Goal: Transaction & Acquisition: Purchase product/service

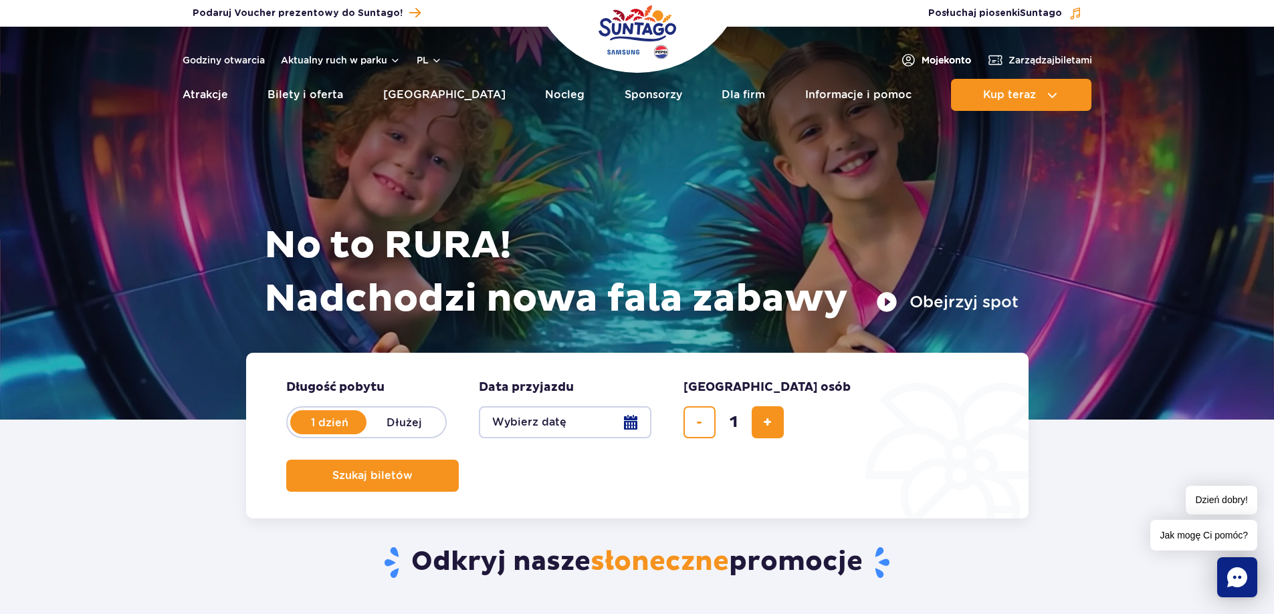
click at [933, 62] on span "Moje konto" at bounding box center [945, 59] width 49 height 13
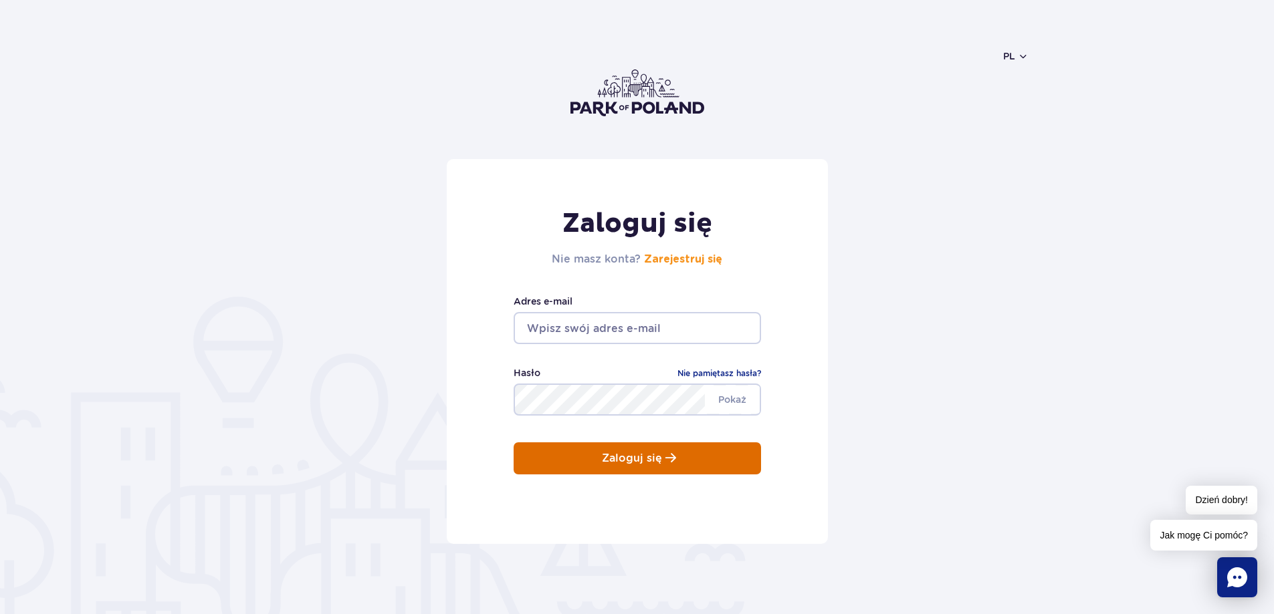
type input "[PERSON_NAME][EMAIL_ADDRESS][DOMAIN_NAME]"
click at [618, 461] on p "Zaloguj się" at bounding box center [632, 459] width 60 height 12
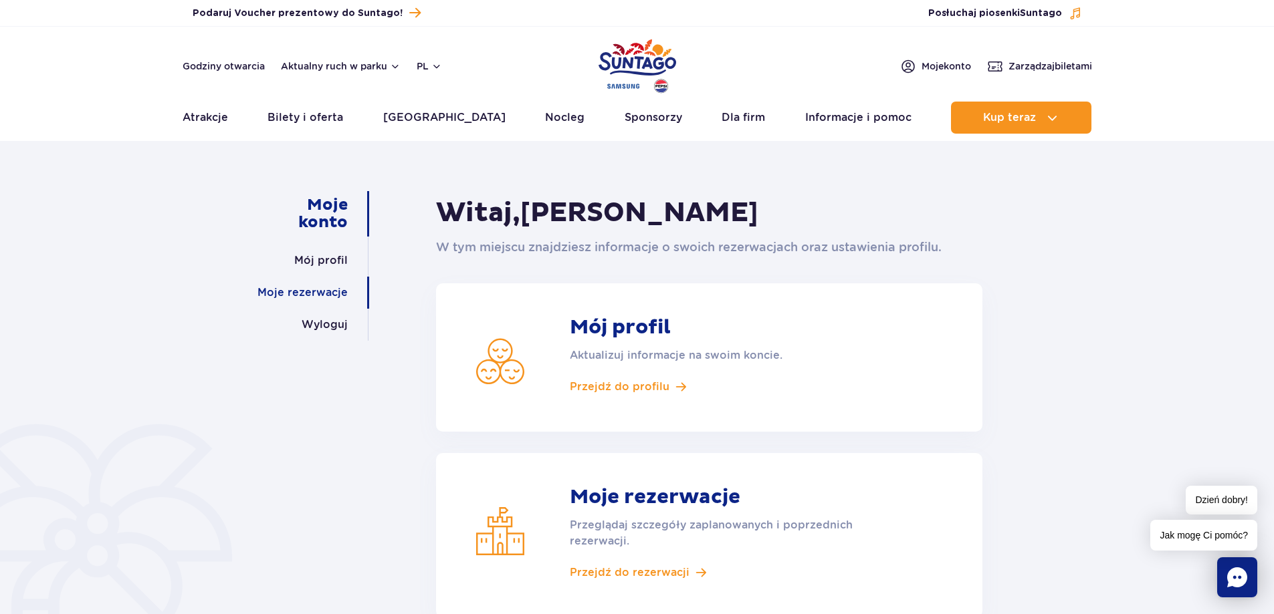
click at [316, 298] on link "Moje rezerwacje" at bounding box center [302, 293] width 90 height 32
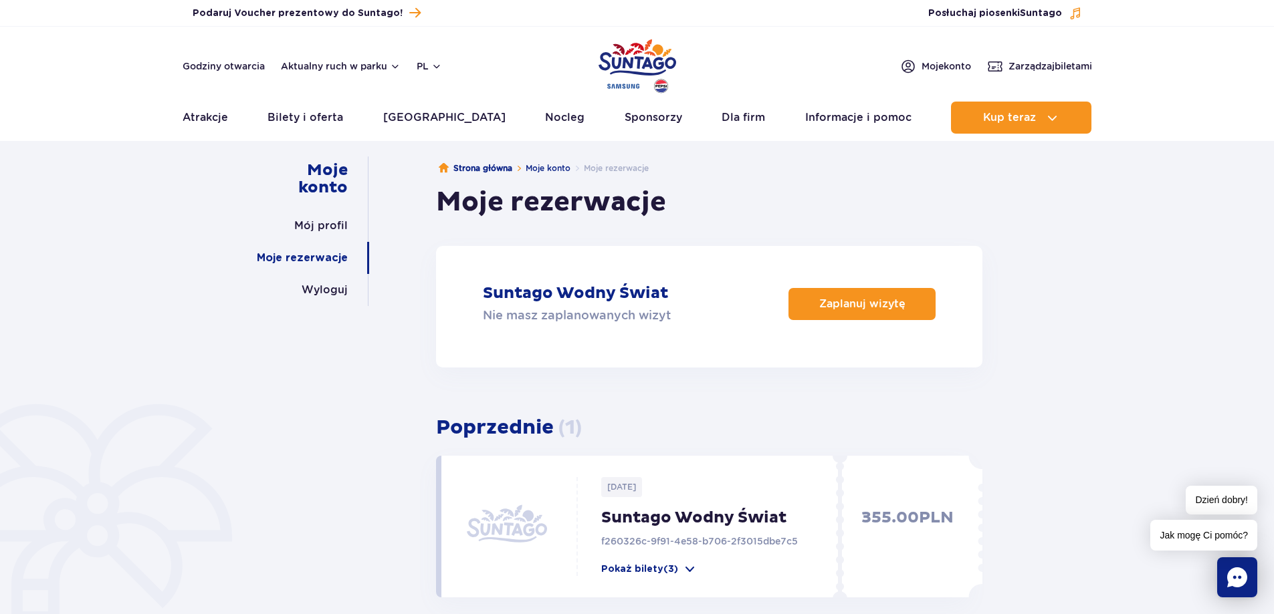
scroll to position [67, 0]
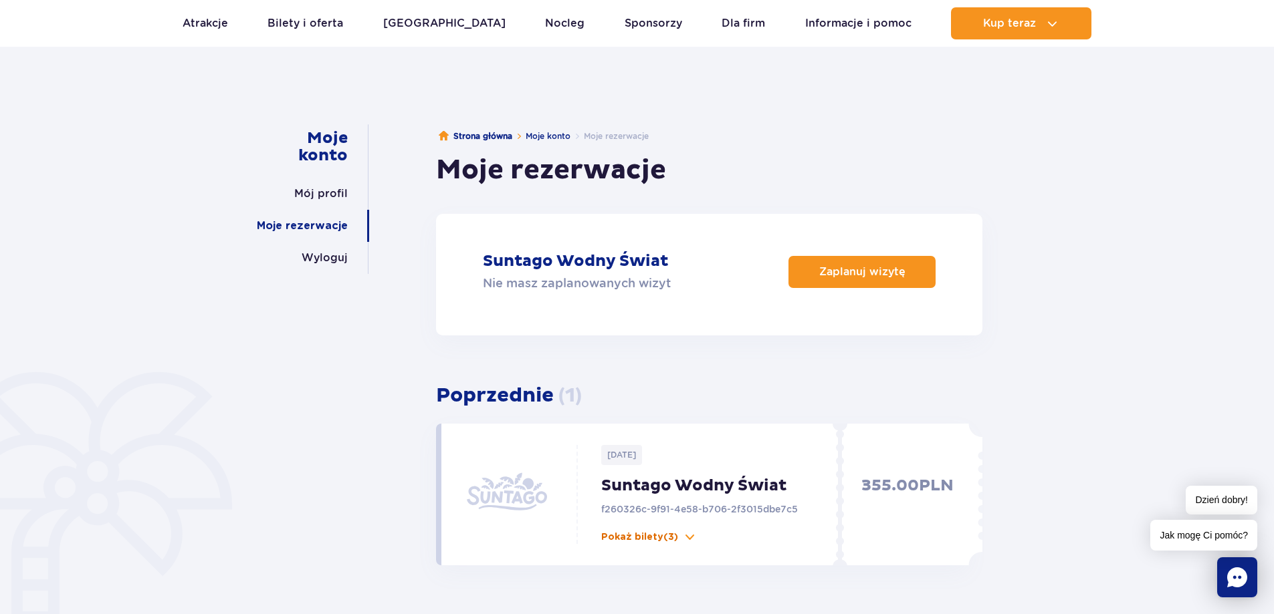
click at [689, 541] on span at bounding box center [689, 537] width 13 height 13
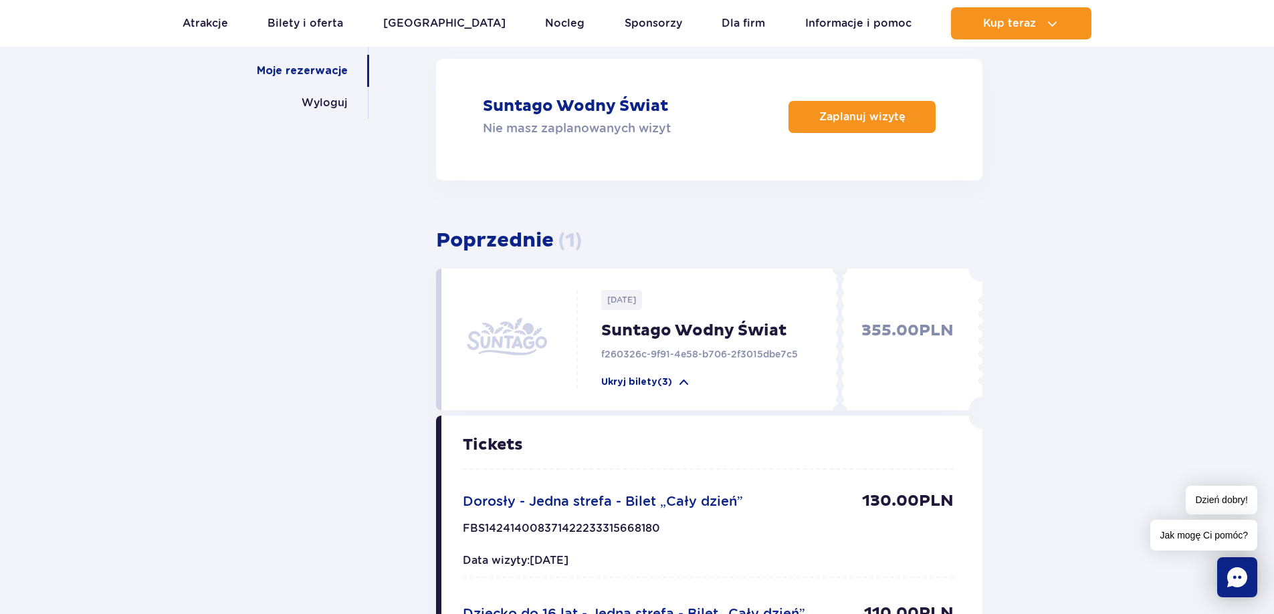
scroll to position [201, 0]
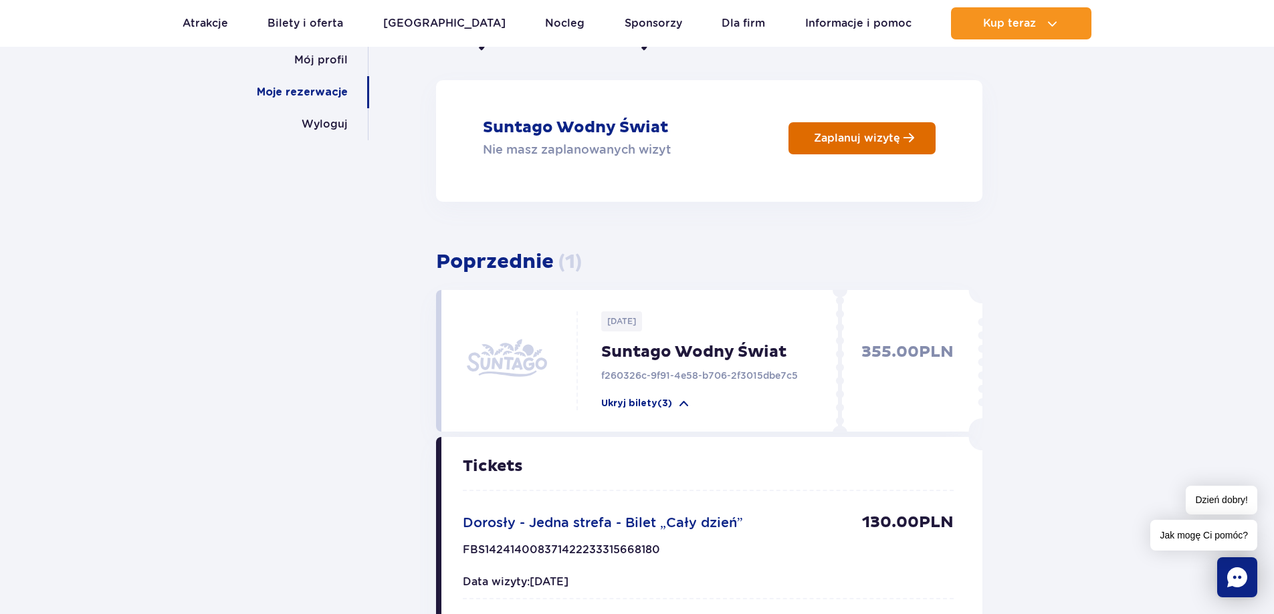
click at [851, 137] on p "Zaplanuj wizytę" at bounding box center [857, 138] width 86 height 13
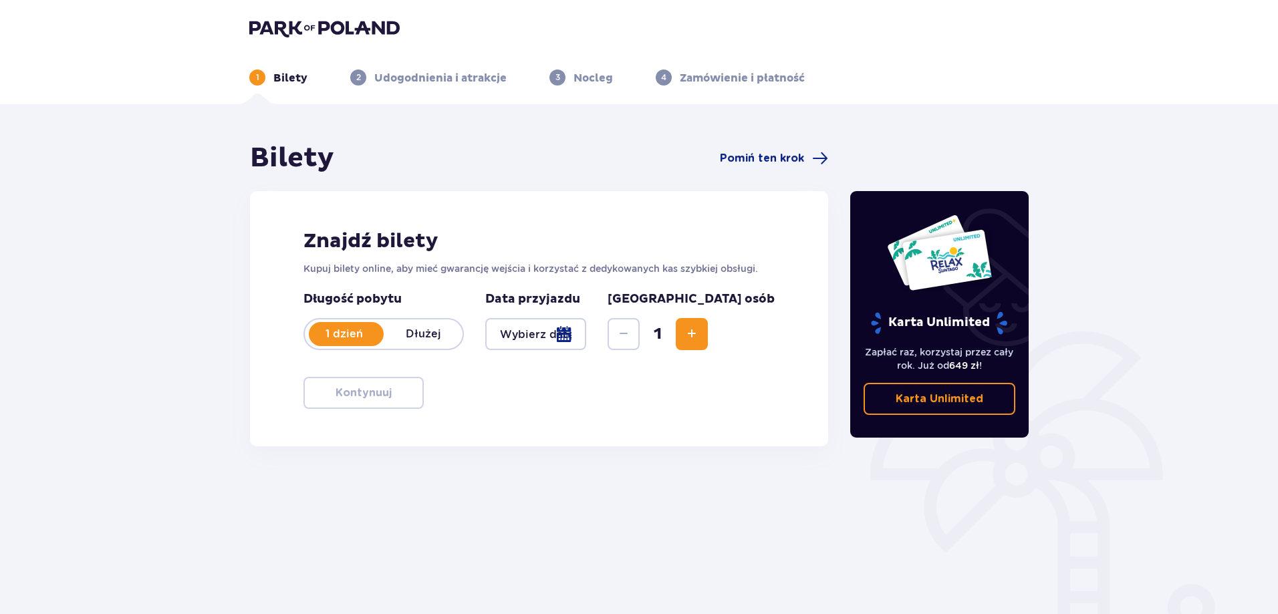
click at [586, 333] on div at bounding box center [535, 334] width 101 height 32
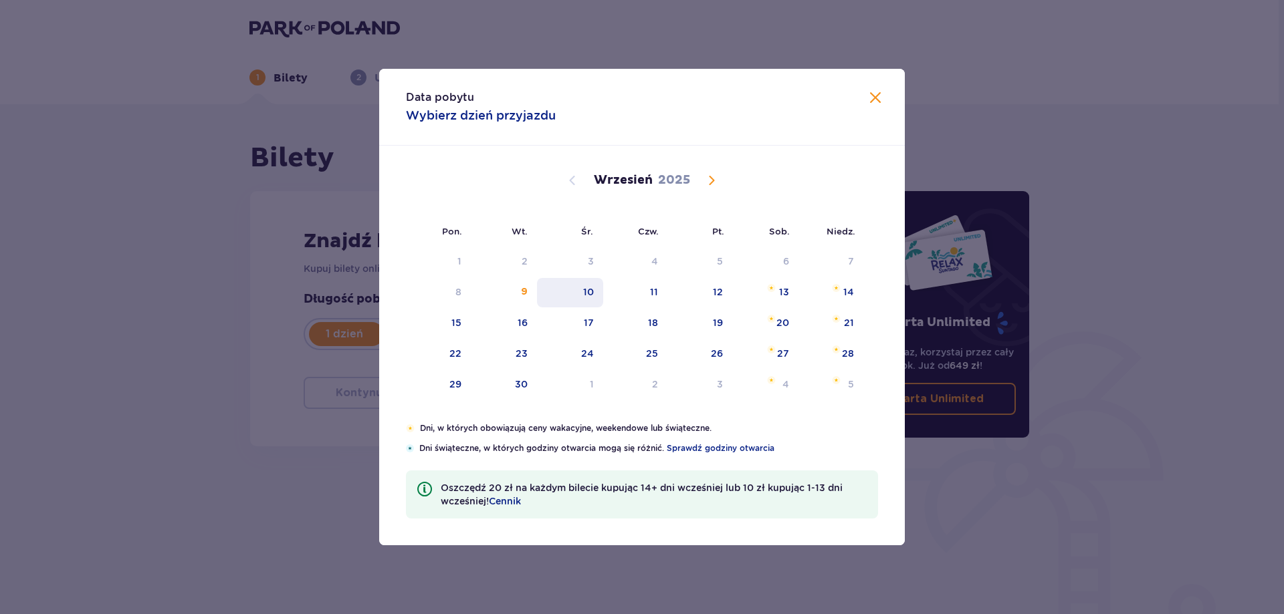
click at [586, 294] on div "10" at bounding box center [588, 292] width 11 height 13
type input "[DATE]"
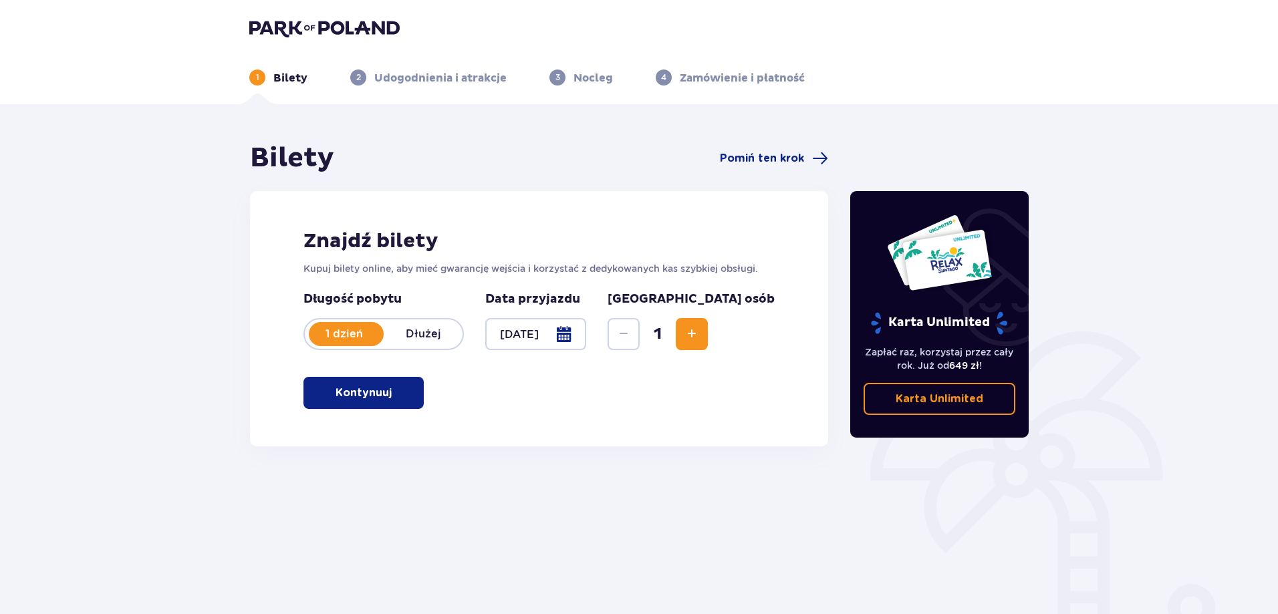
click at [708, 333] on button "Increase" at bounding box center [692, 334] width 32 height 32
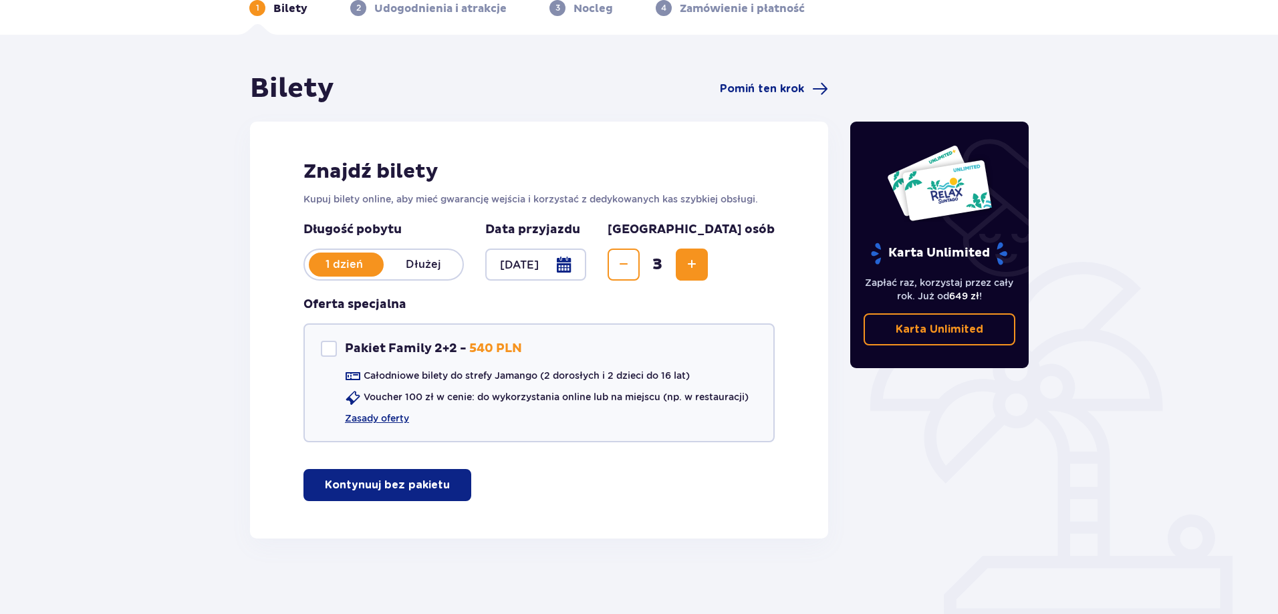
scroll to position [74, 0]
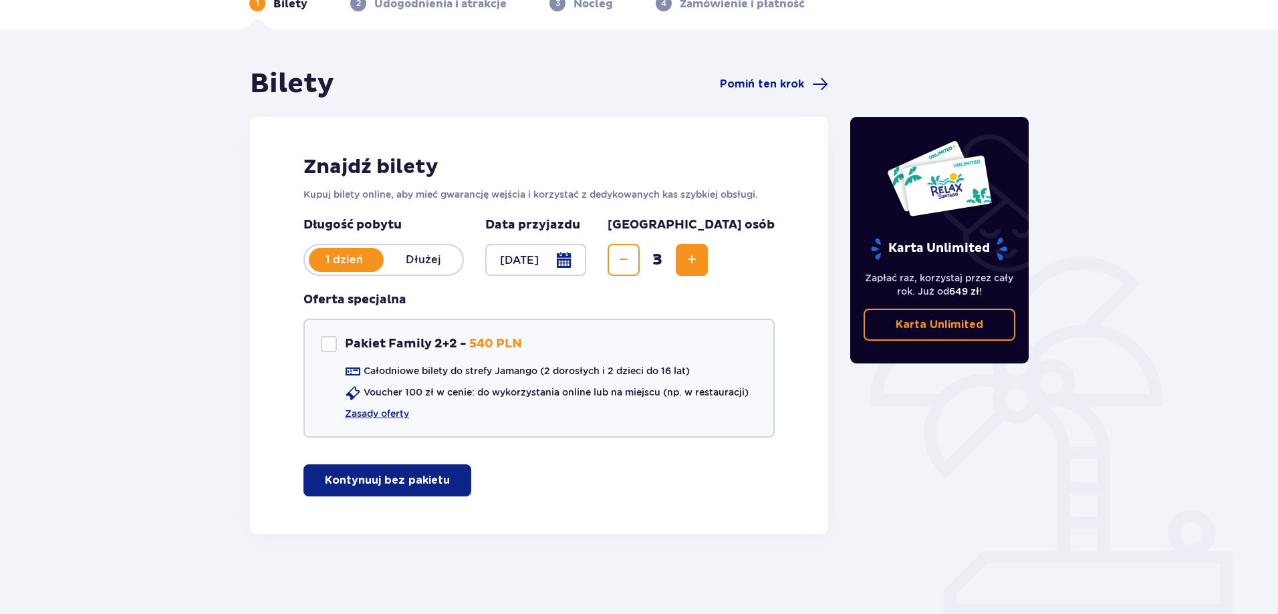
click at [427, 477] on p "Kontynuuj bez pakietu" at bounding box center [387, 480] width 125 height 15
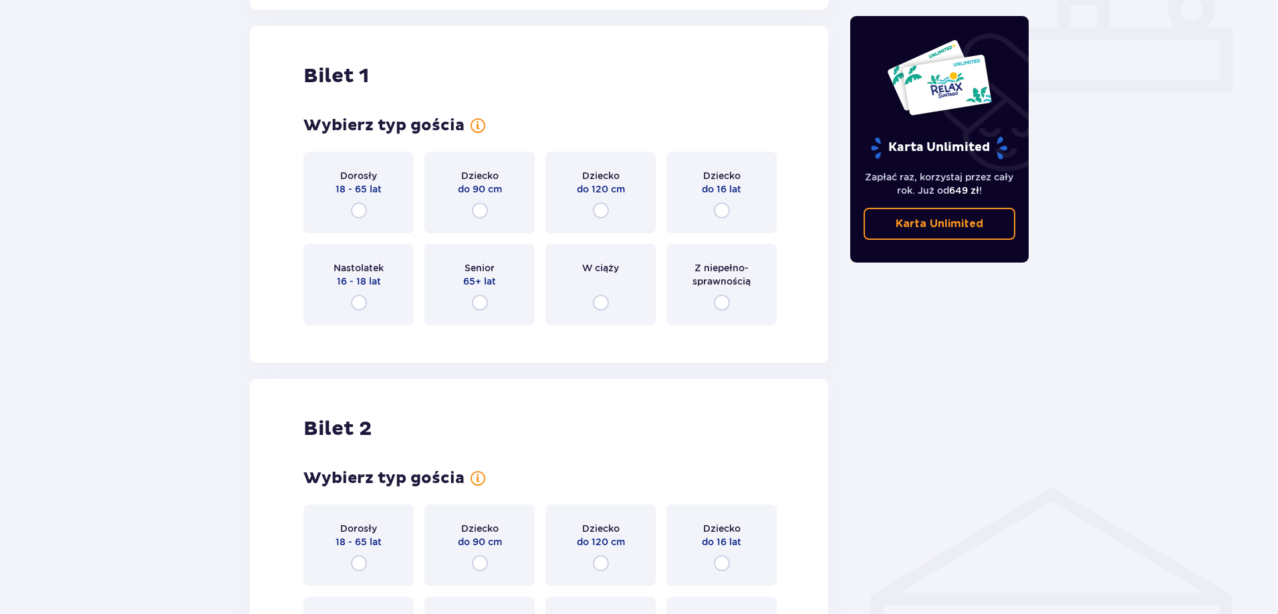
scroll to position [608, 0]
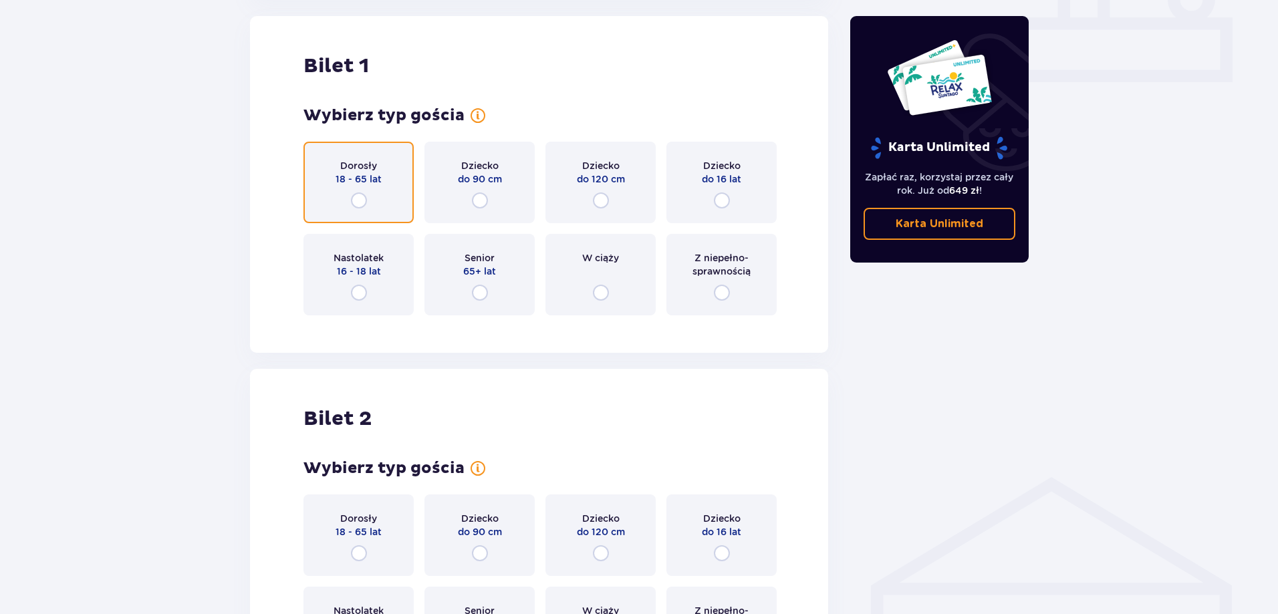
click at [362, 206] on input "radio" at bounding box center [359, 201] width 16 height 16
radio input "true"
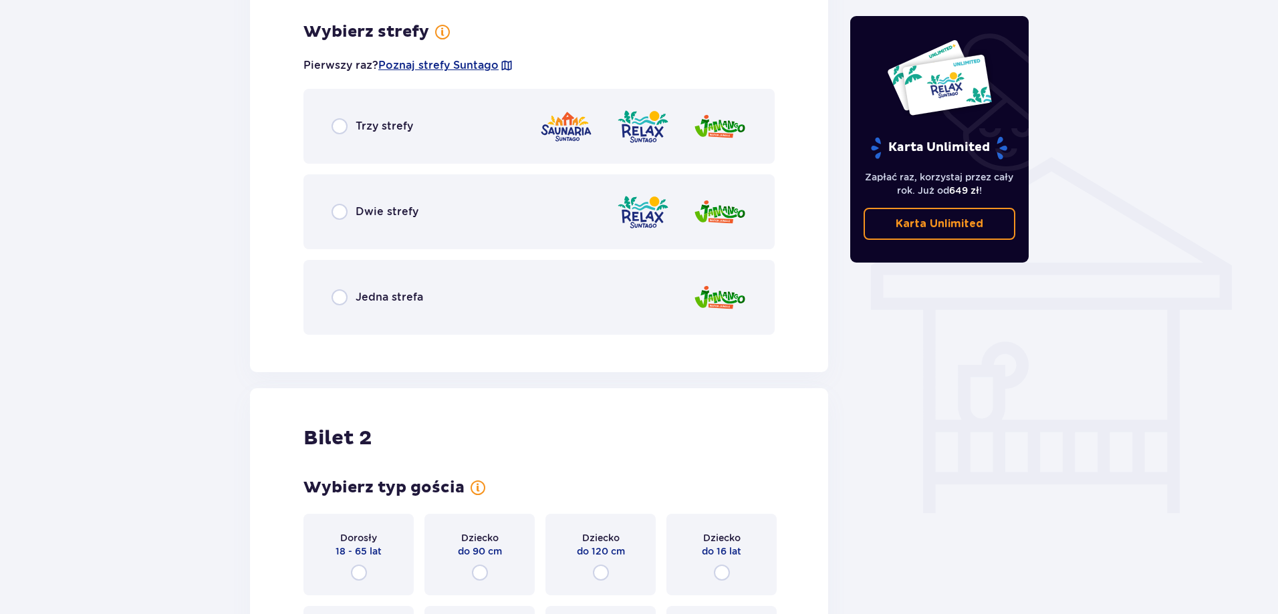
scroll to position [935, 0]
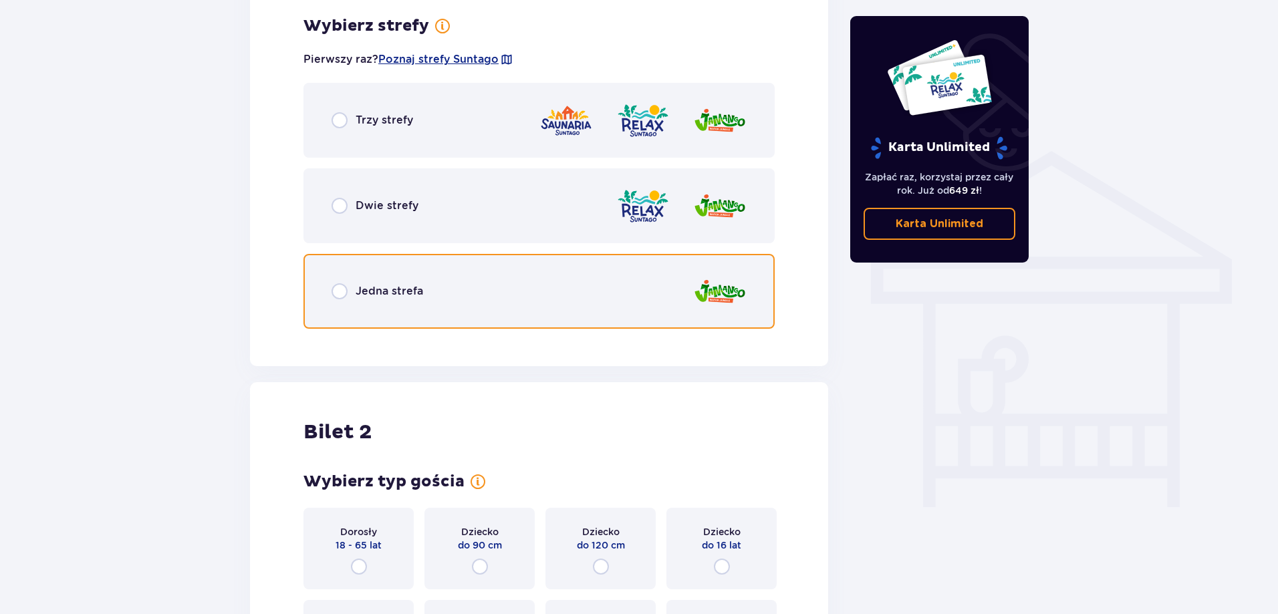
click at [344, 298] on input "radio" at bounding box center [340, 292] width 16 height 16
radio input "true"
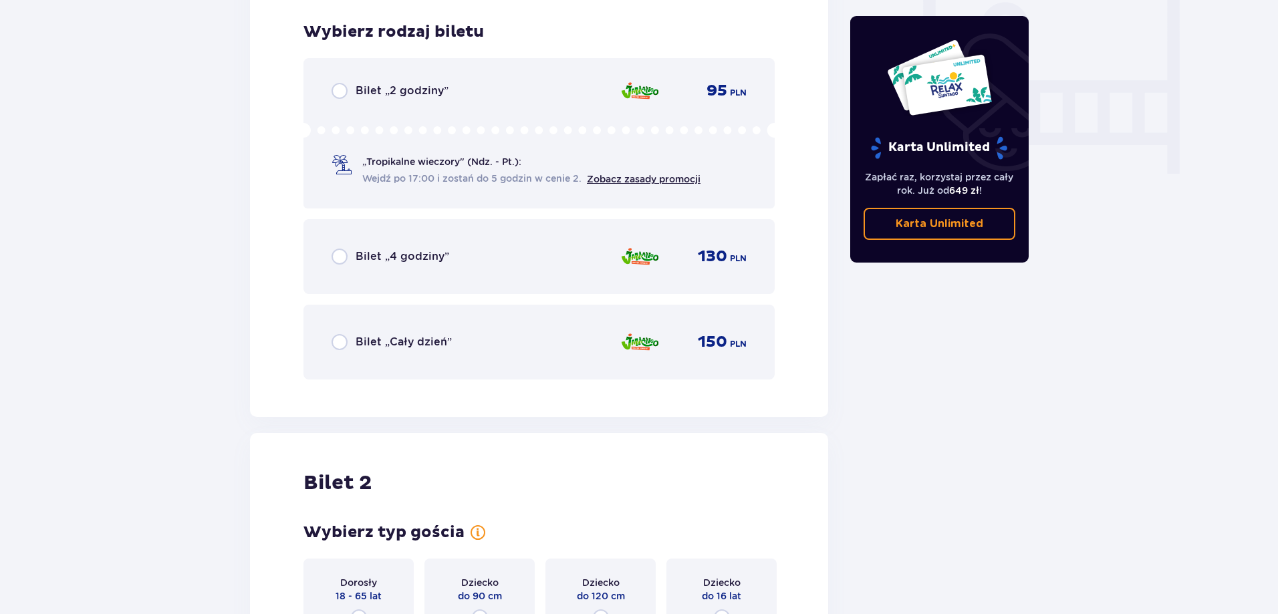
scroll to position [1274, 0]
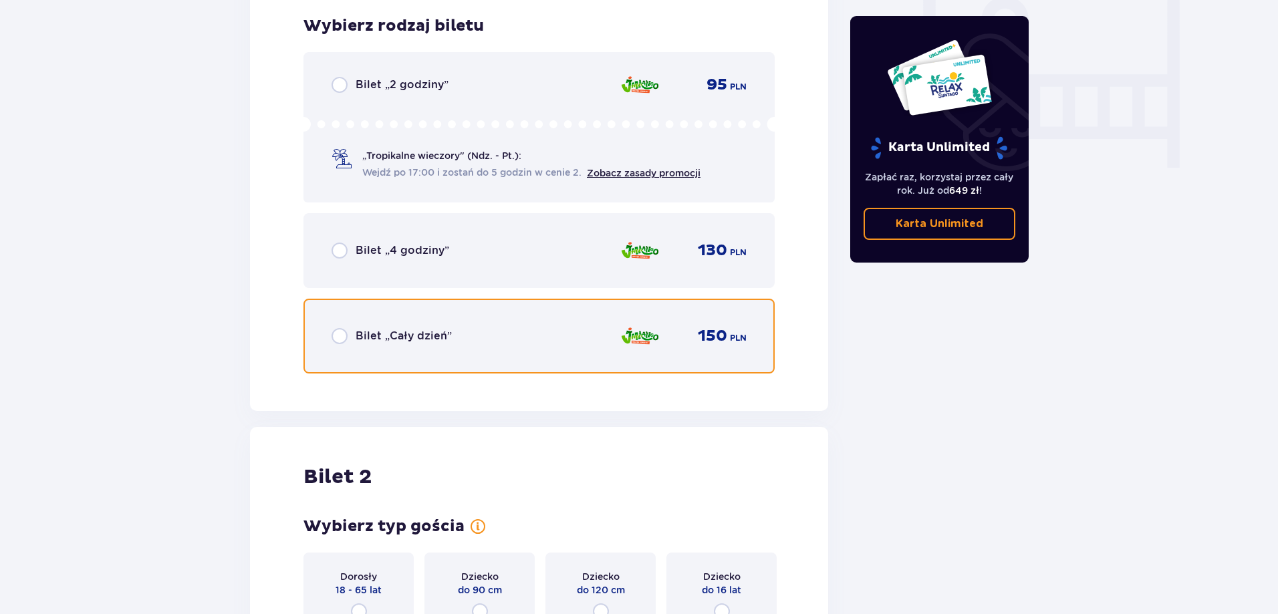
click at [343, 332] on input "radio" at bounding box center [340, 336] width 16 height 16
radio input "true"
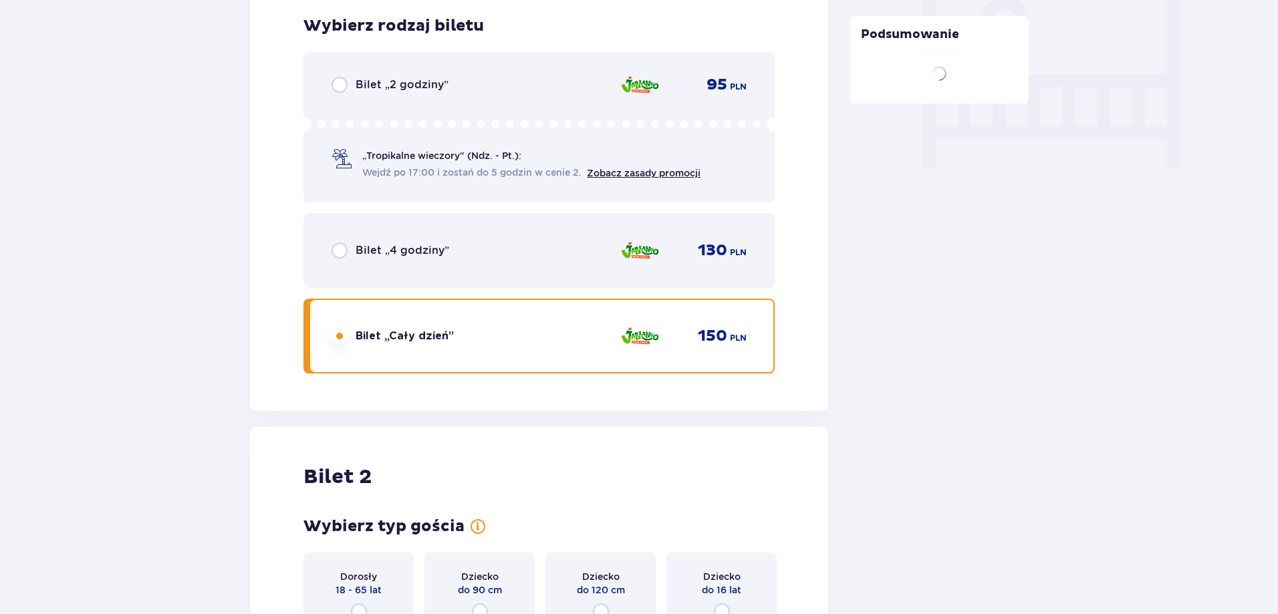
scroll to position [1686, 0]
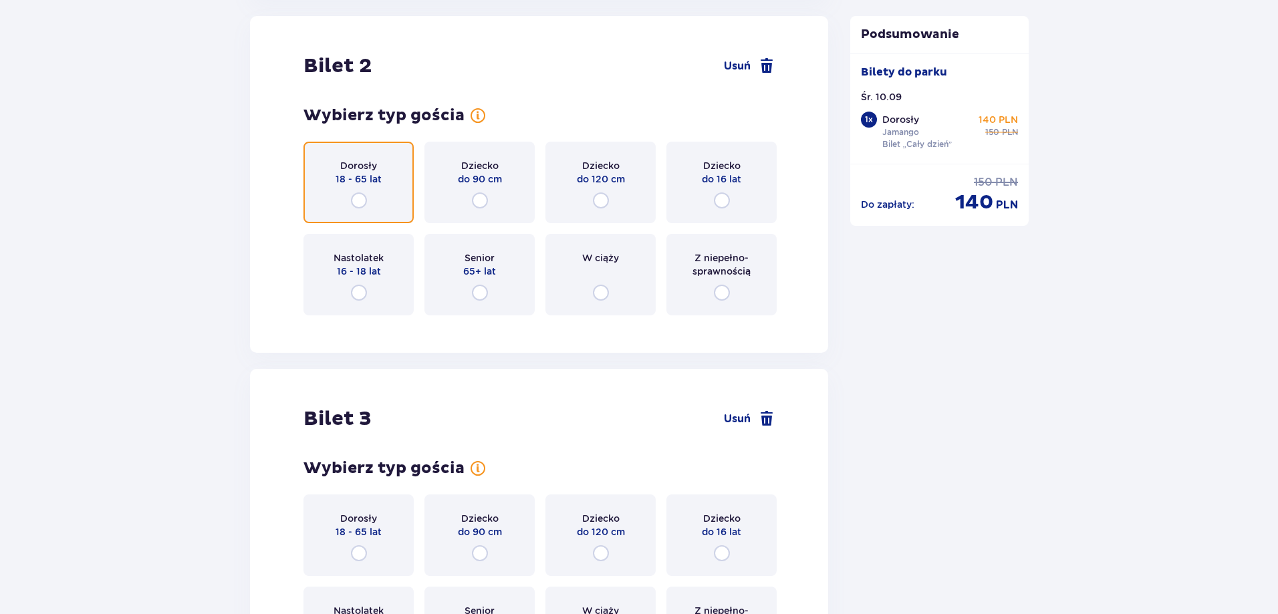
click at [356, 203] on input "radio" at bounding box center [359, 201] width 16 height 16
radio input "true"
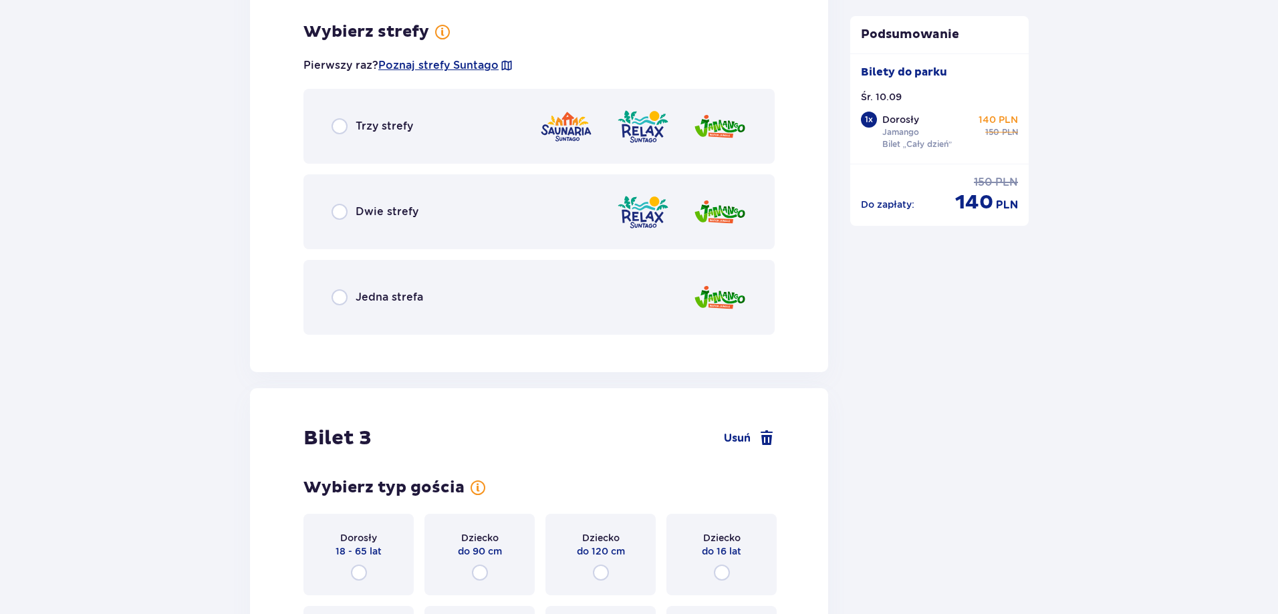
scroll to position [2012, 0]
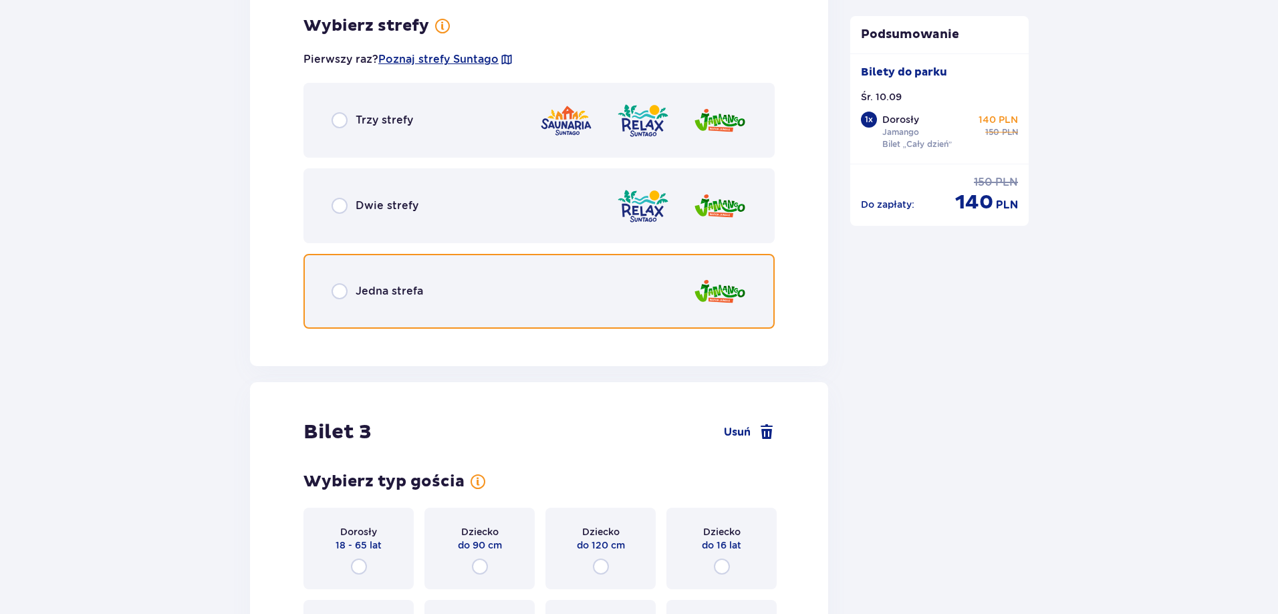
click at [342, 296] on input "radio" at bounding box center [340, 292] width 16 height 16
radio input "true"
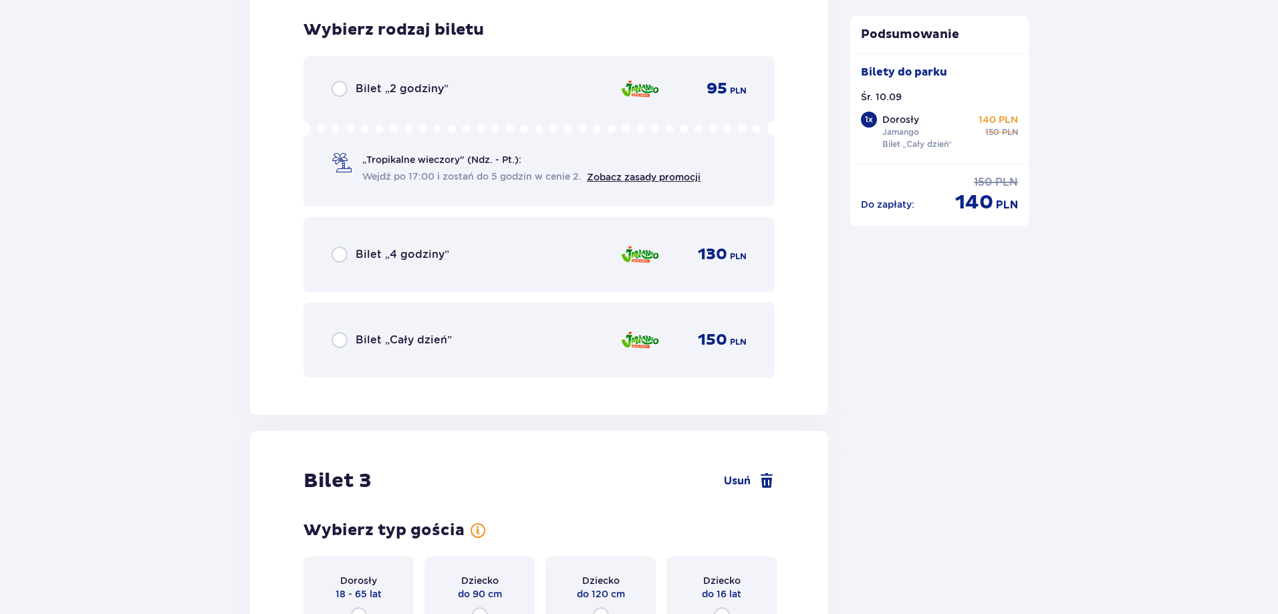
scroll to position [2352, 0]
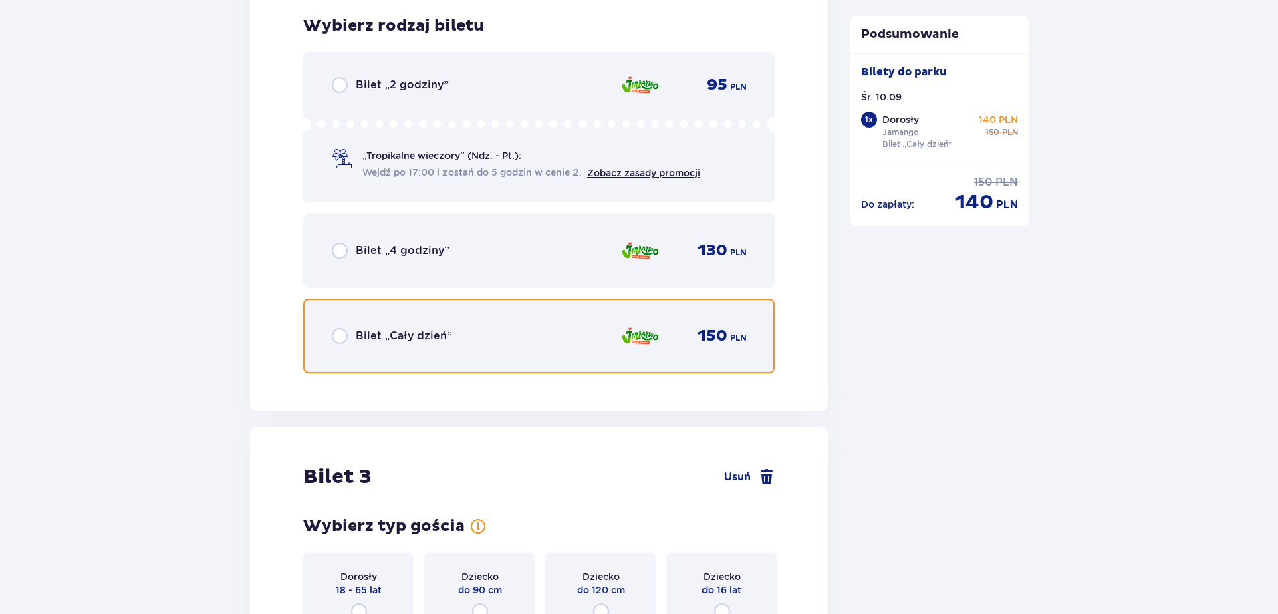
click at [346, 334] on input "radio" at bounding box center [340, 336] width 16 height 16
radio input "true"
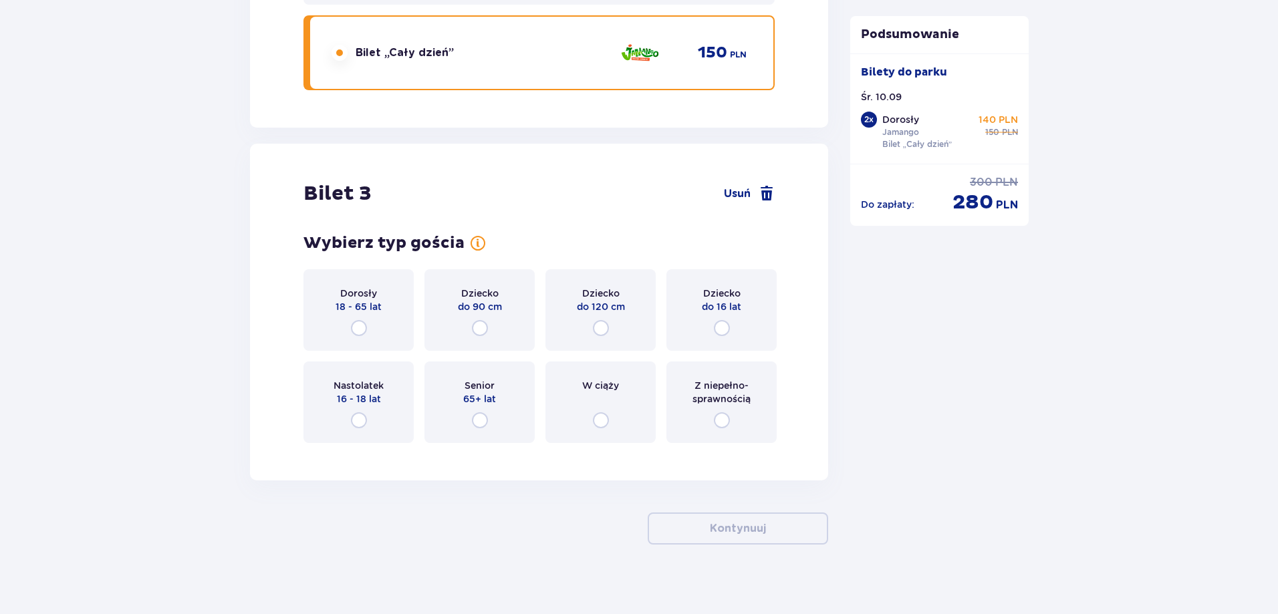
scroll to position [2646, 0]
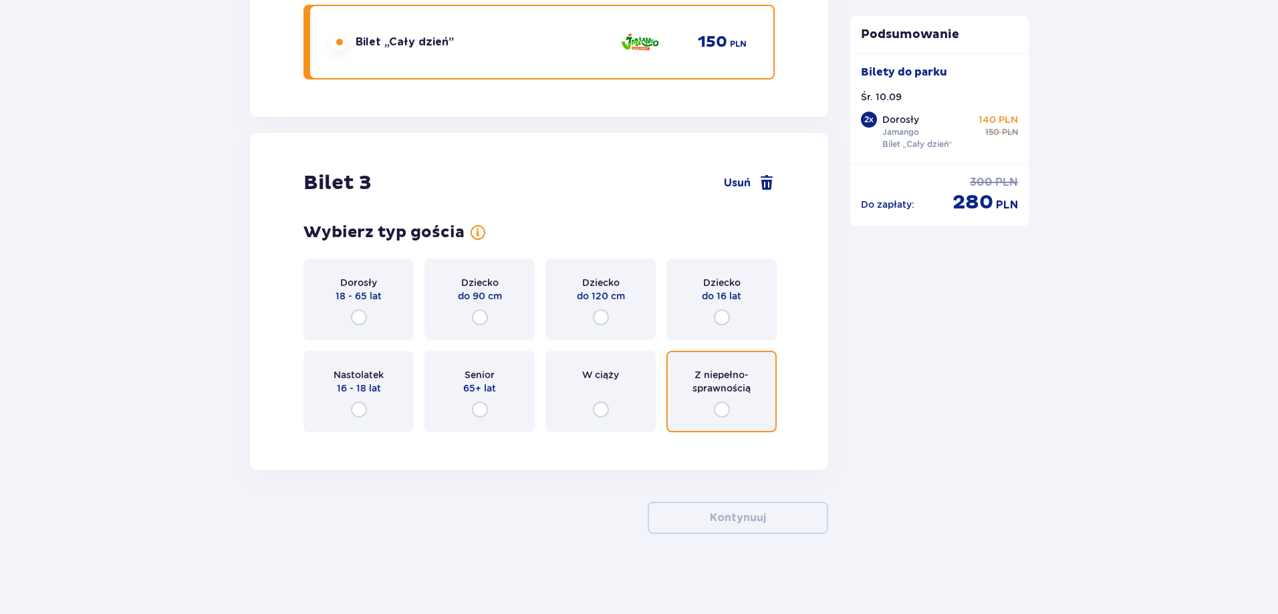
click at [717, 410] on input "radio" at bounding box center [722, 410] width 16 height 16
radio input "true"
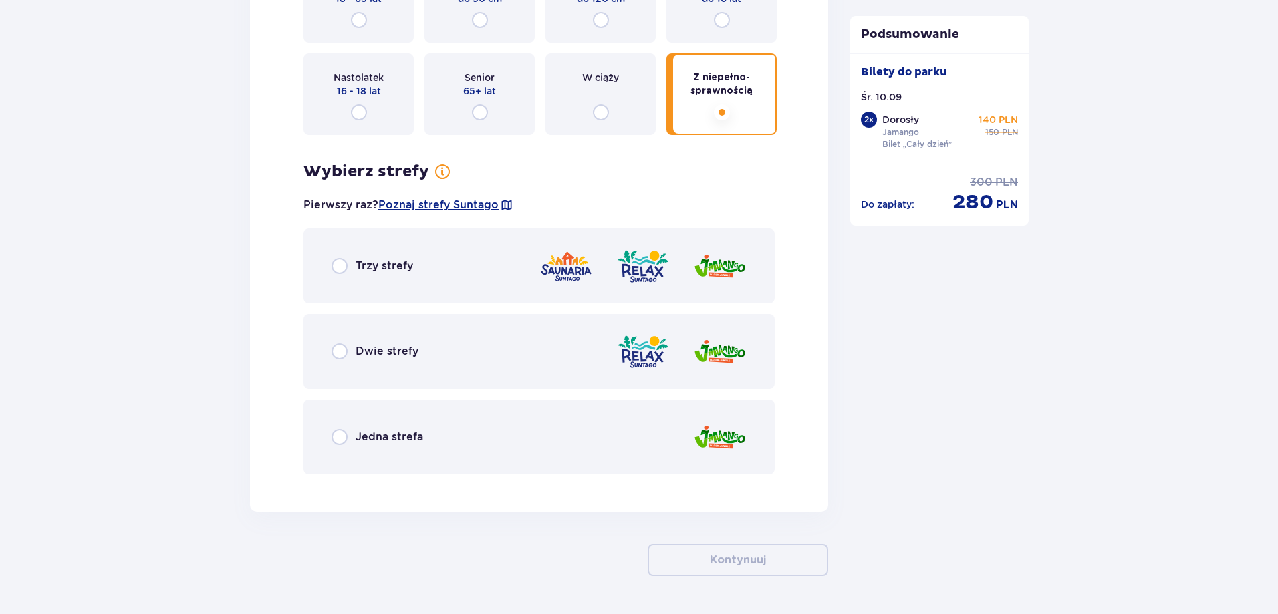
scroll to position [2986, 0]
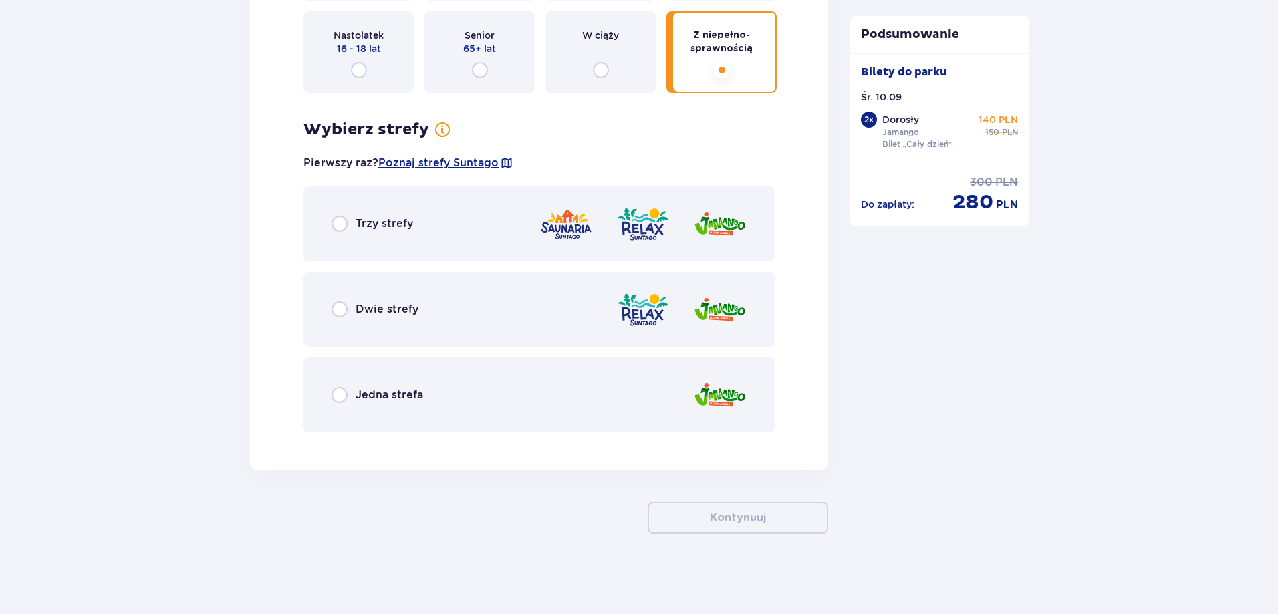
click at [386, 395] on p "Jedna strefa" at bounding box center [390, 395] width 68 height 15
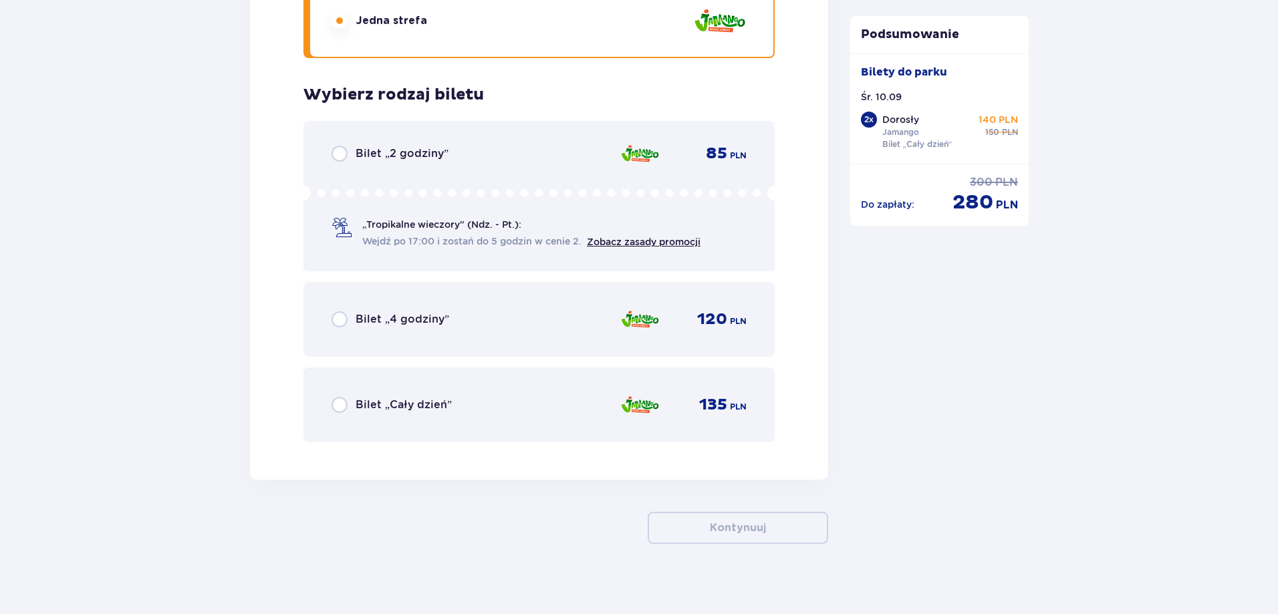
scroll to position [3370, 0]
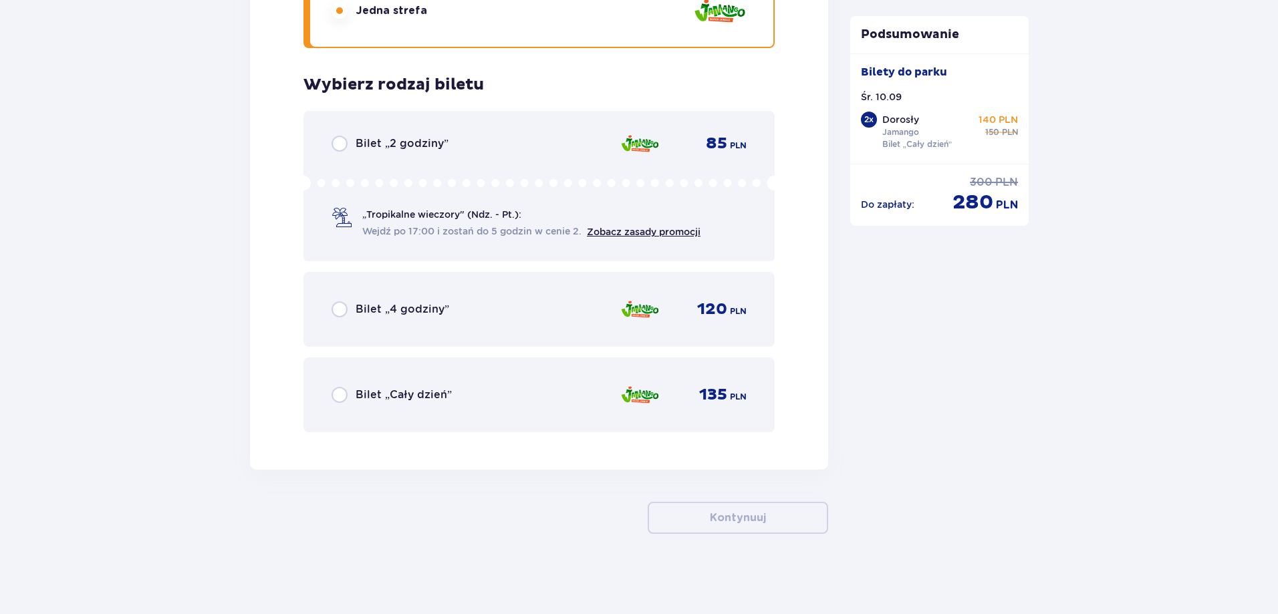
click at [386, 395] on p "Bilet „Cały dzień”" at bounding box center [404, 395] width 96 height 15
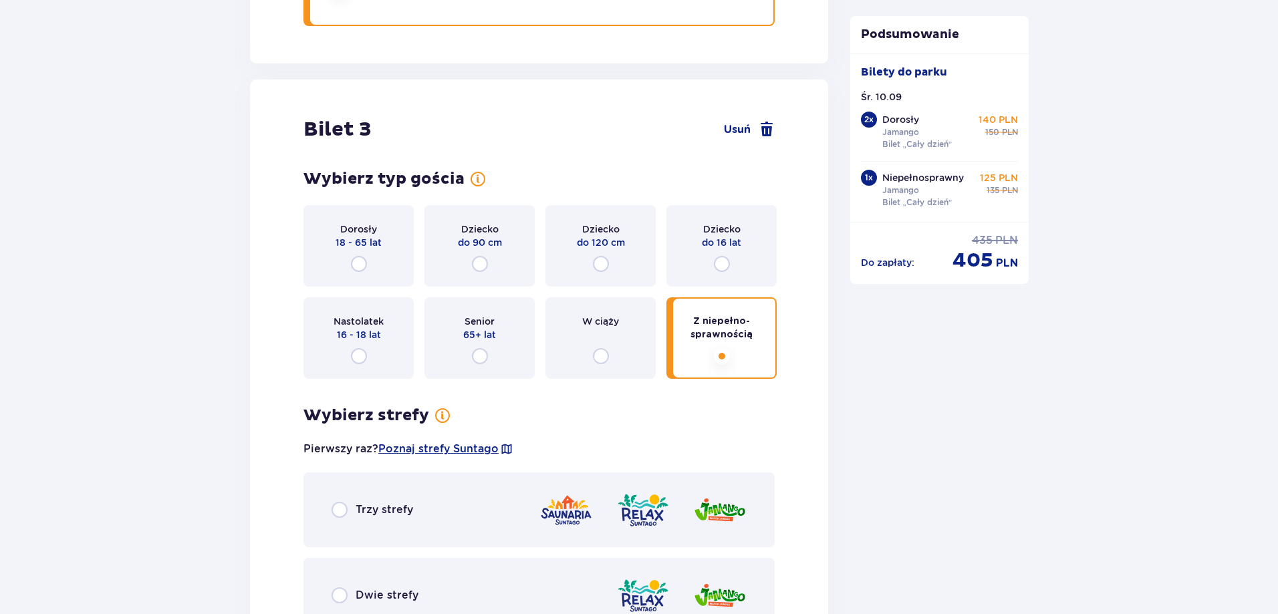
scroll to position [2704, 0]
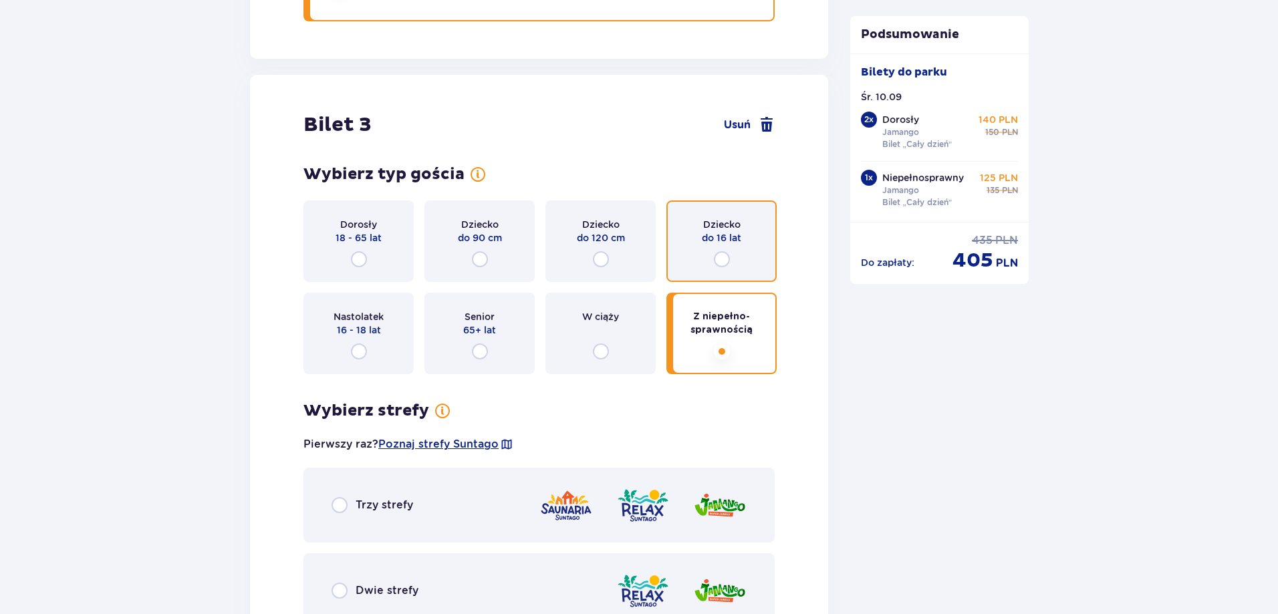
click at [725, 260] on input "radio" at bounding box center [722, 259] width 16 height 16
radio input "true"
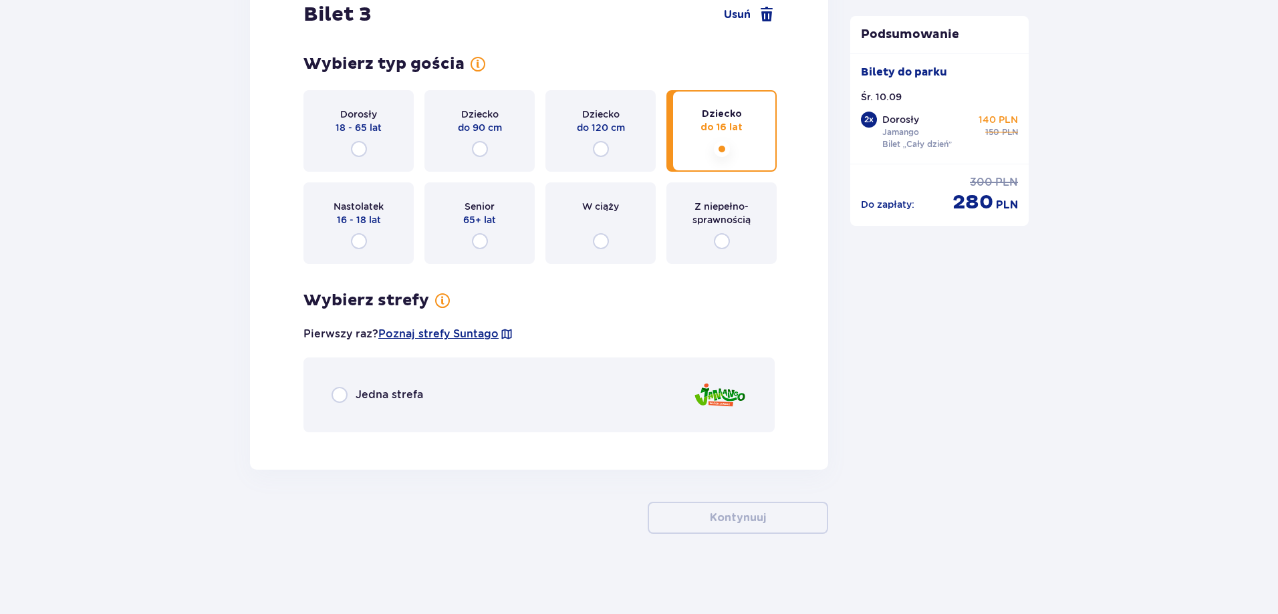
scroll to position [2814, 0]
click at [717, 241] on input "radio" at bounding box center [722, 241] width 16 height 16
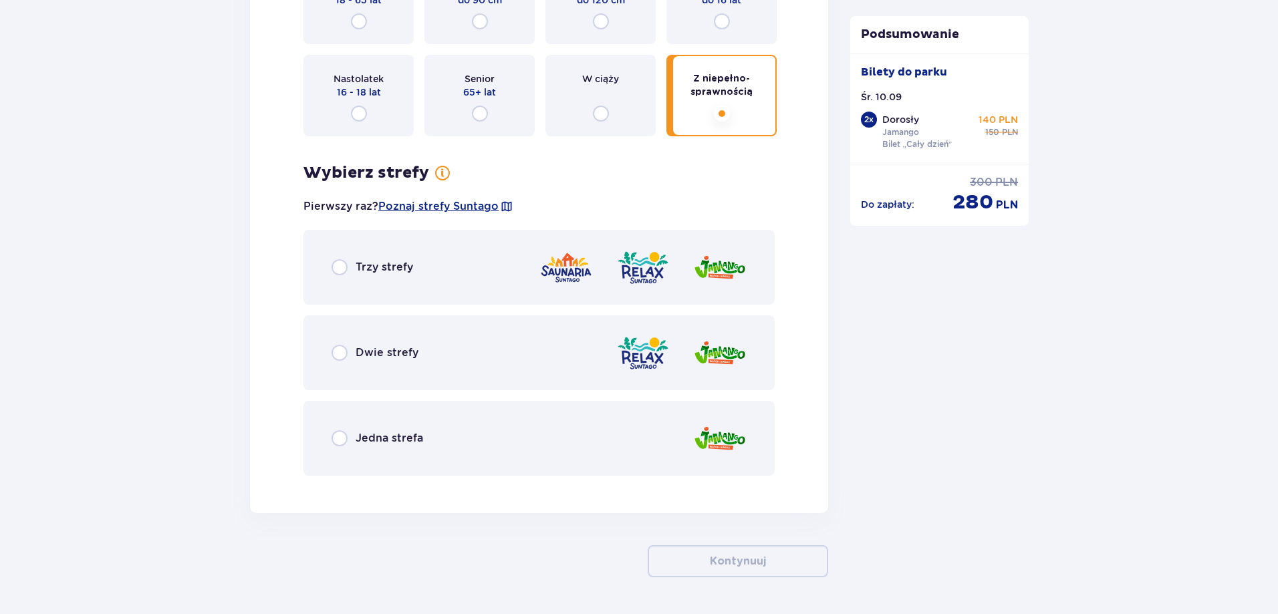
scroll to position [2852, 0]
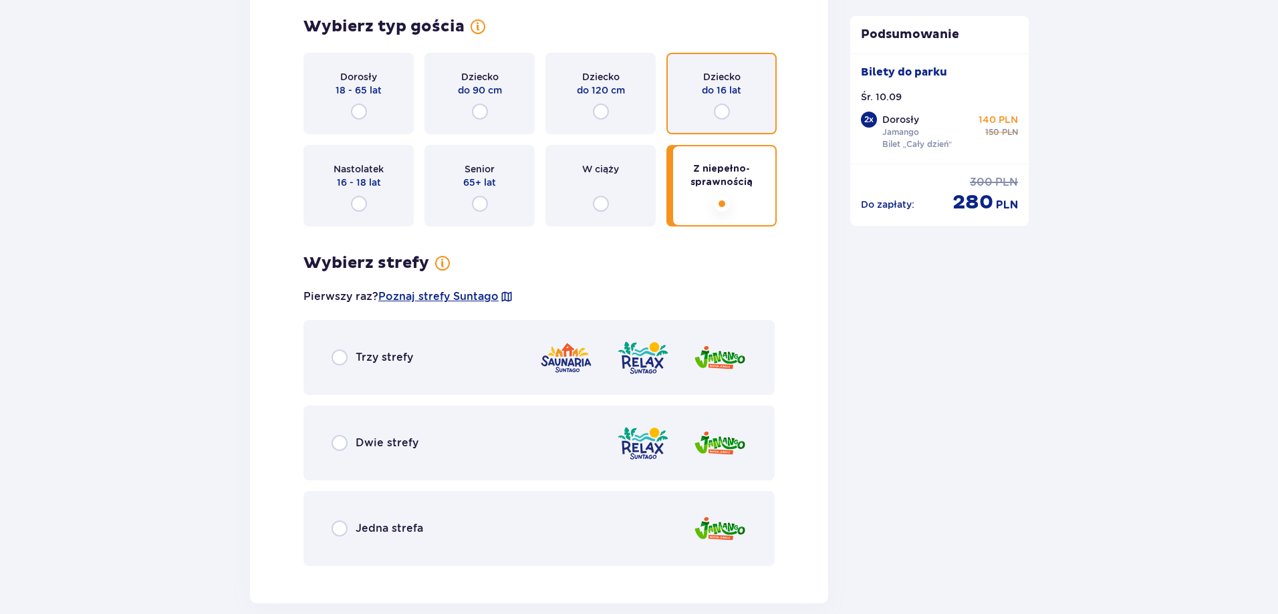
click at [723, 115] on input "radio" at bounding box center [722, 112] width 16 height 16
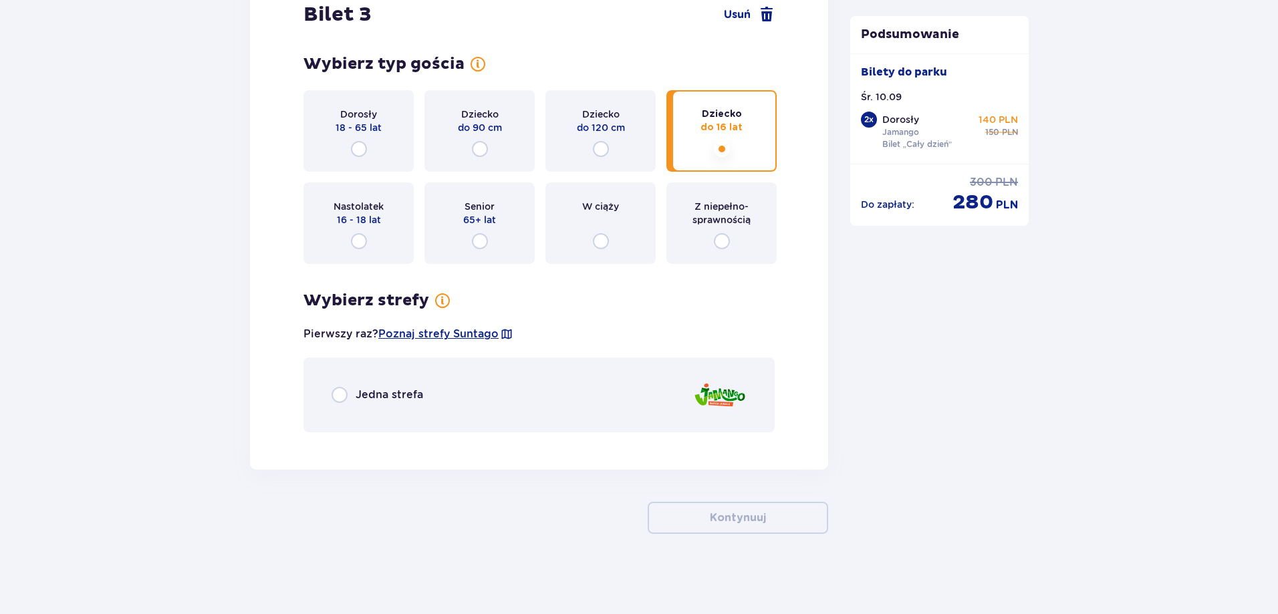
scroll to position [2814, 0]
click at [620, 400] on div "Jedna strefa" at bounding box center [539, 395] width 471 height 75
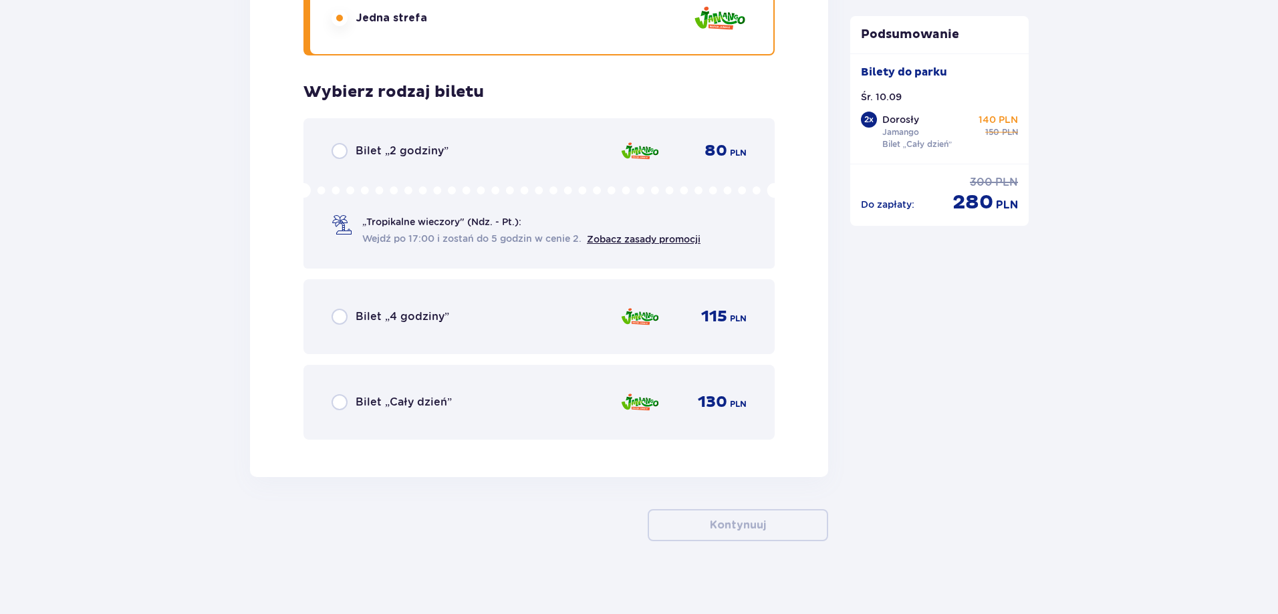
scroll to position [3199, 0]
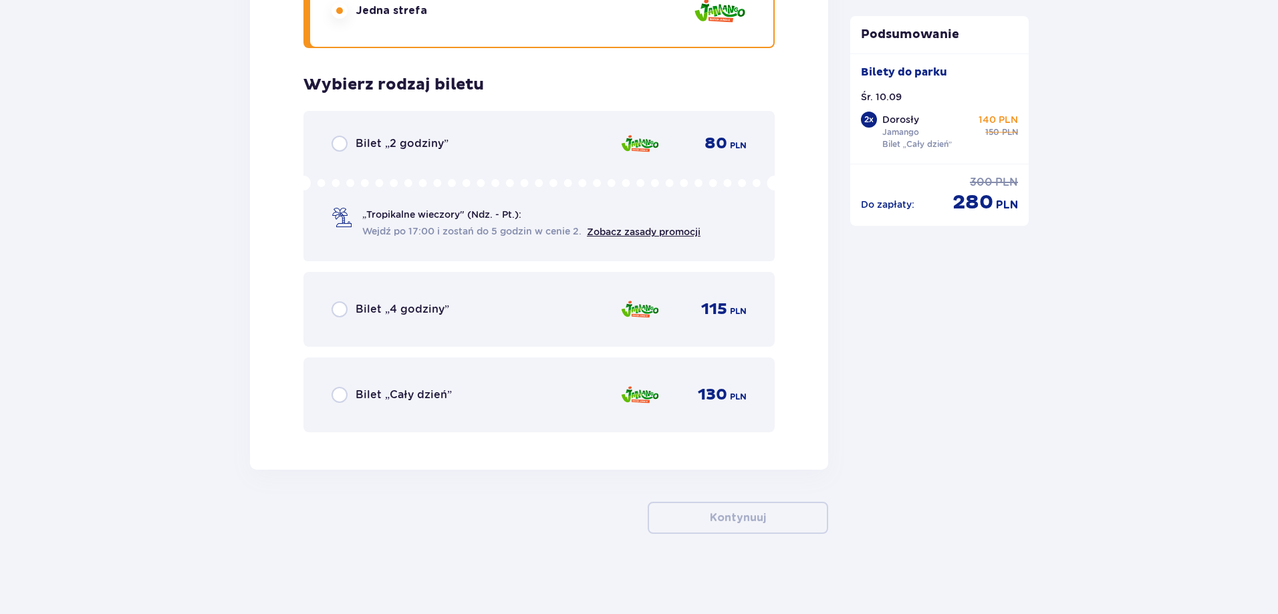
click at [515, 400] on div "Bilet „Cały dzień” 130 PLN" at bounding box center [539, 395] width 415 height 28
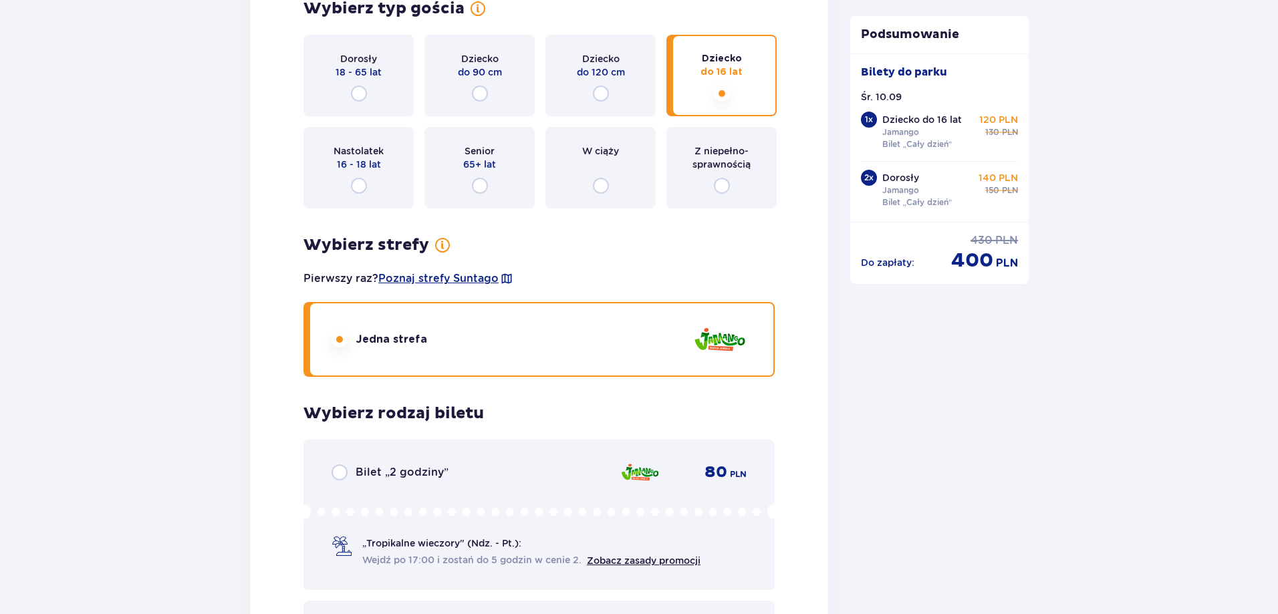
scroll to position [2867, 0]
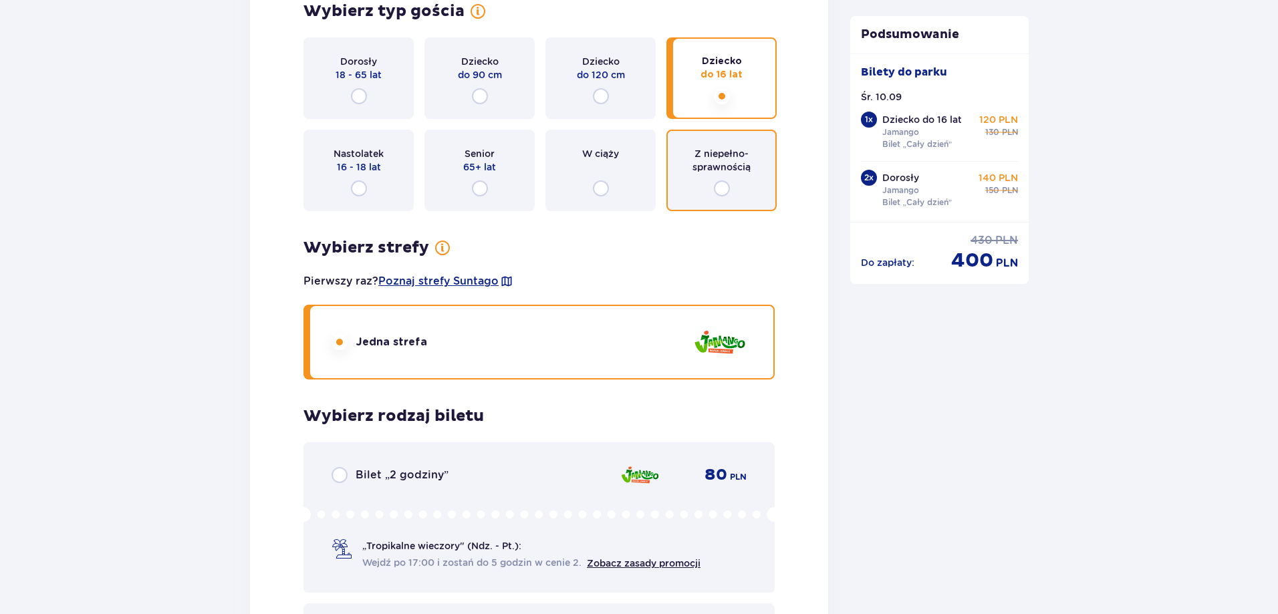
click at [721, 190] on input "radio" at bounding box center [722, 189] width 16 height 16
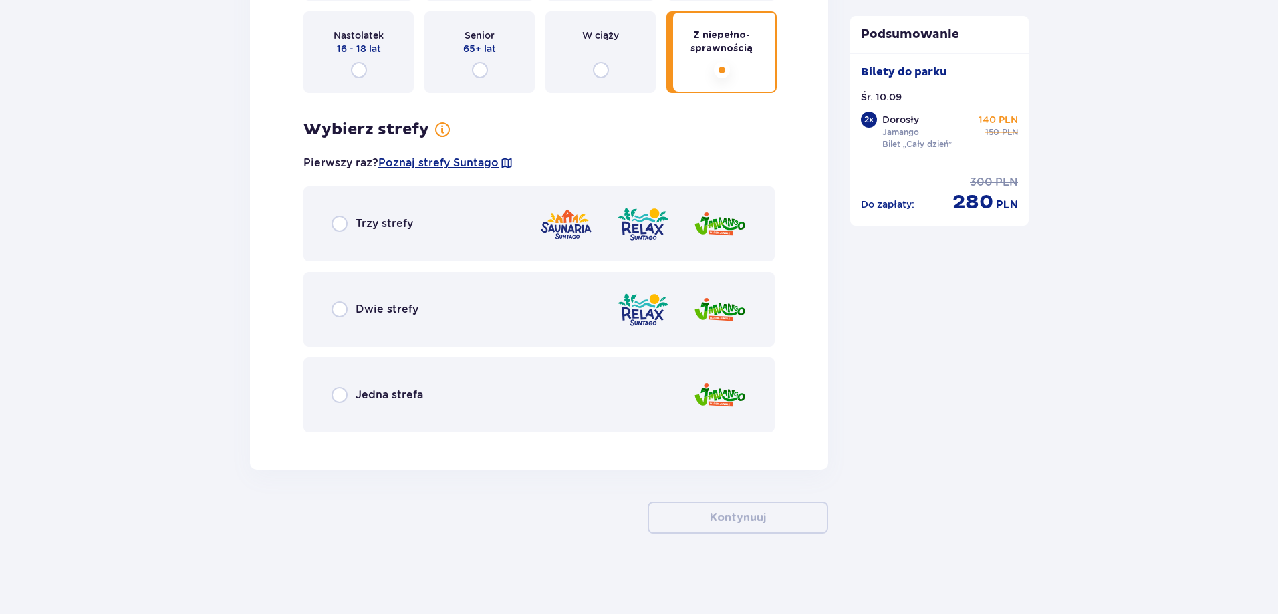
scroll to position [2986, 0]
click at [447, 396] on div "Jedna strefa" at bounding box center [539, 395] width 471 height 75
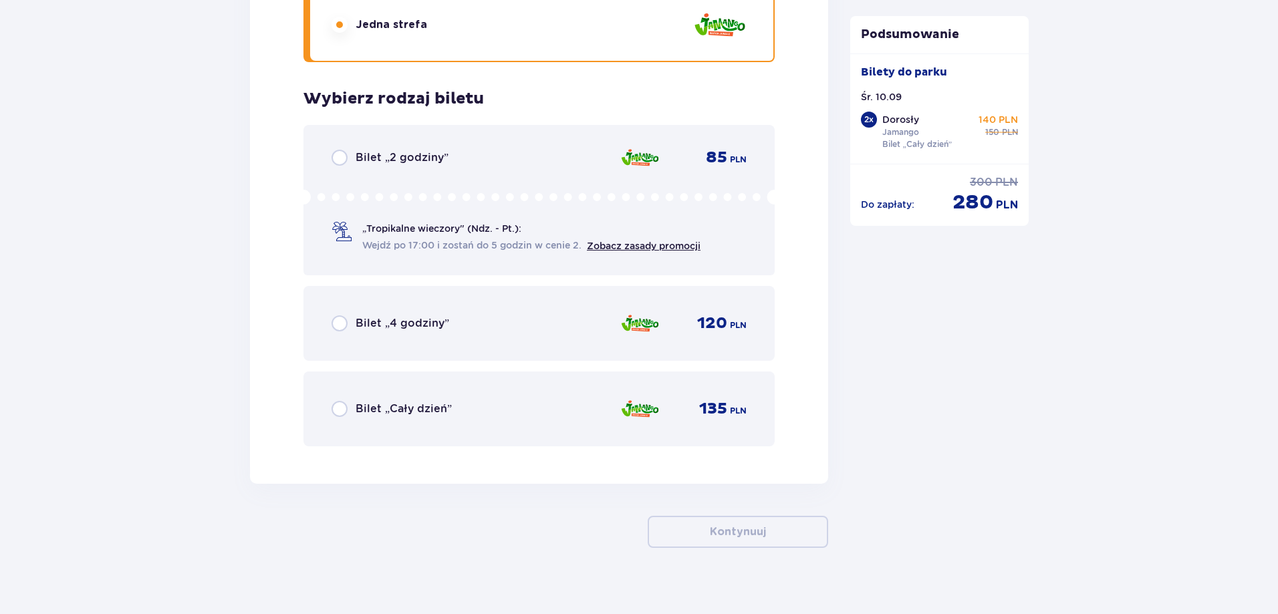
scroll to position [3370, 0]
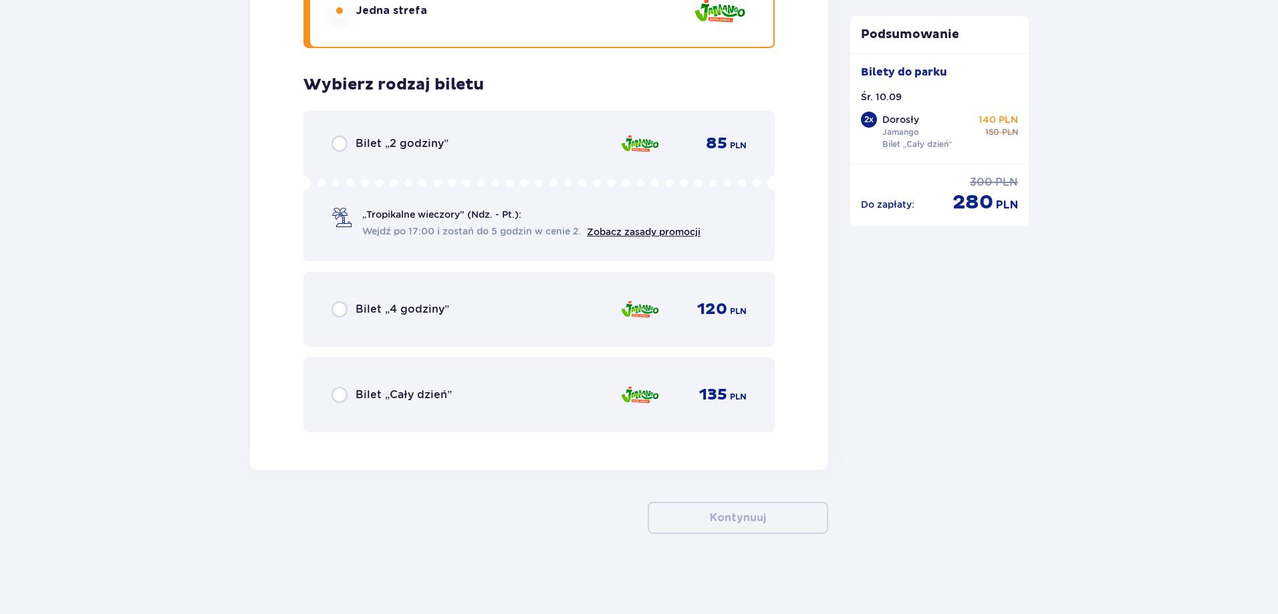
click at [447, 396] on p "Bilet „Cały dzień”" at bounding box center [404, 395] width 96 height 15
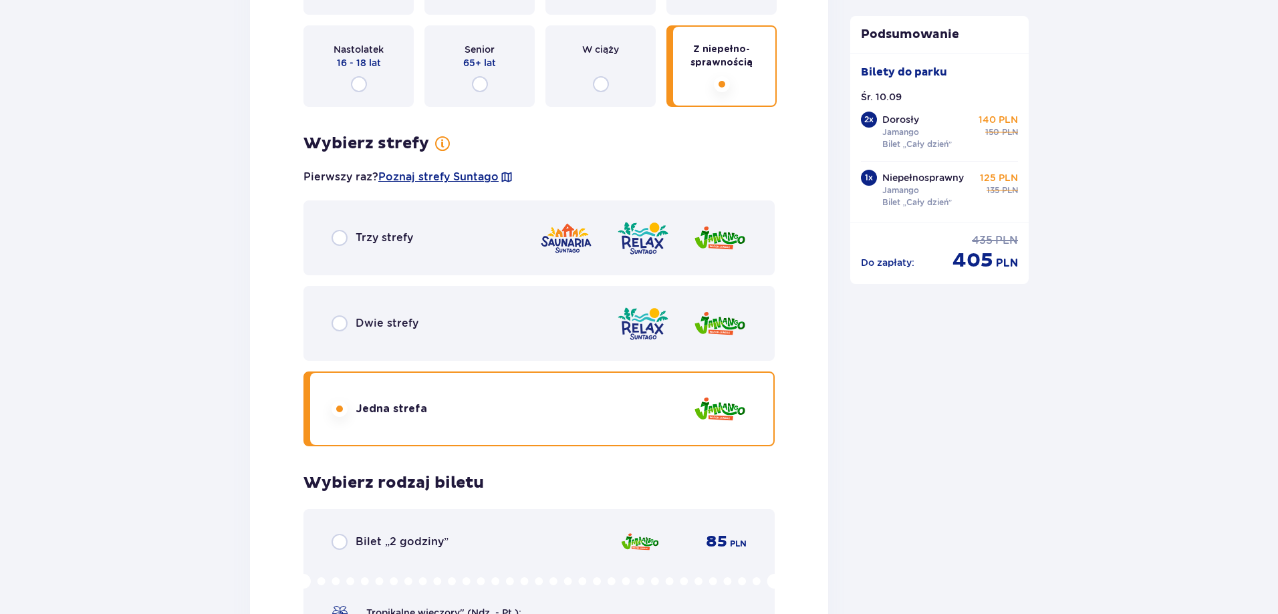
scroll to position [2905, 0]
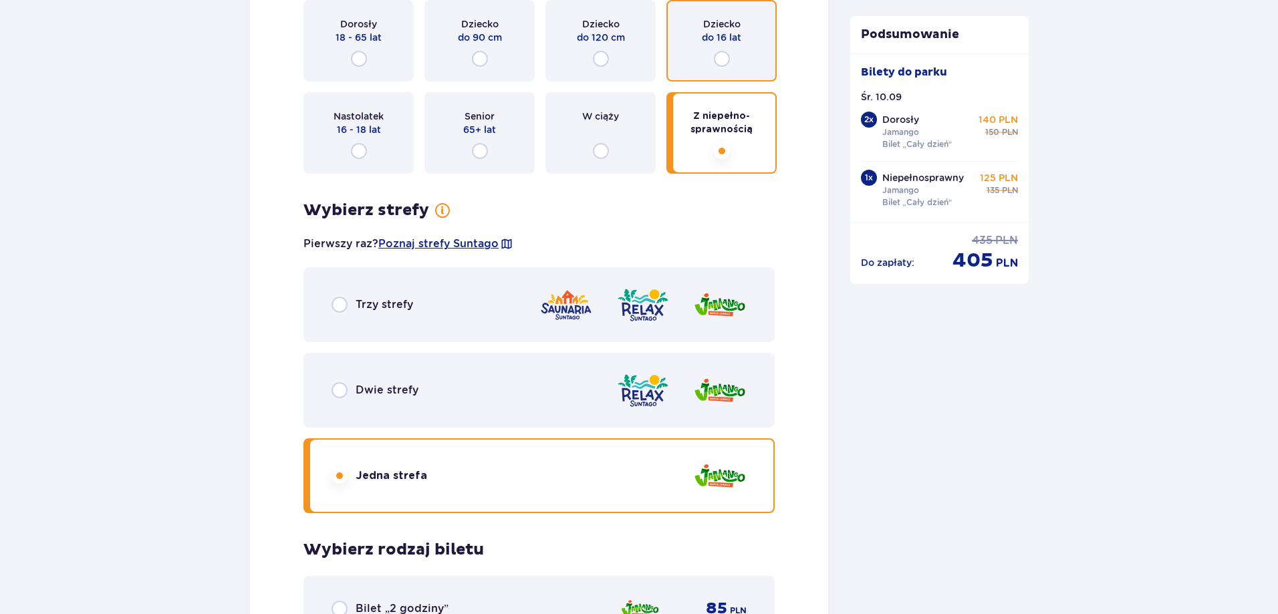
click at [723, 64] on input "radio" at bounding box center [722, 59] width 16 height 16
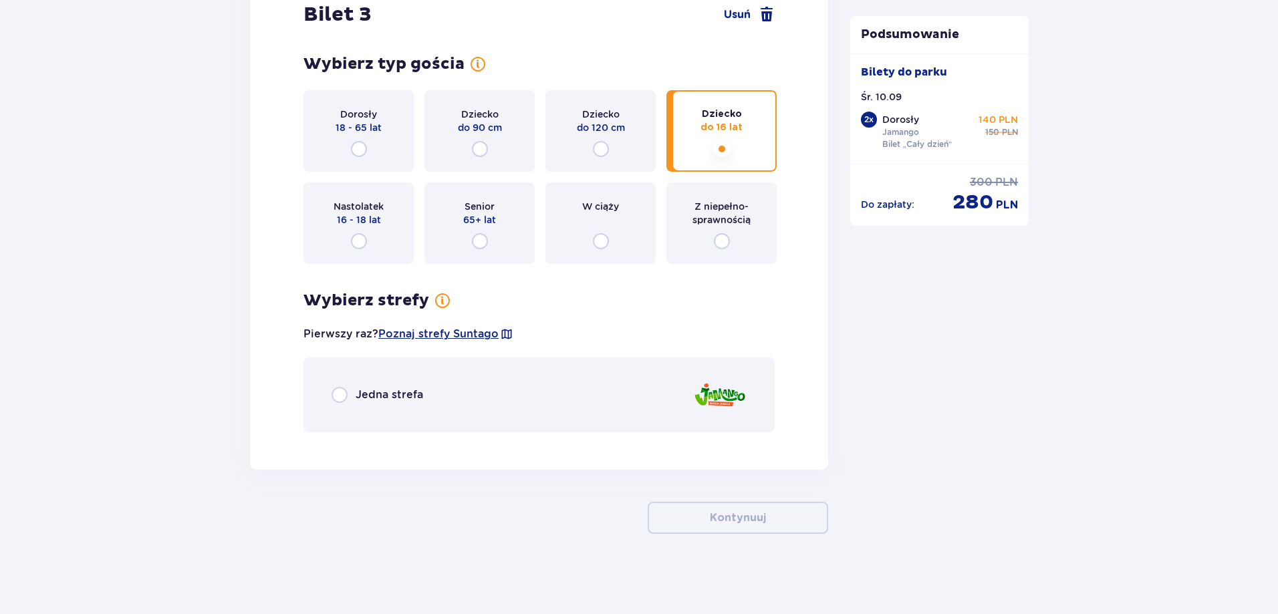
scroll to position [2814, 0]
click at [526, 401] on div "Jedna strefa" at bounding box center [539, 395] width 471 height 75
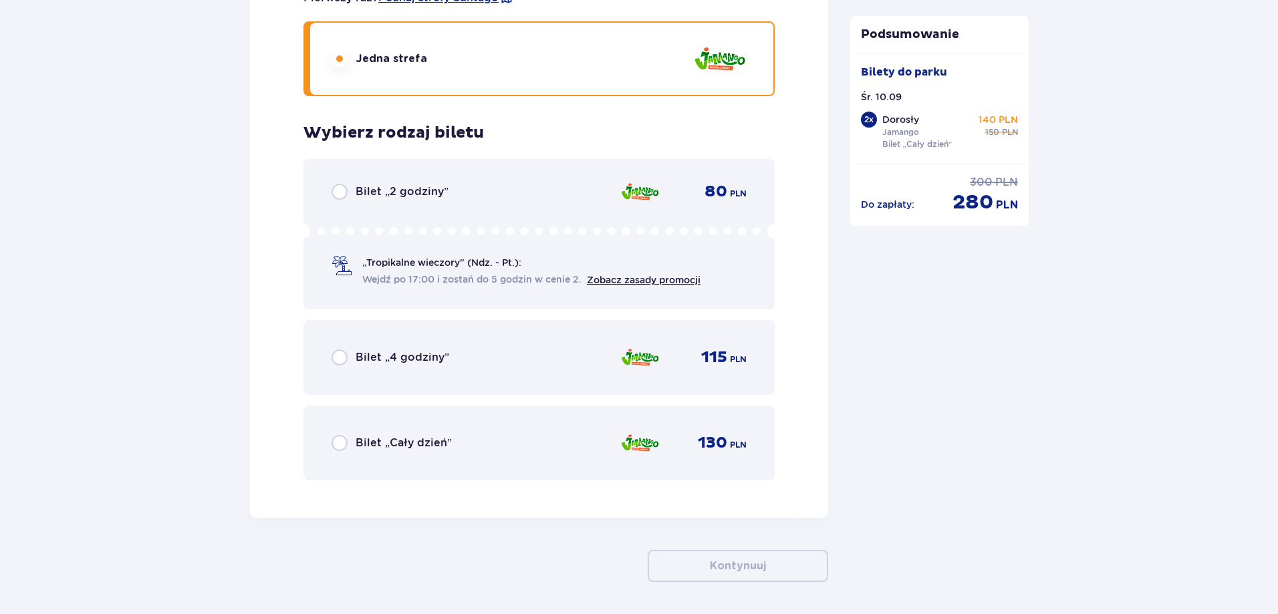
scroll to position [3199, 0]
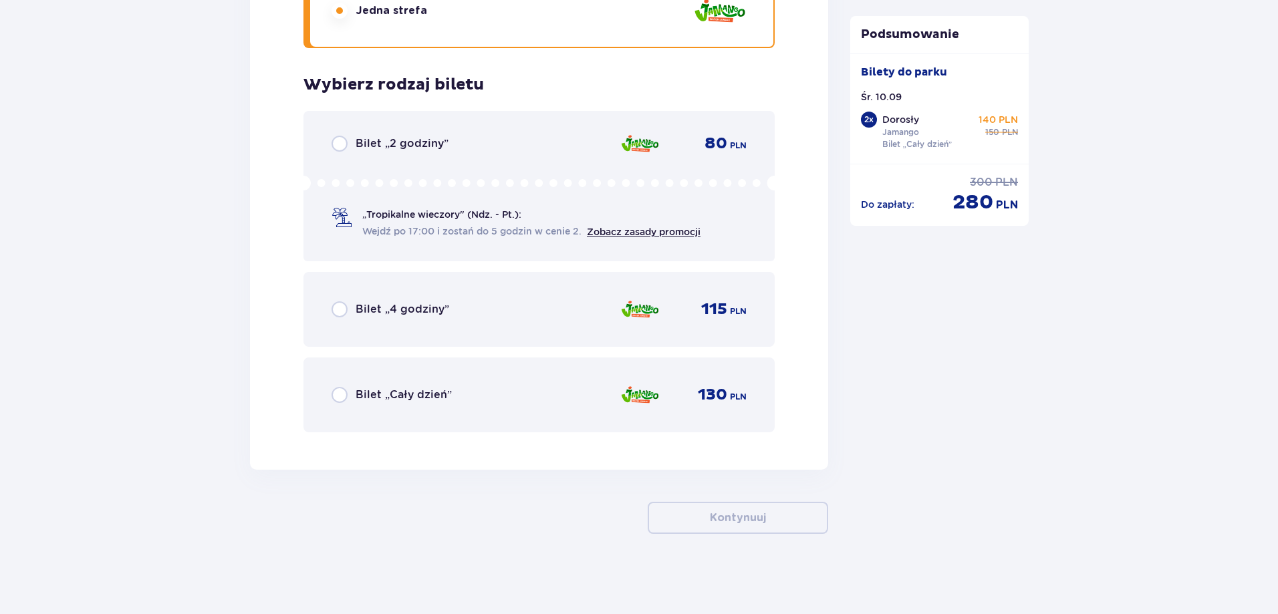
click at [526, 401] on div "Bilet „Cały dzień” 130 PLN" at bounding box center [539, 395] width 415 height 28
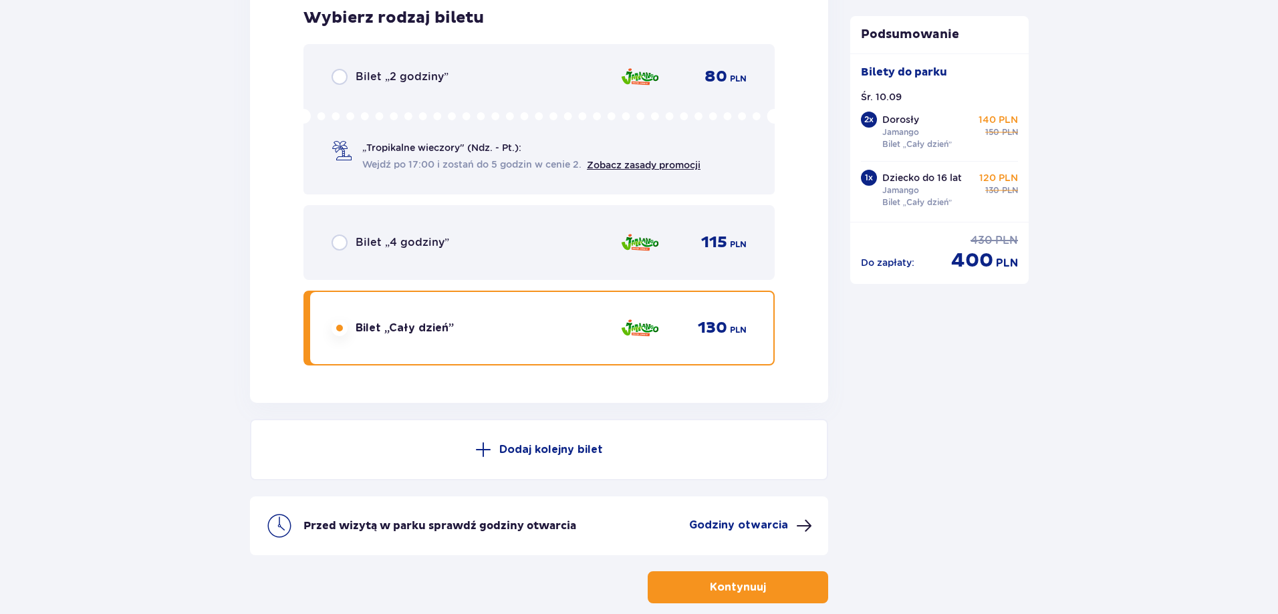
scroll to position [3335, 0]
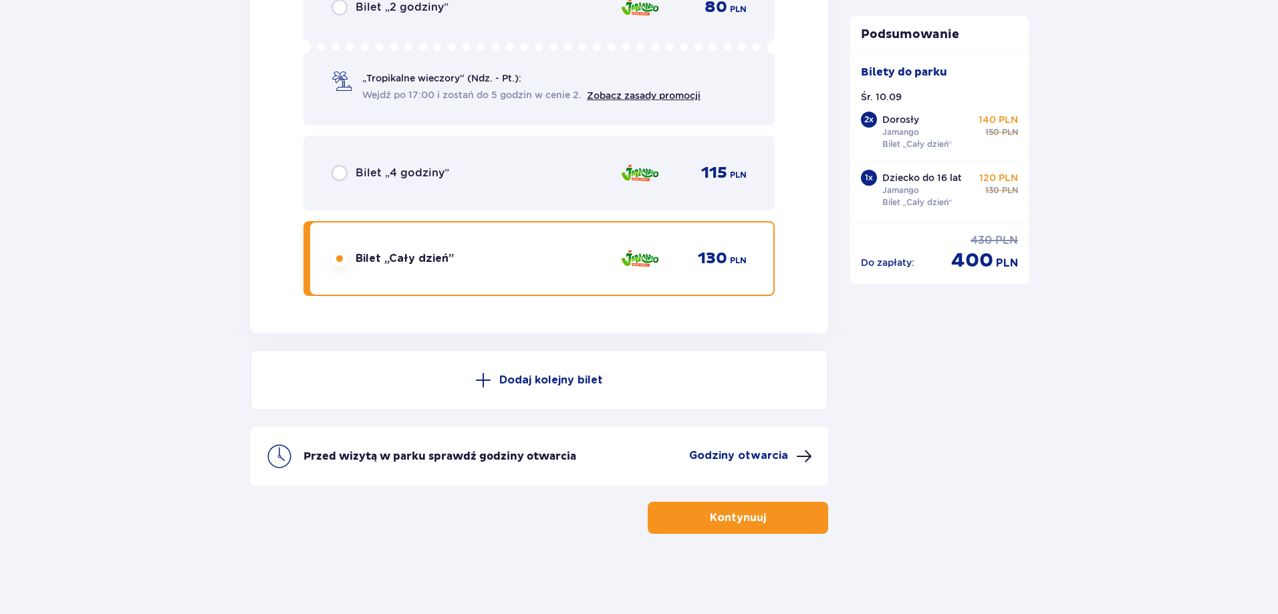
click at [740, 516] on p "Kontynuuj" at bounding box center [738, 518] width 56 height 15
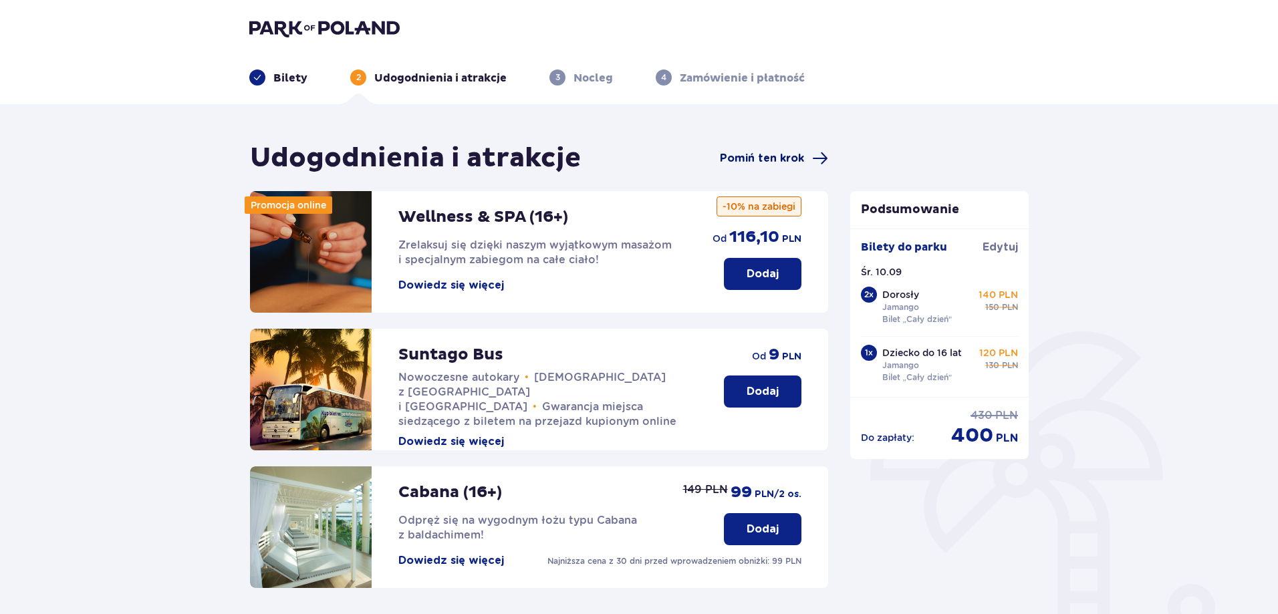
click at [764, 158] on span "Pomiń ten krok" at bounding box center [762, 158] width 84 height 15
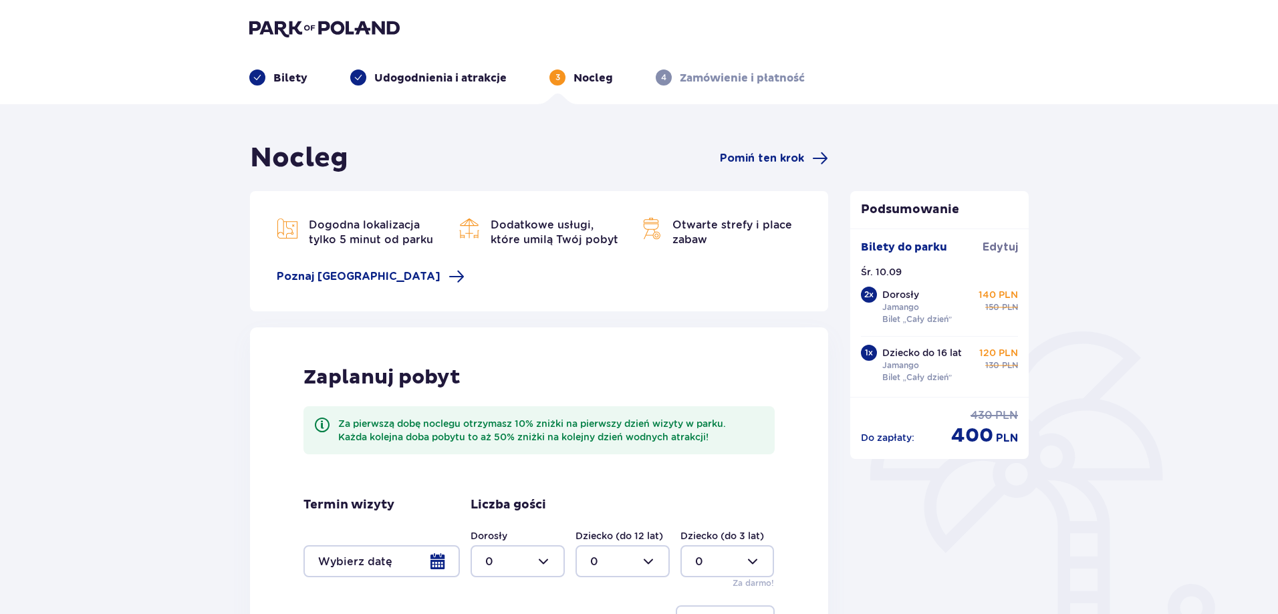
click at [764, 158] on span "Pomiń ten krok" at bounding box center [762, 158] width 84 height 15
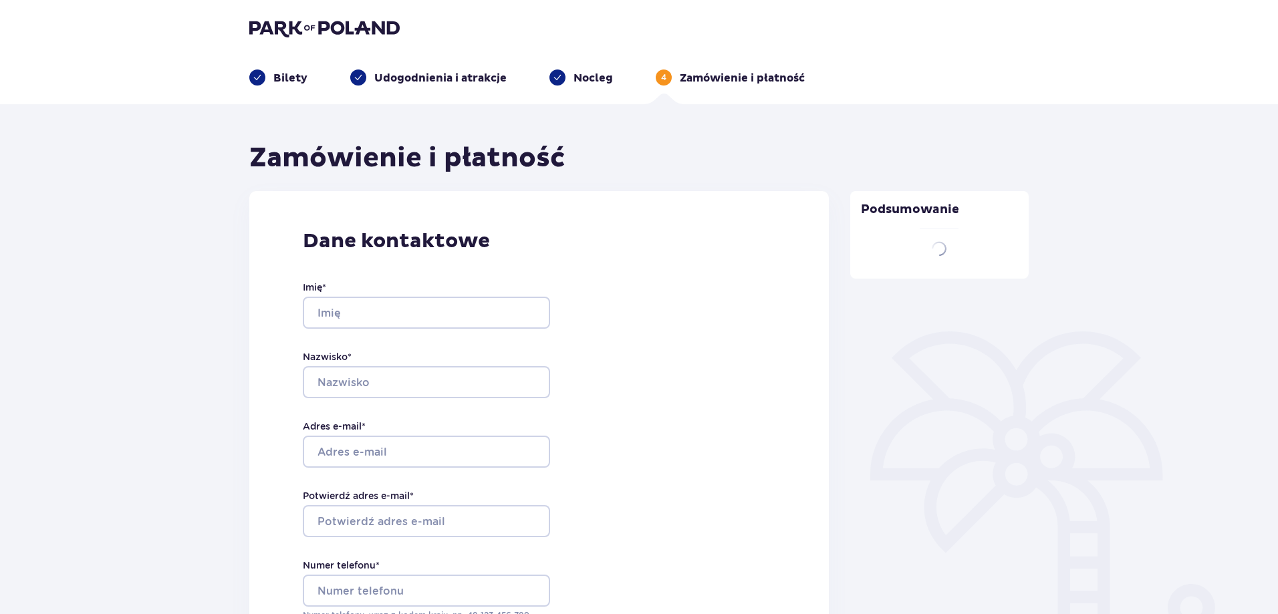
type input "Piotr"
type input "Bednarz"
type input "piotr.b.mail@gmail.com"
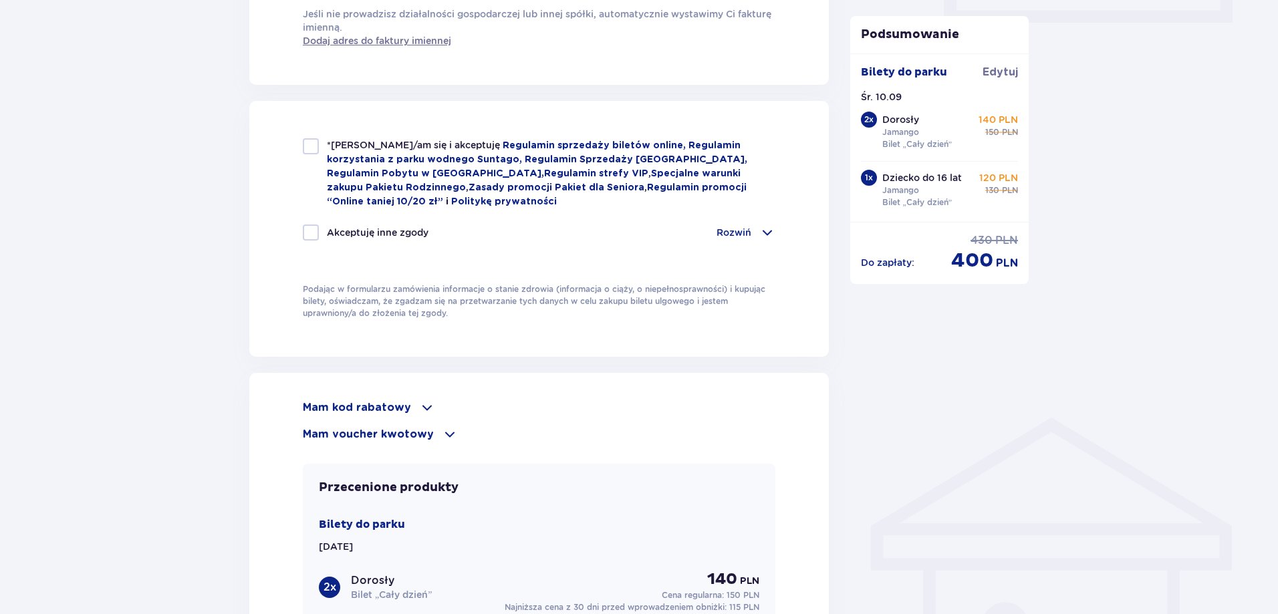
scroll to position [669, 0]
click at [448, 429] on span at bounding box center [450, 434] width 16 height 16
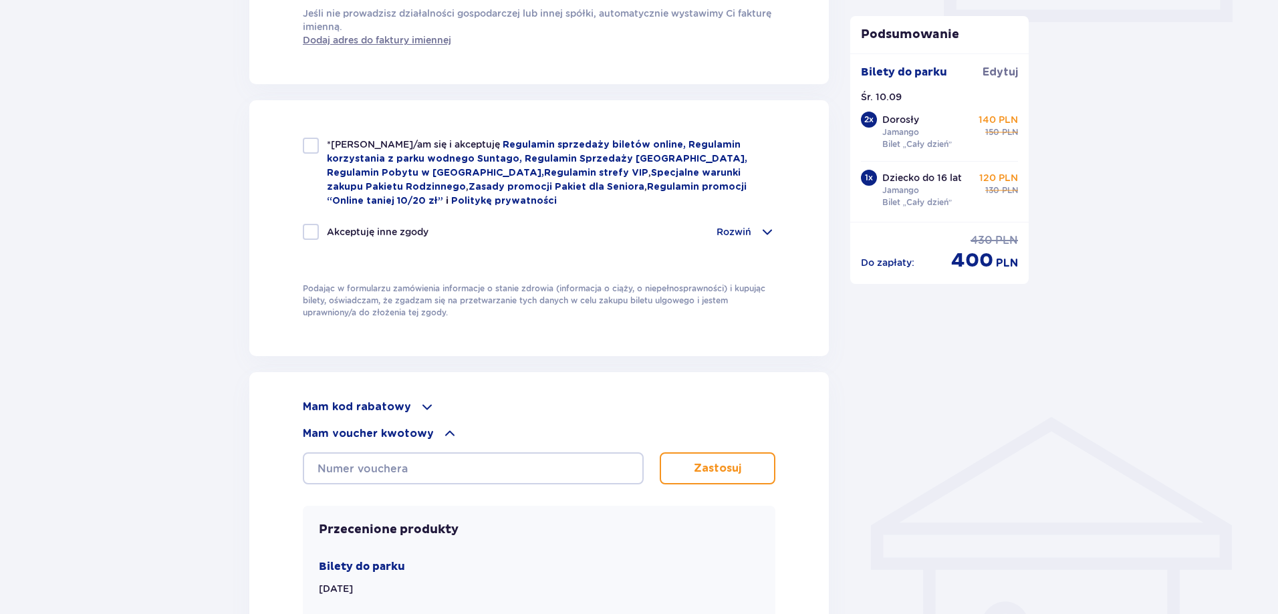
click at [420, 399] on span at bounding box center [427, 407] width 16 height 16
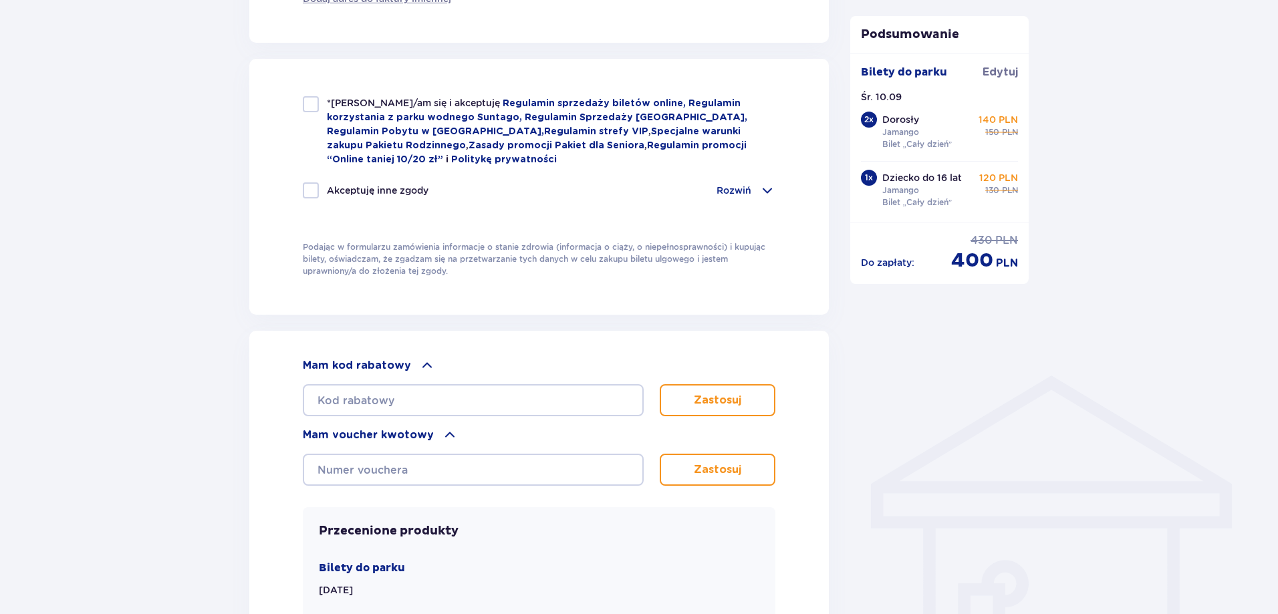
scroll to position [535, 0]
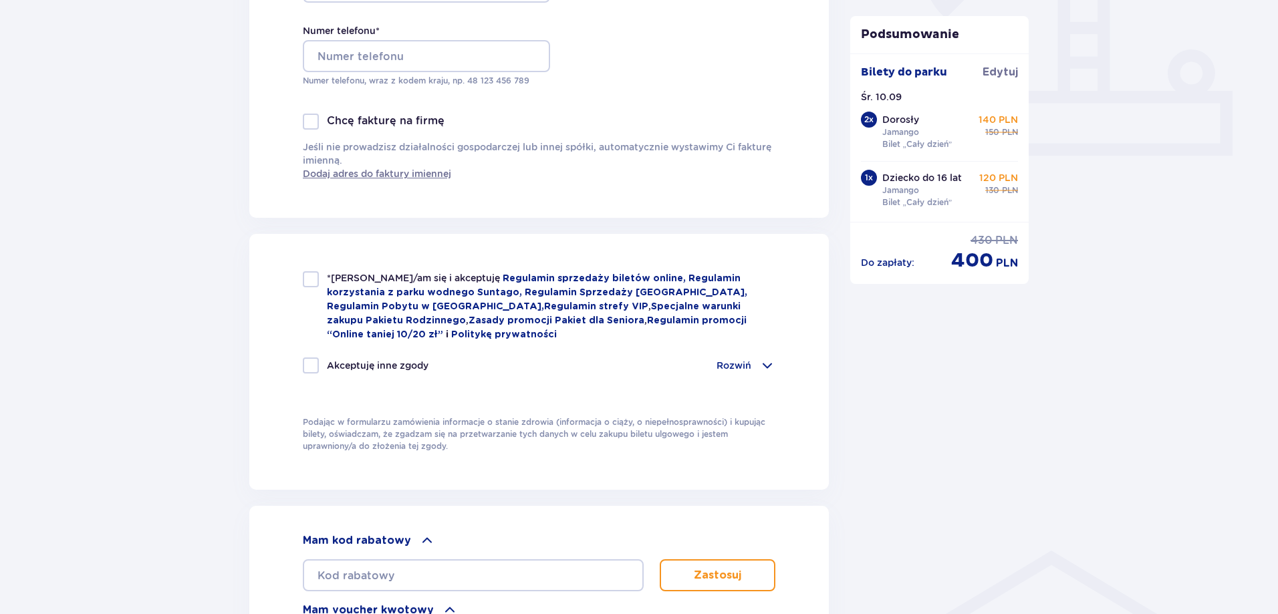
click at [316, 284] on div at bounding box center [311, 279] width 16 height 16
checkbox input "true"
click at [764, 358] on span at bounding box center [768, 366] width 16 height 16
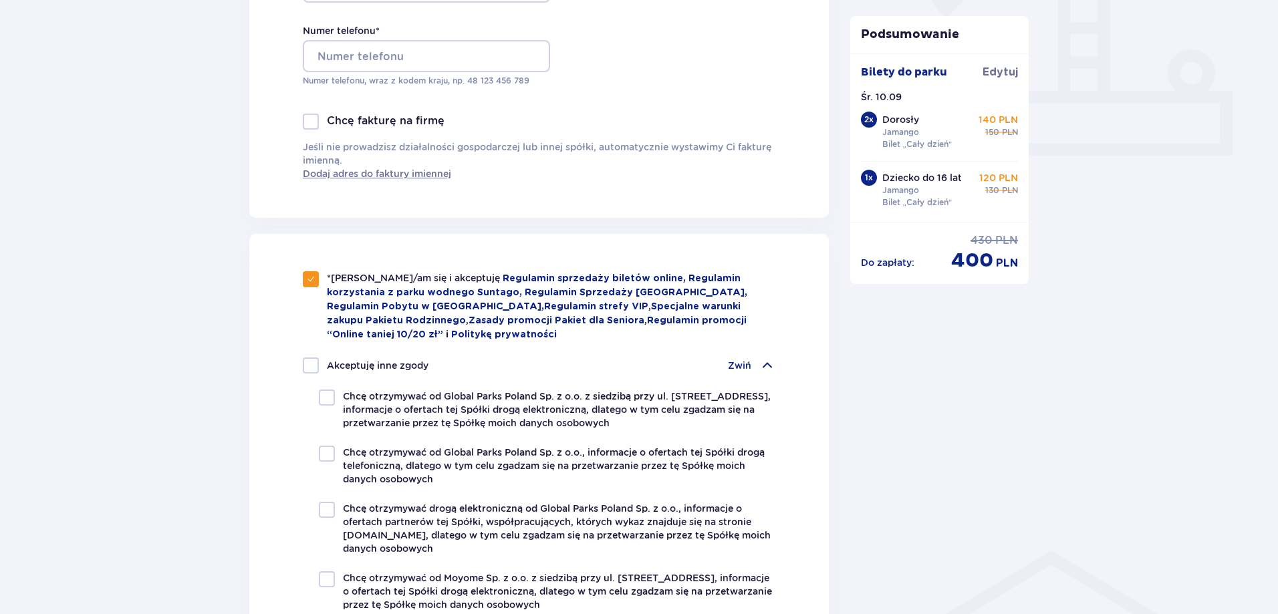
click at [764, 358] on span at bounding box center [768, 366] width 16 height 16
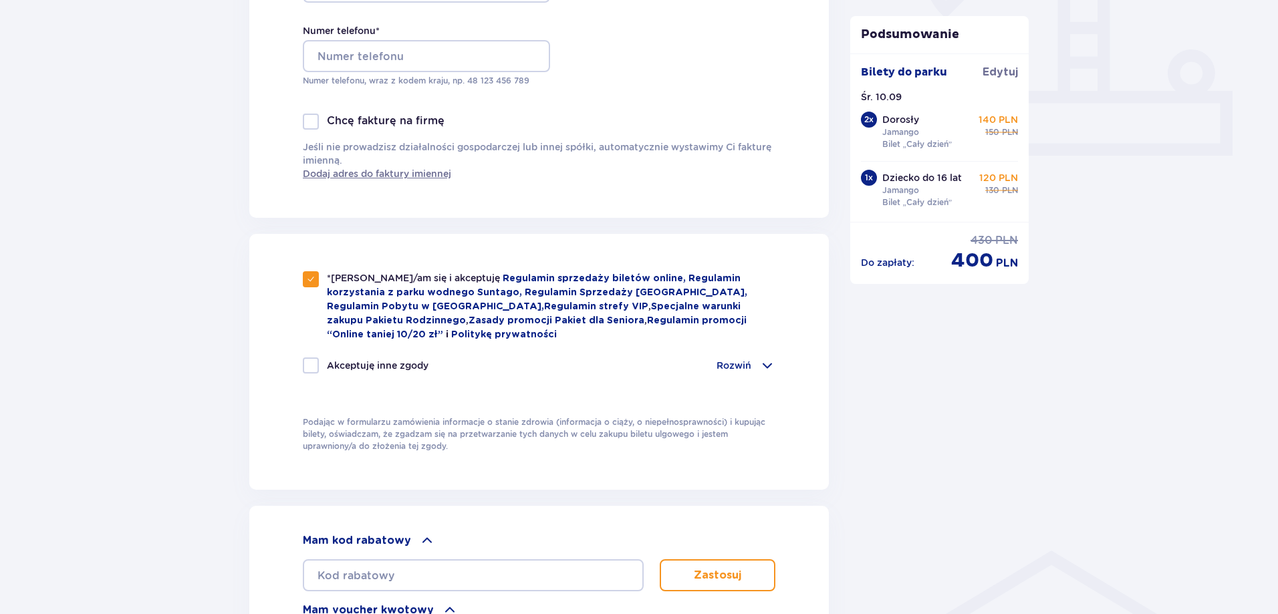
click at [764, 358] on span at bounding box center [768, 366] width 16 height 16
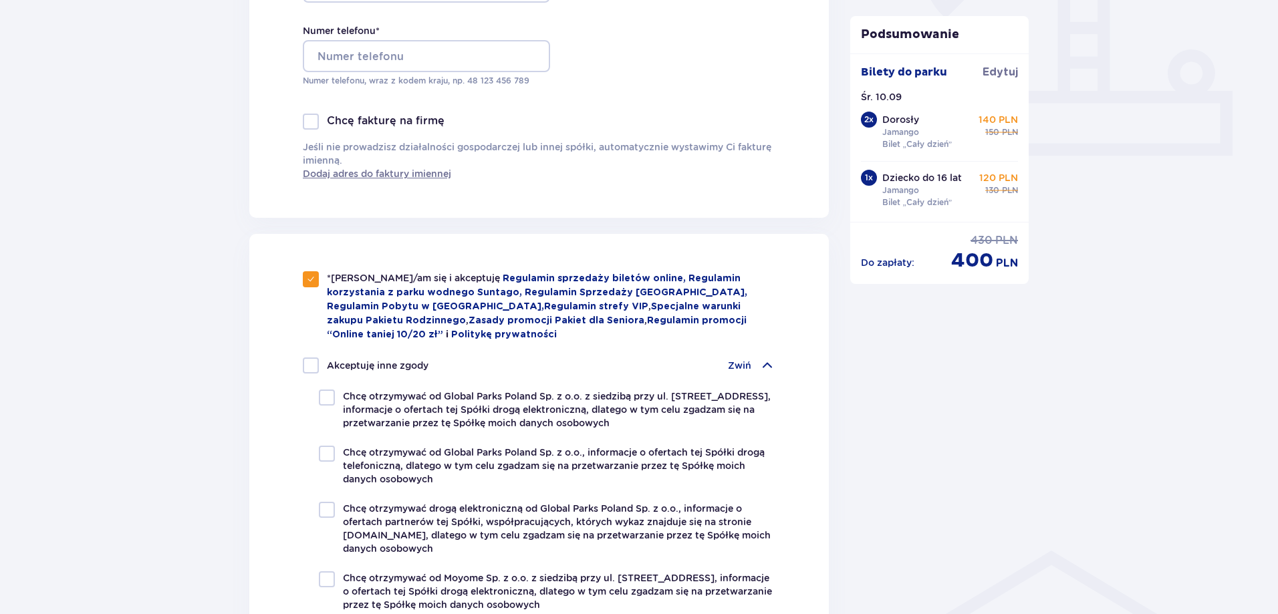
click at [764, 358] on span at bounding box center [768, 366] width 16 height 16
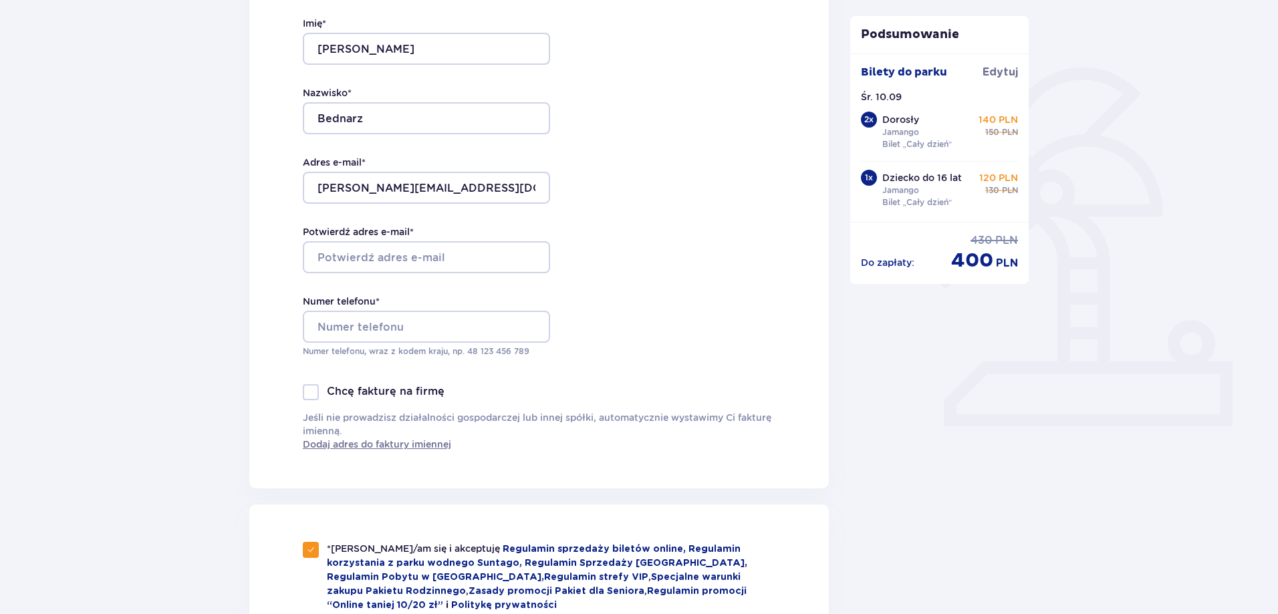
scroll to position [267, 0]
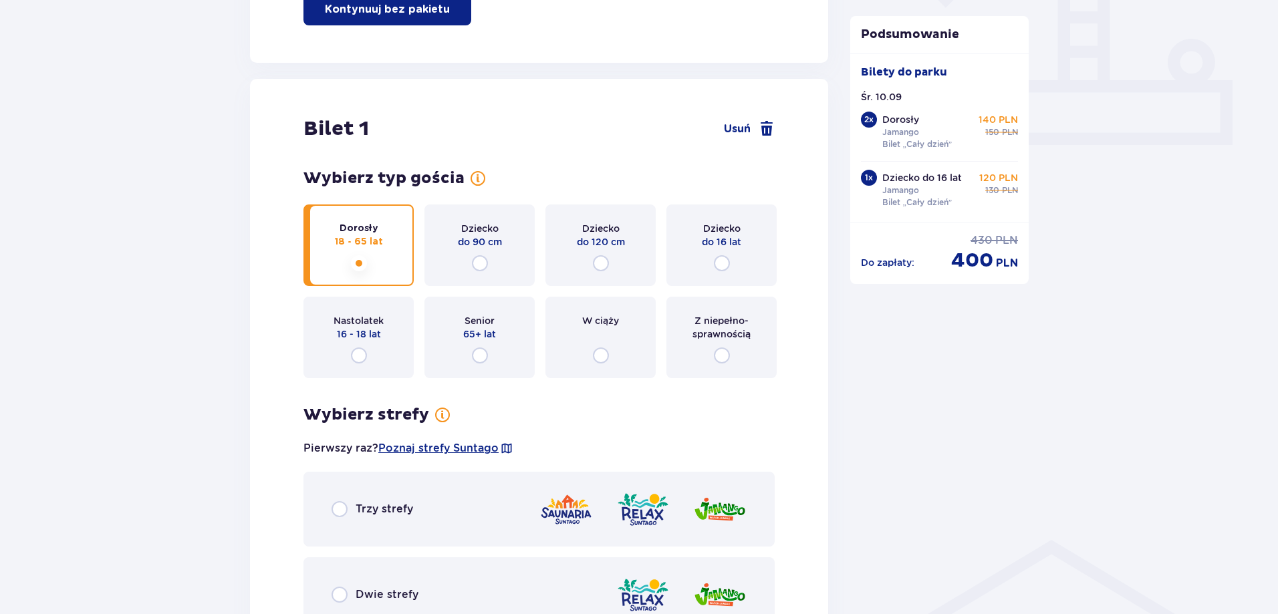
scroll to position [556, 0]
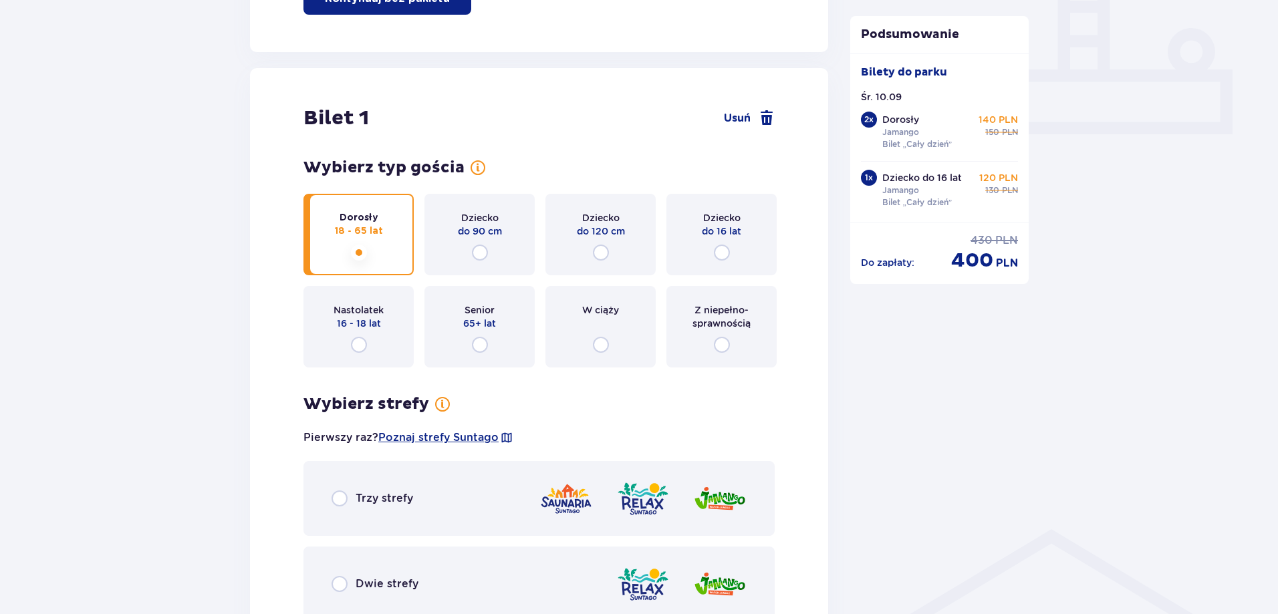
click at [917, 181] on p "Dziecko do 16 lat" at bounding box center [923, 177] width 80 height 13
click at [916, 136] on p "Jamango" at bounding box center [901, 132] width 37 height 12
click at [719, 348] on input "radio" at bounding box center [722, 345] width 16 height 16
radio input "true"
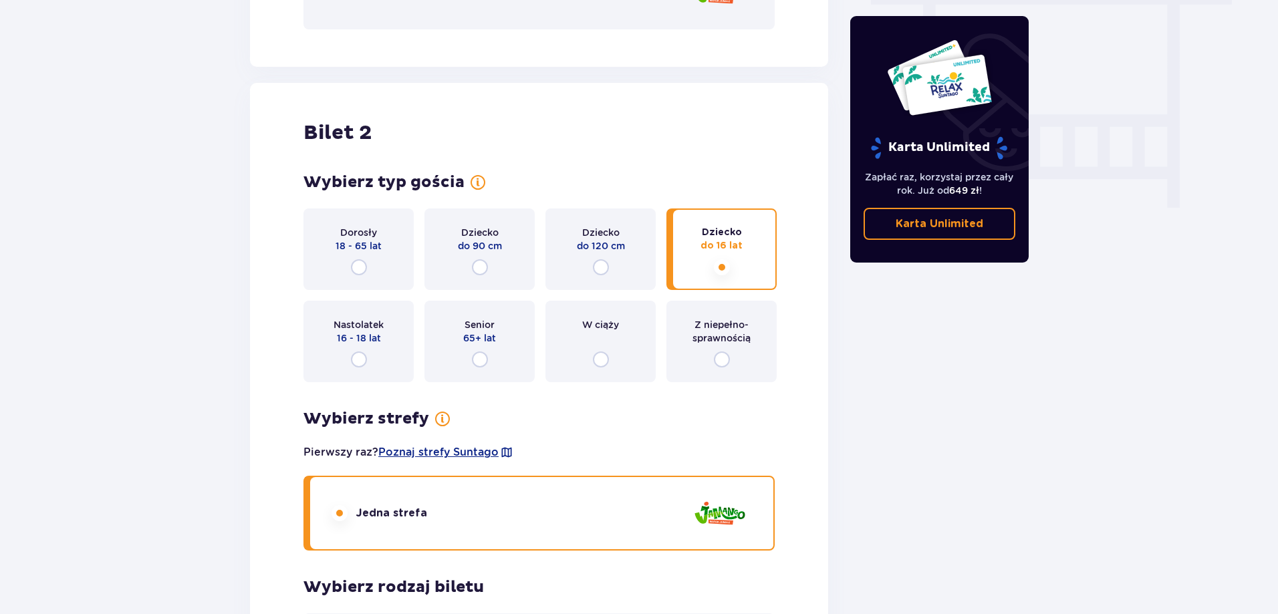
scroll to position [1269, 0]
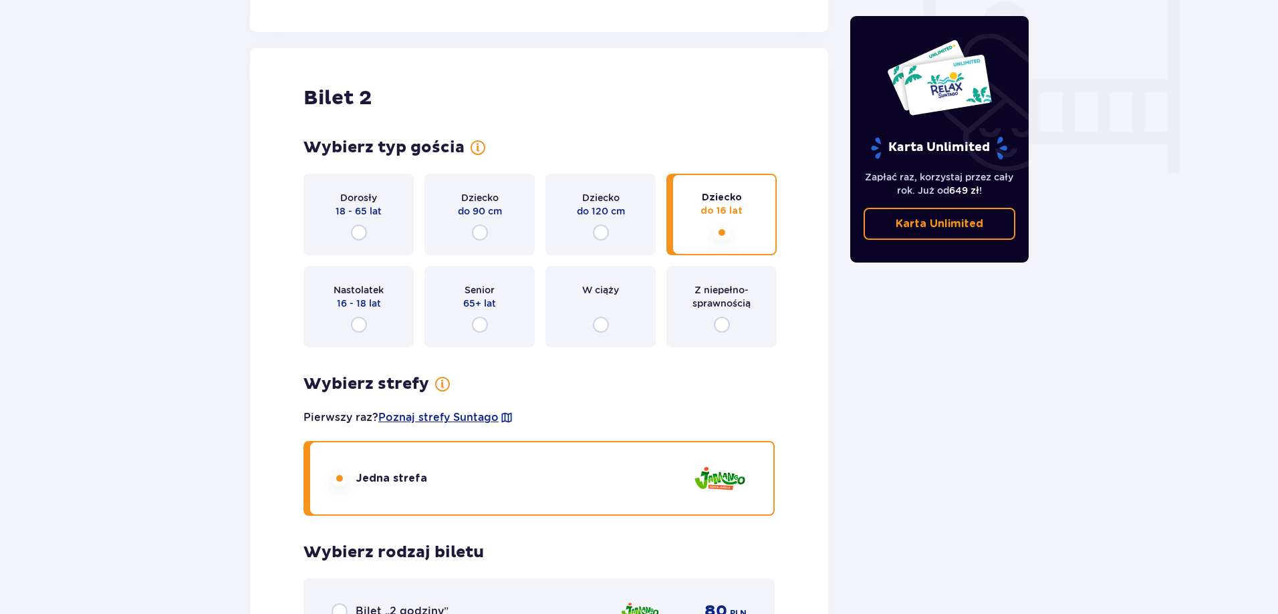
click at [735, 314] on div "Z niepełno­sprawnością" at bounding box center [722, 307] width 110 height 82
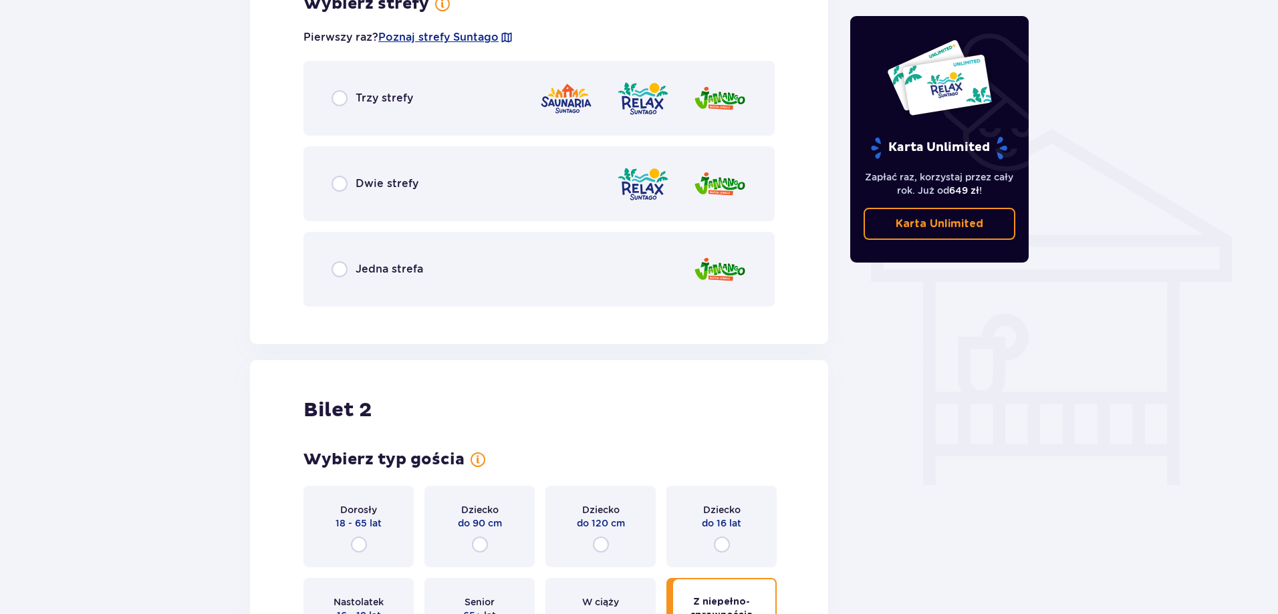
scroll to position [892, 0]
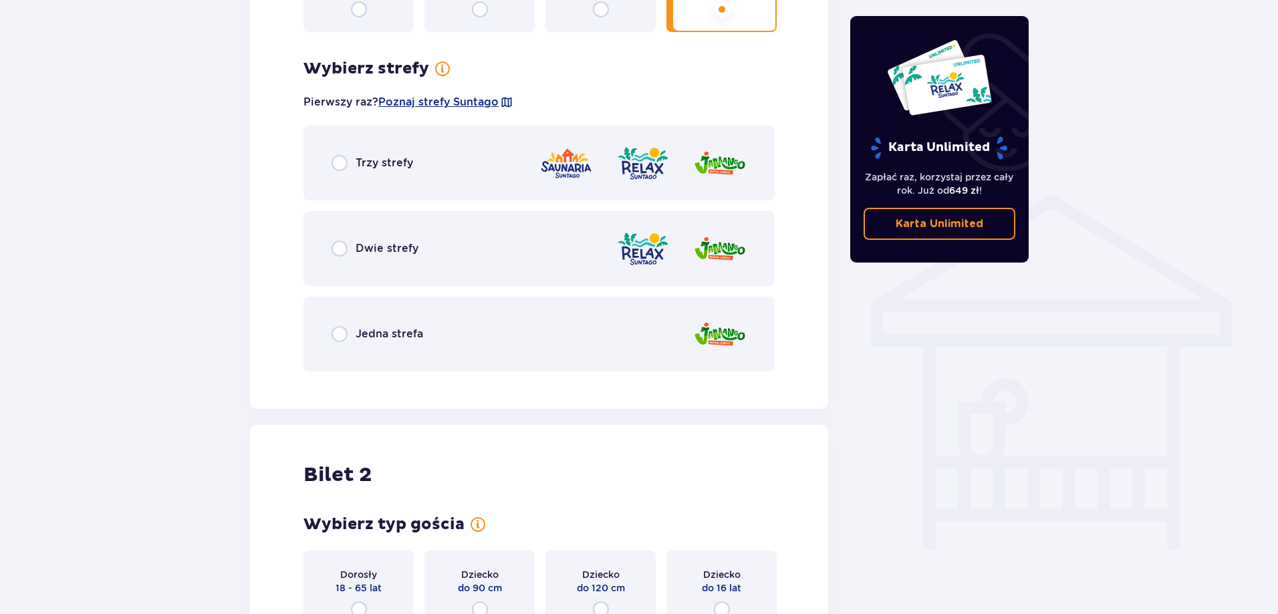
click at [409, 326] on div "Jedna strefa" at bounding box center [378, 334] width 92 height 16
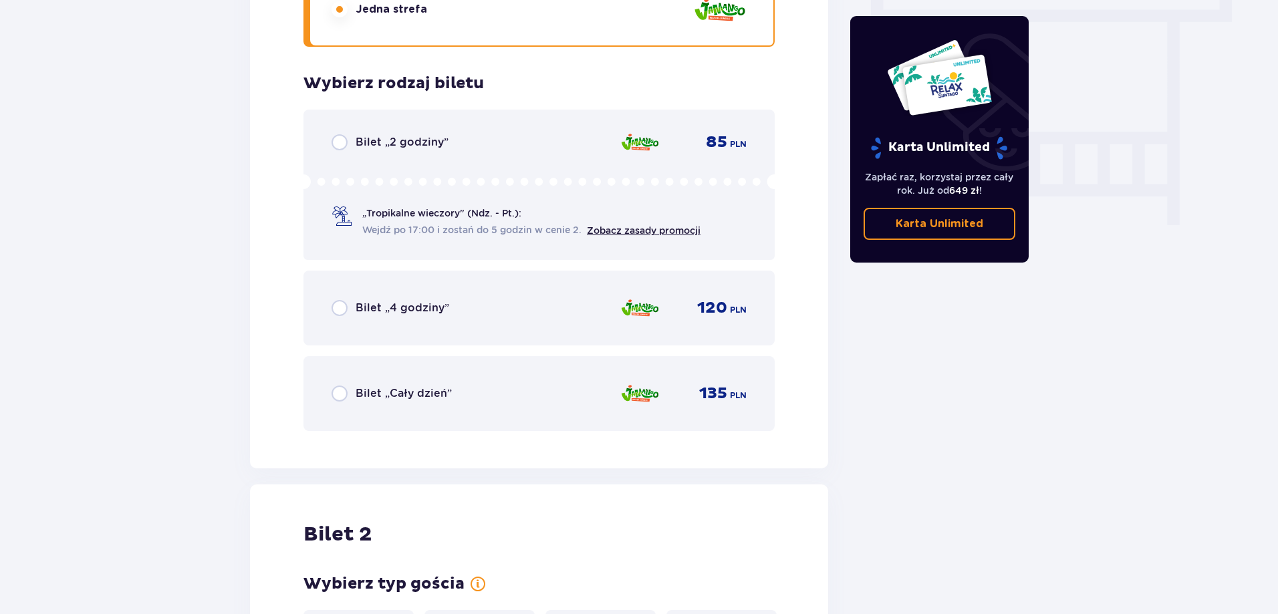
scroll to position [1274, 0]
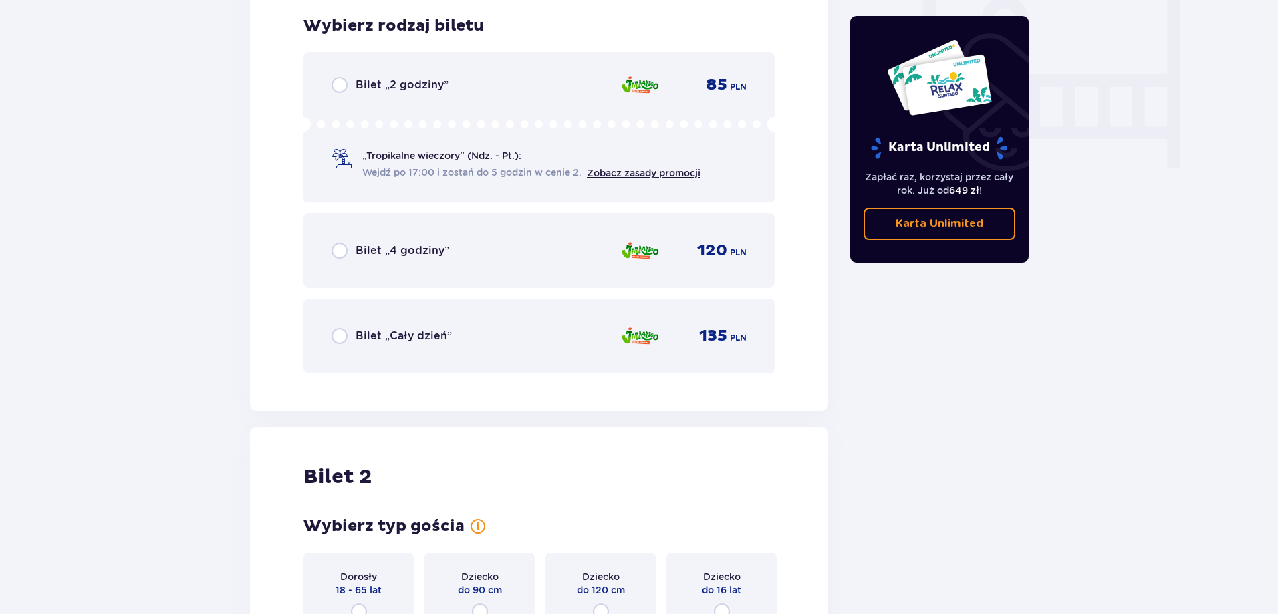
click at [409, 326] on div "Bilet „Cały dzień” 135 PLN" at bounding box center [539, 336] width 415 height 28
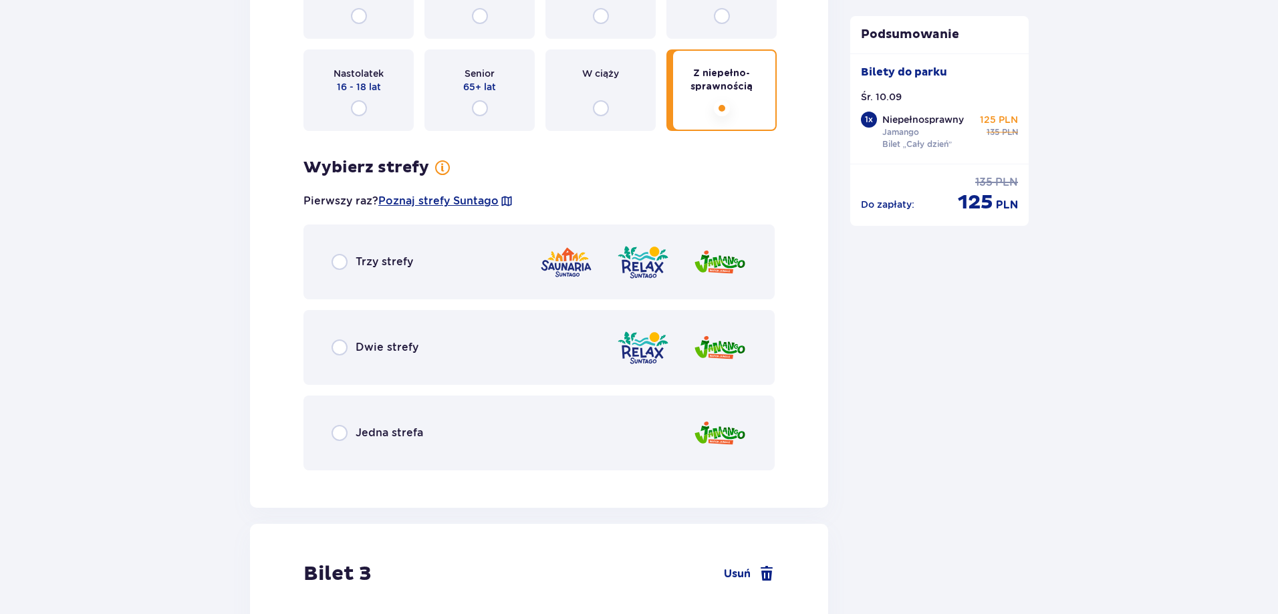
scroll to position [1886, 0]
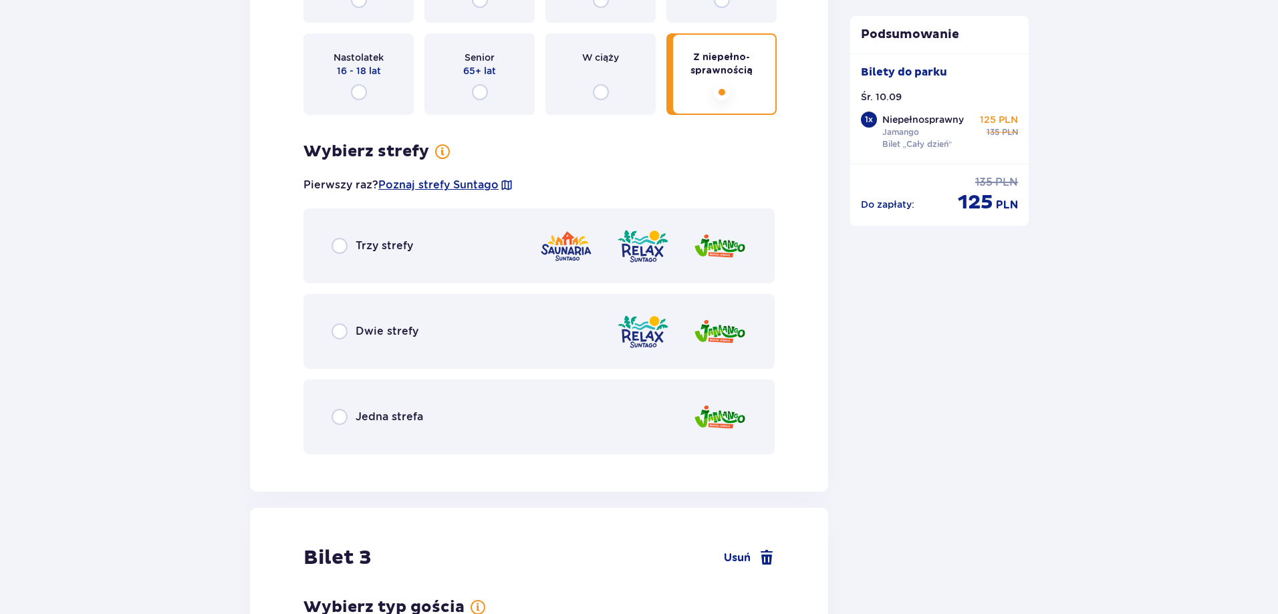
click at [406, 407] on div "Jedna strefa" at bounding box center [539, 417] width 471 height 75
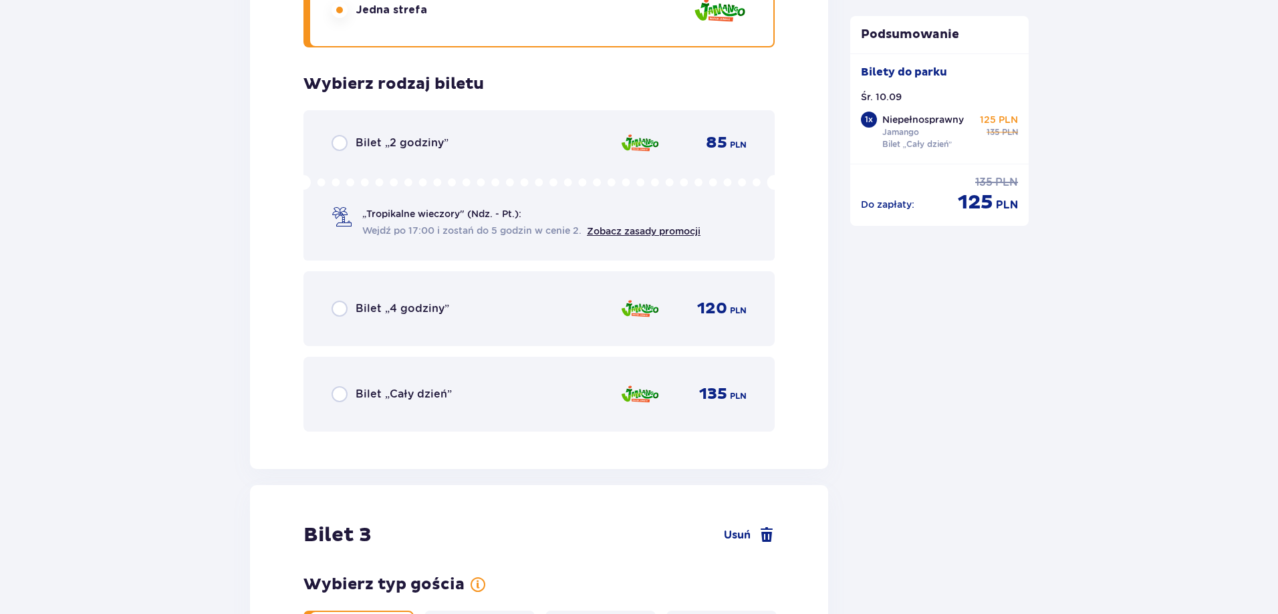
scroll to position [2352, 0]
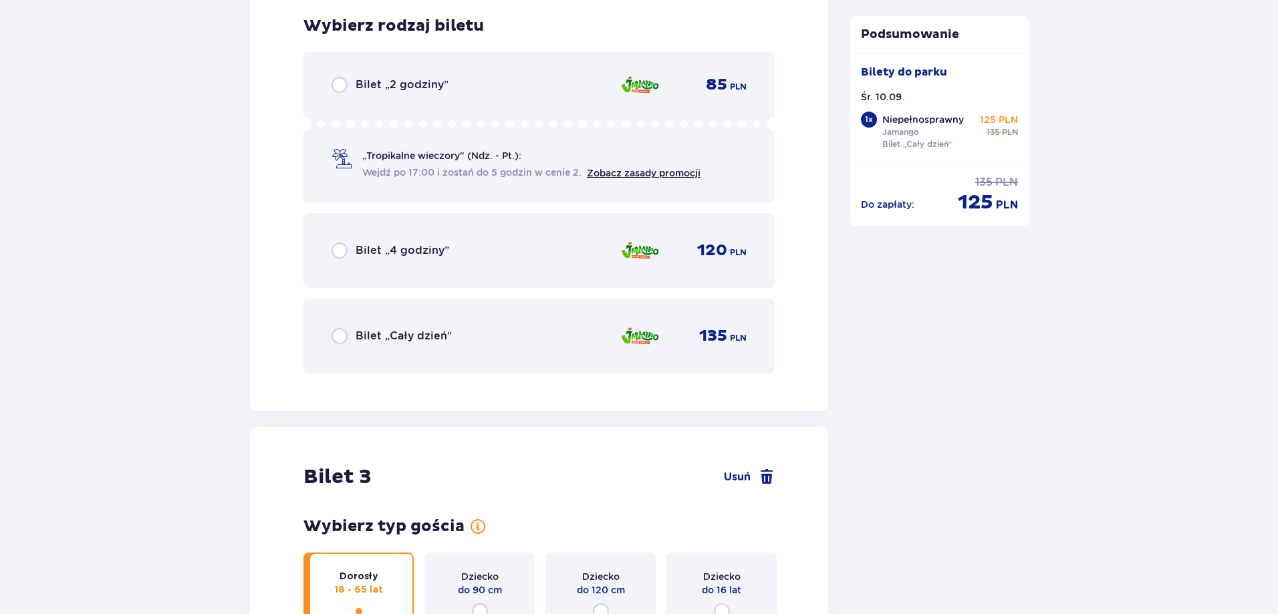
click at [406, 341] on p "Bilet „Cały dzień”" at bounding box center [404, 336] width 96 height 15
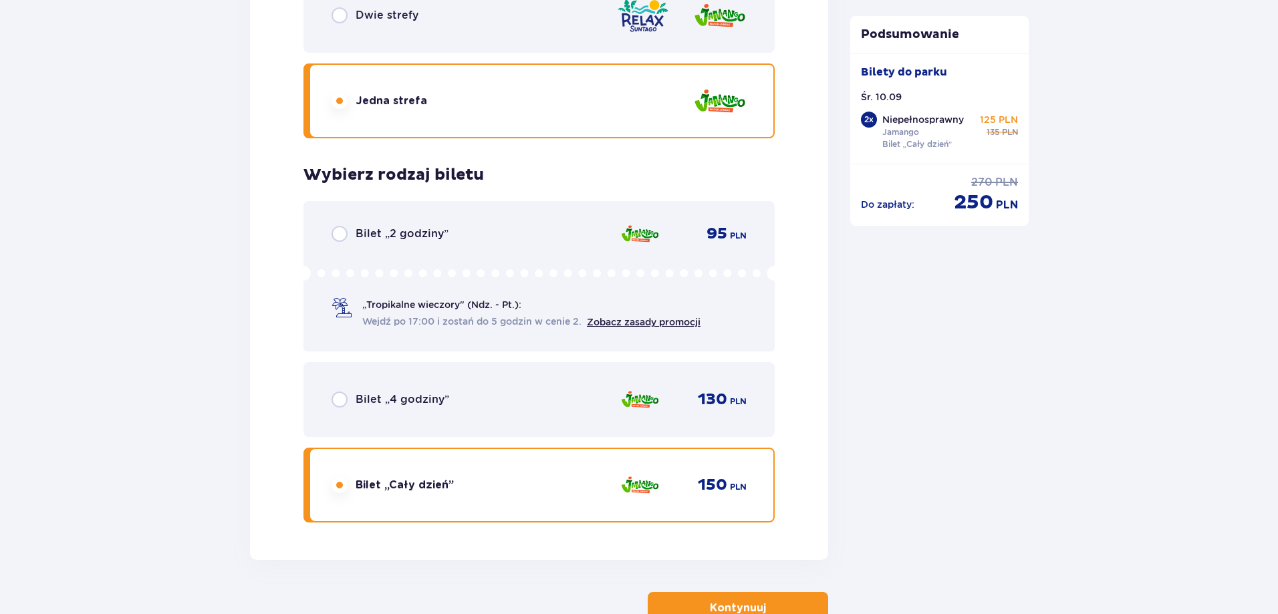
scroll to position [3288, 0]
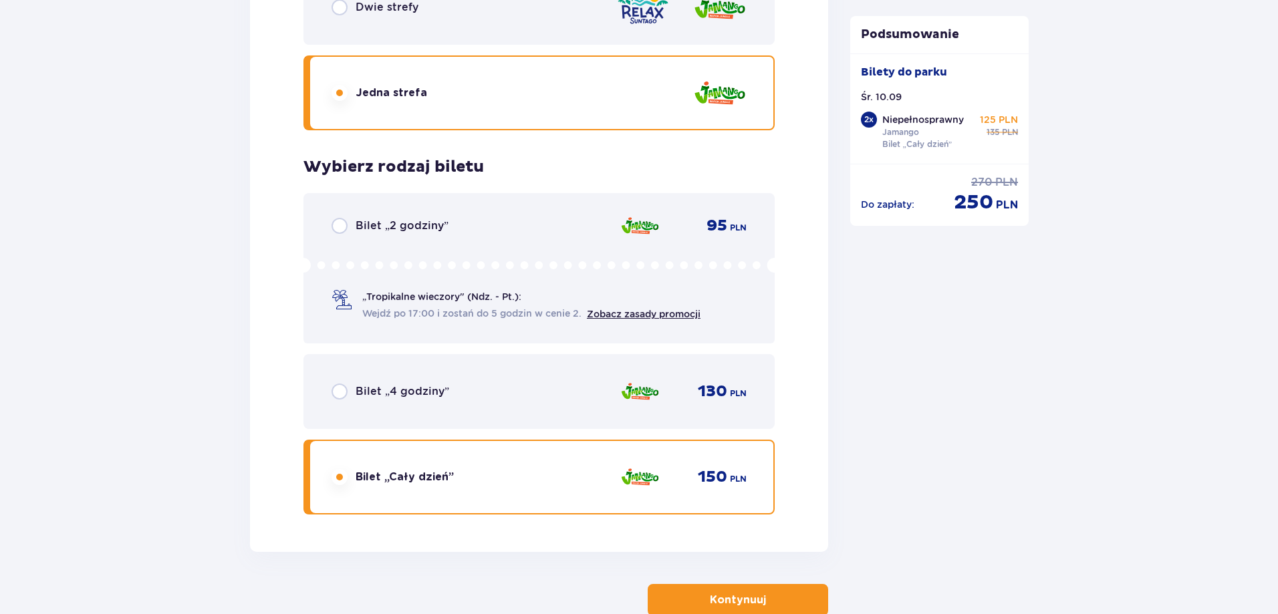
click at [419, 485] on div "Bilet „Cały dzień”" at bounding box center [393, 477] width 122 height 16
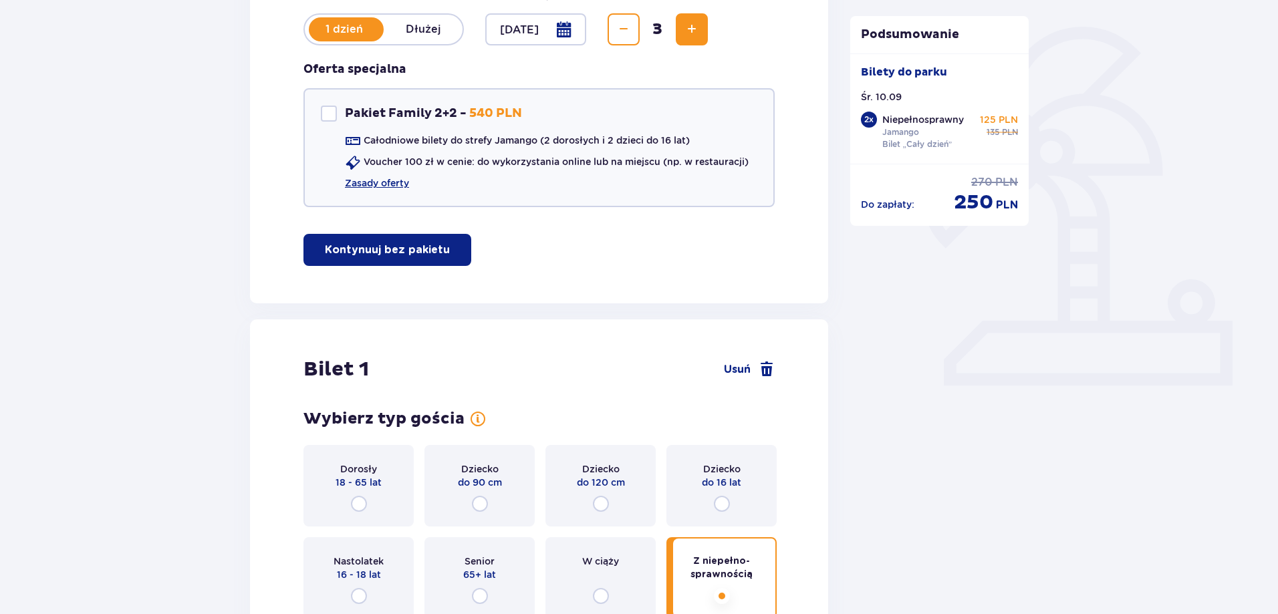
scroll to position [468, 0]
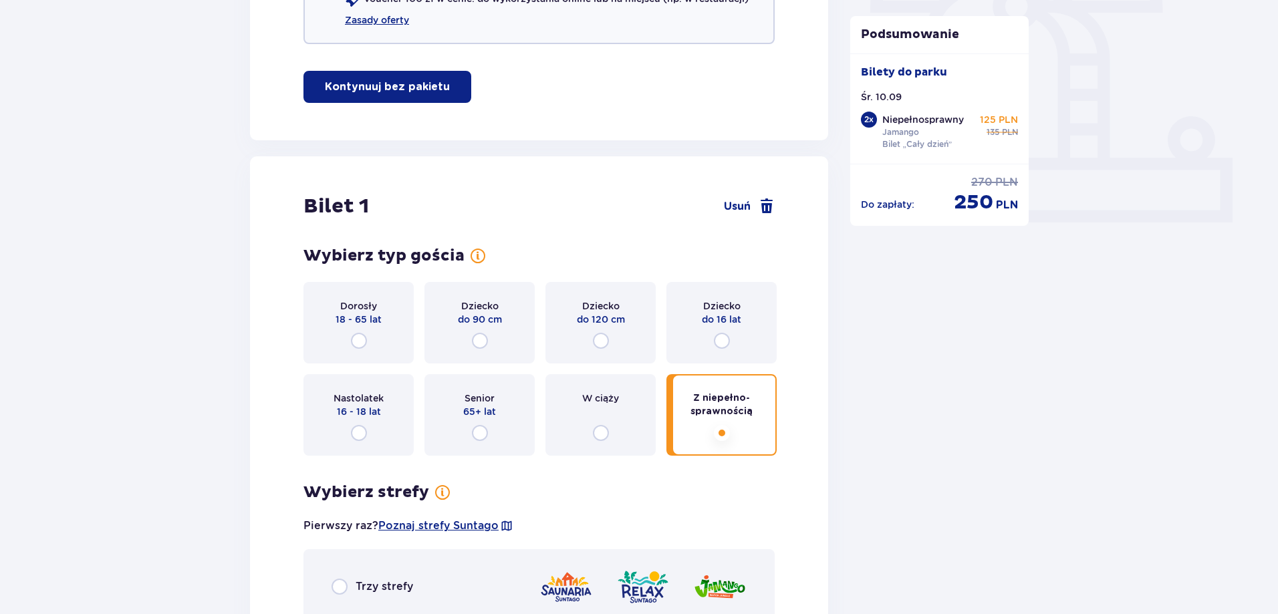
click at [368, 334] on div "Dorosły 18 - 65 lat" at bounding box center [359, 323] width 110 height 82
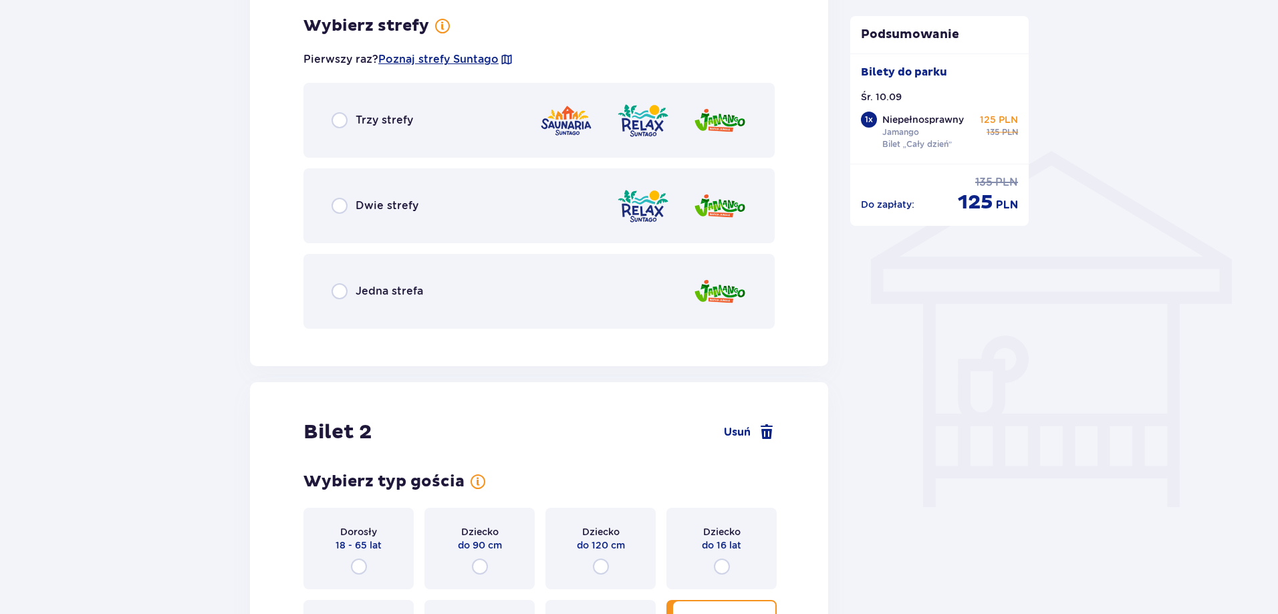
click at [377, 310] on div "Jedna strefa" at bounding box center [539, 291] width 471 height 75
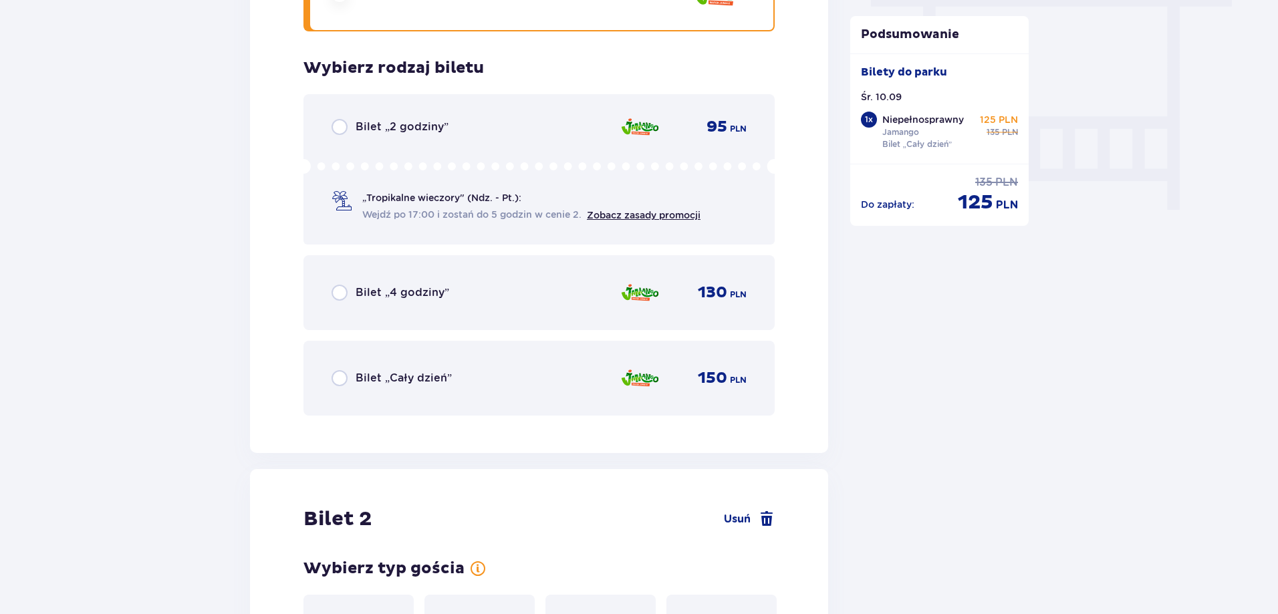
scroll to position [1274, 0]
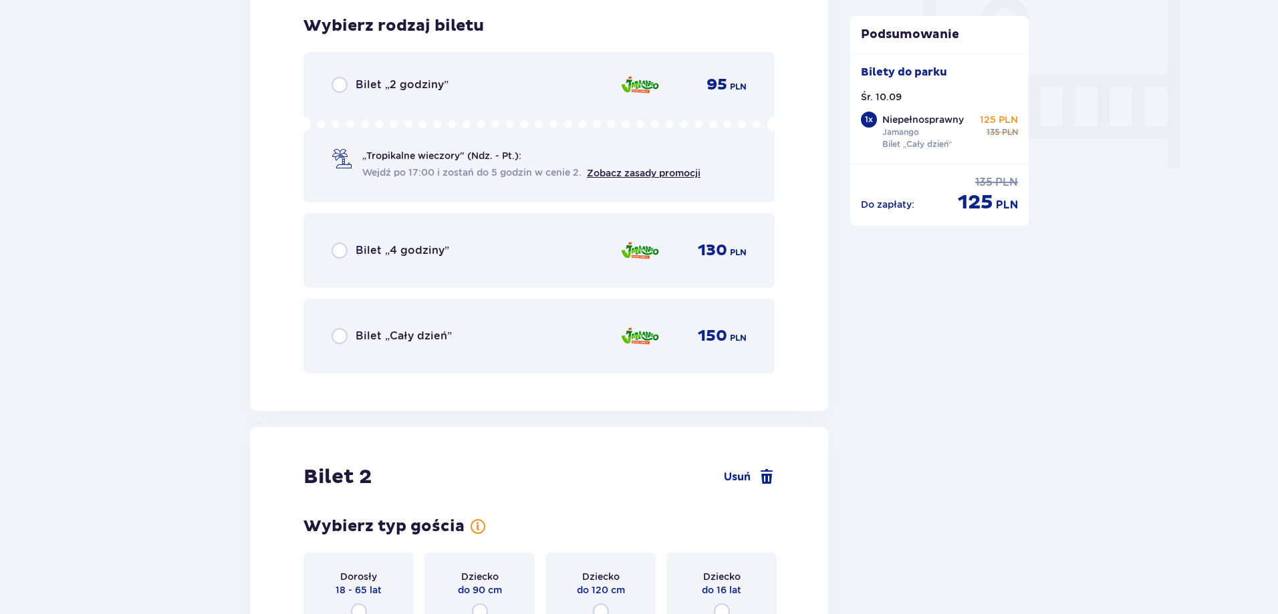
click at [390, 329] on p "Bilet „Cały dzień”" at bounding box center [404, 336] width 96 height 15
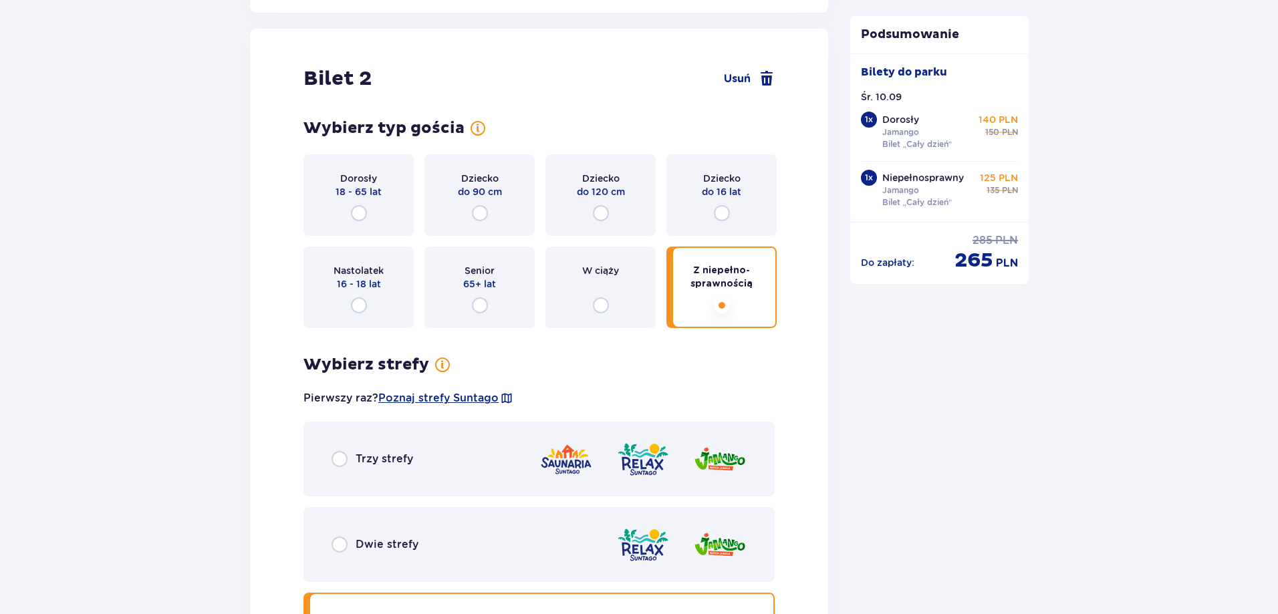
scroll to position [1676, 0]
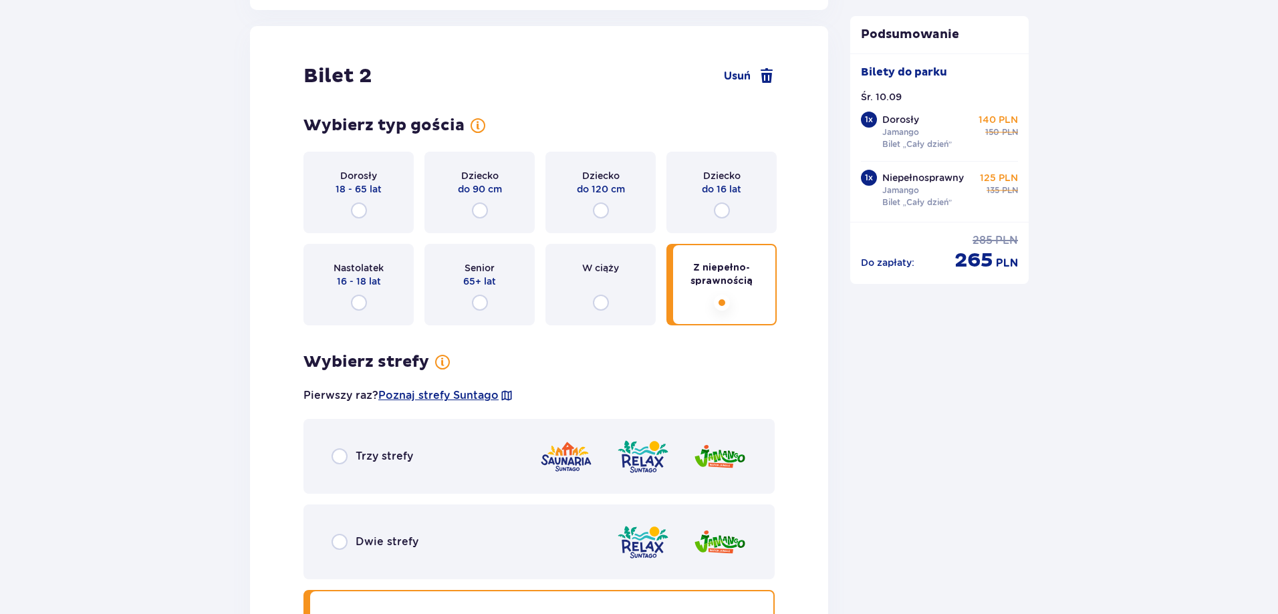
click at [704, 277] on p "Z niepełno­sprawnością" at bounding box center [722, 274] width 86 height 27
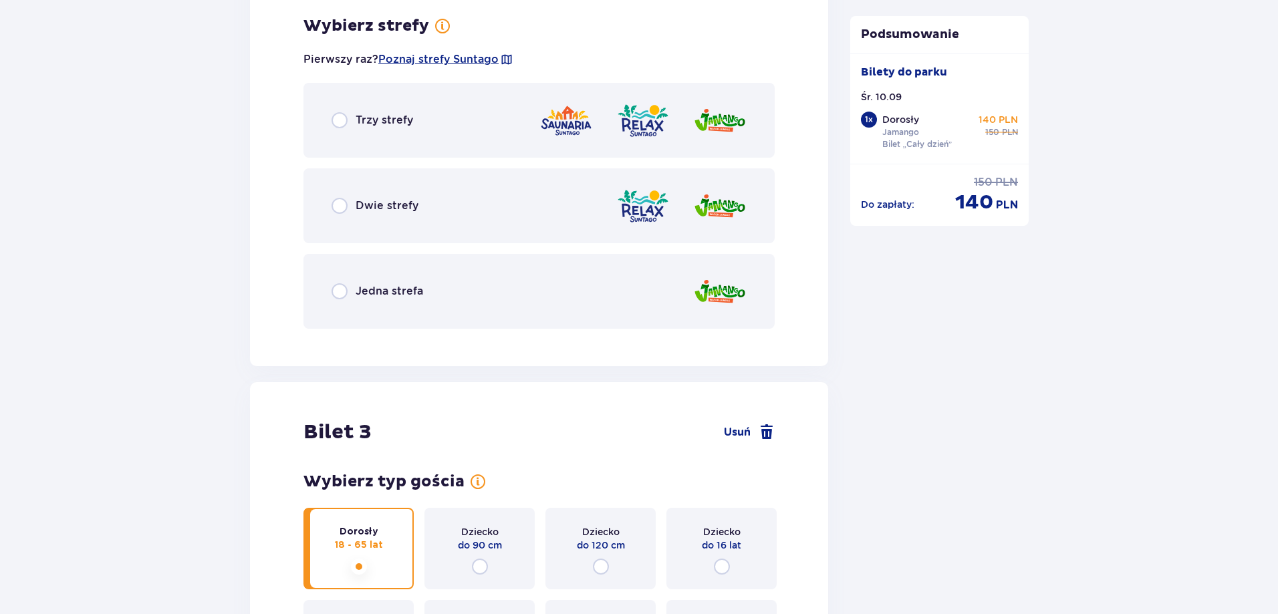
click at [421, 294] on p "Jedna strefa" at bounding box center [390, 291] width 68 height 15
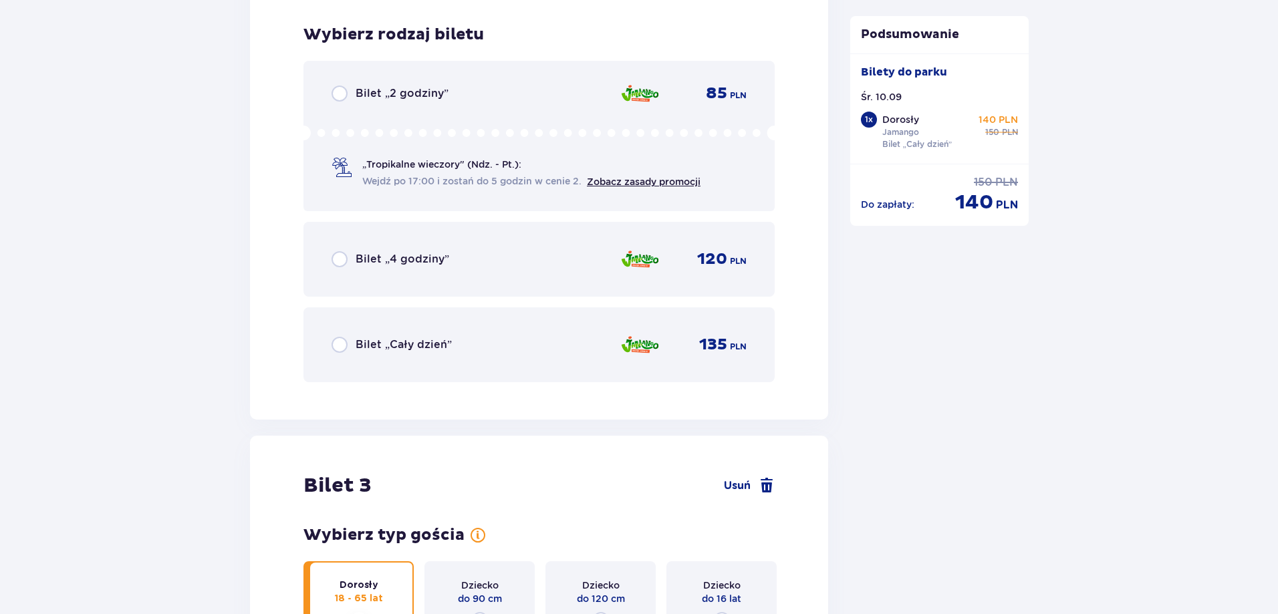
scroll to position [2352, 0]
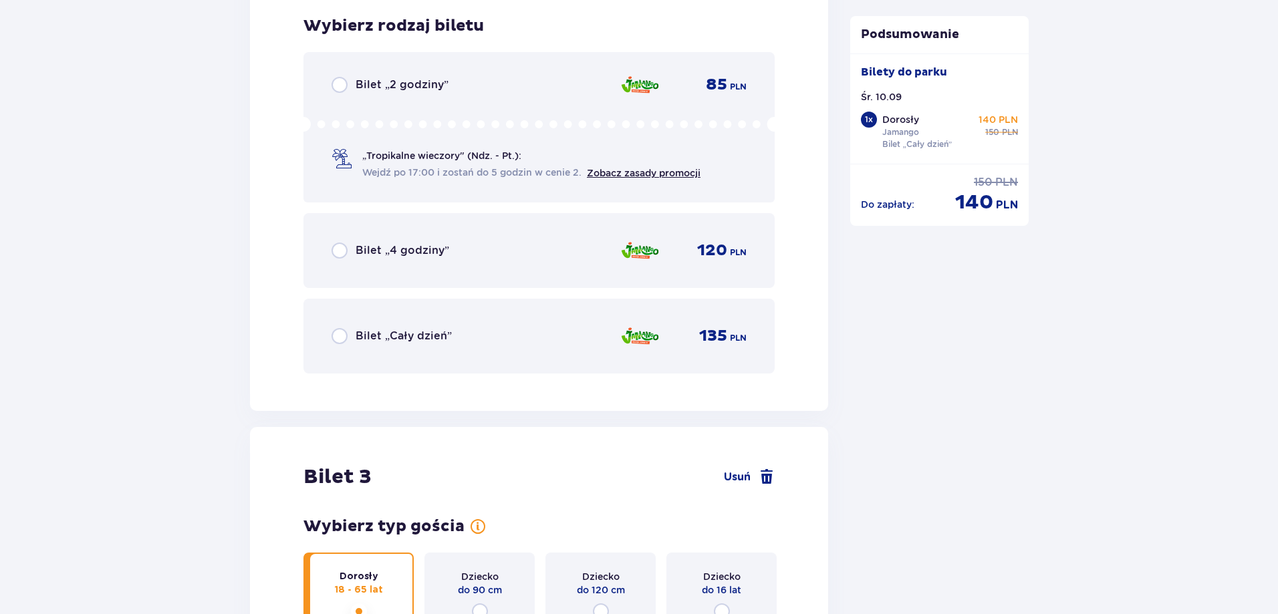
click at [405, 334] on p "Bilet „Cały dzień”" at bounding box center [404, 336] width 96 height 15
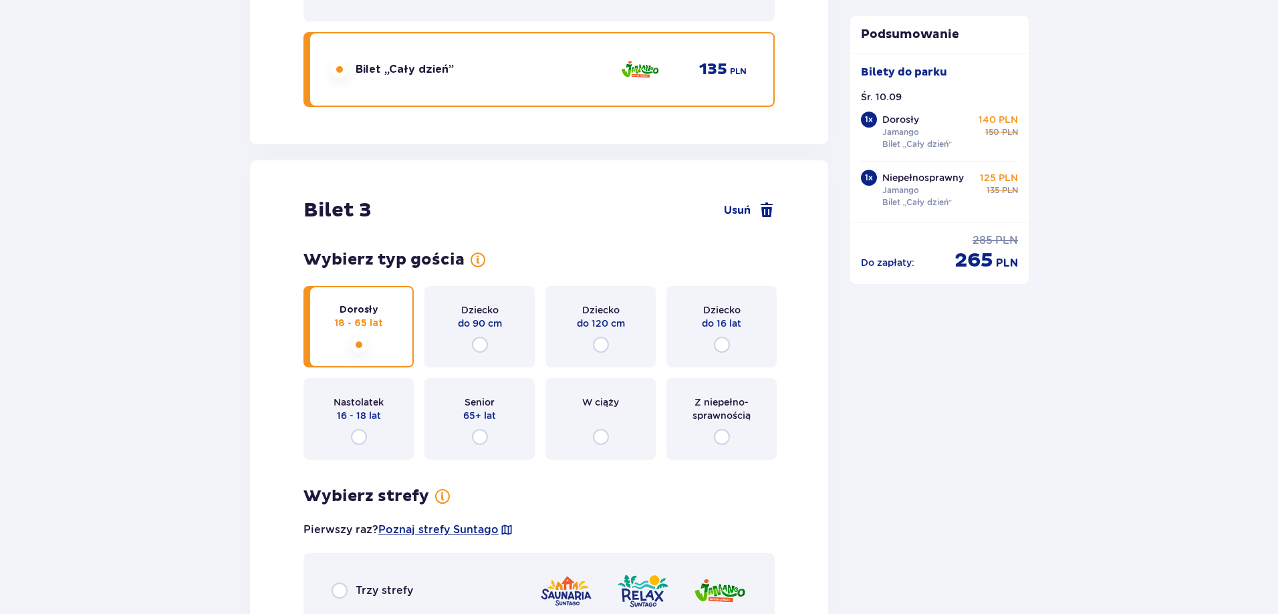
scroll to position [2619, 0]
click at [720, 338] on input "radio" at bounding box center [722, 344] width 16 height 16
radio input "true"
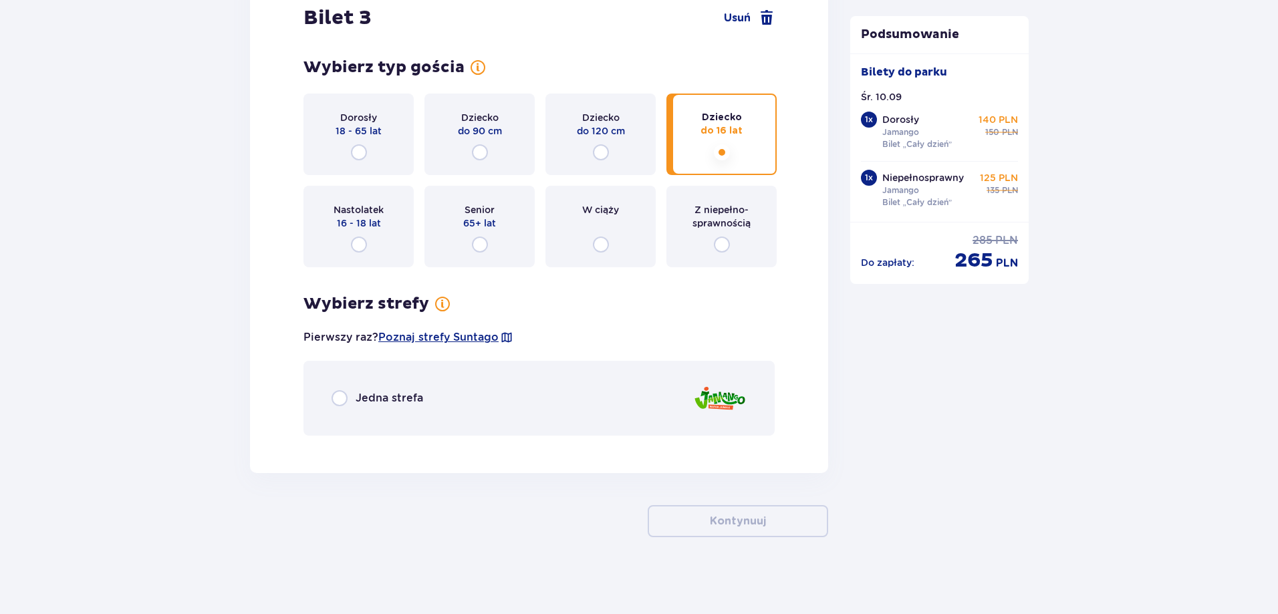
scroll to position [2814, 0]
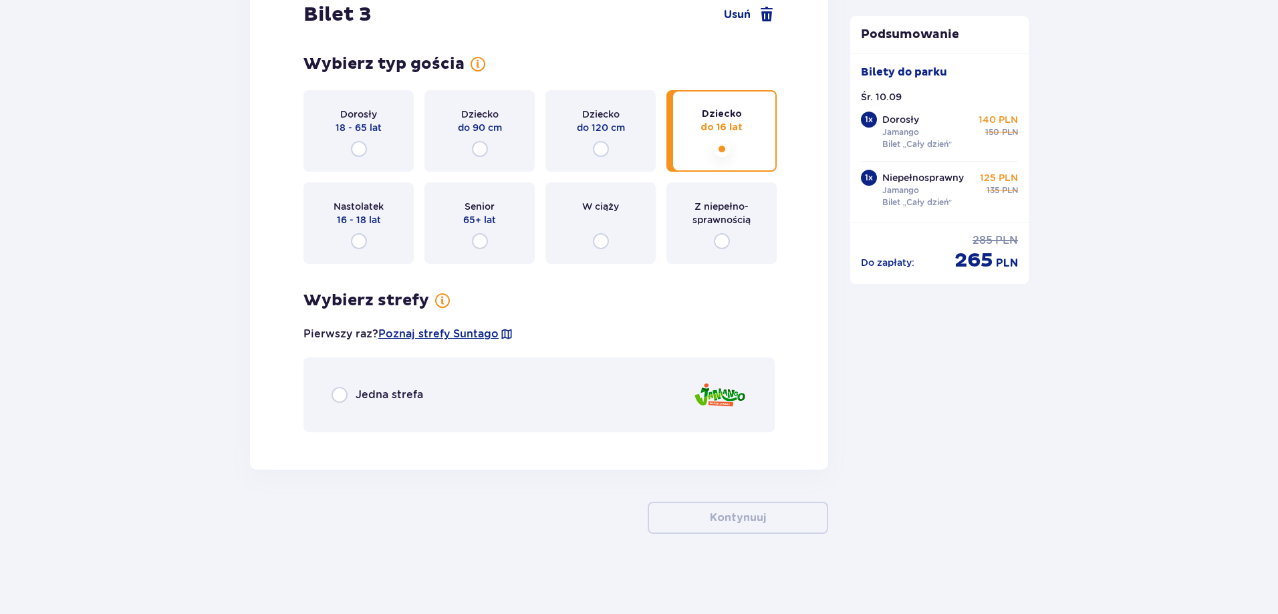
click at [405, 394] on p "Jedna strefa" at bounding box center [390, 395] width 68 height 15
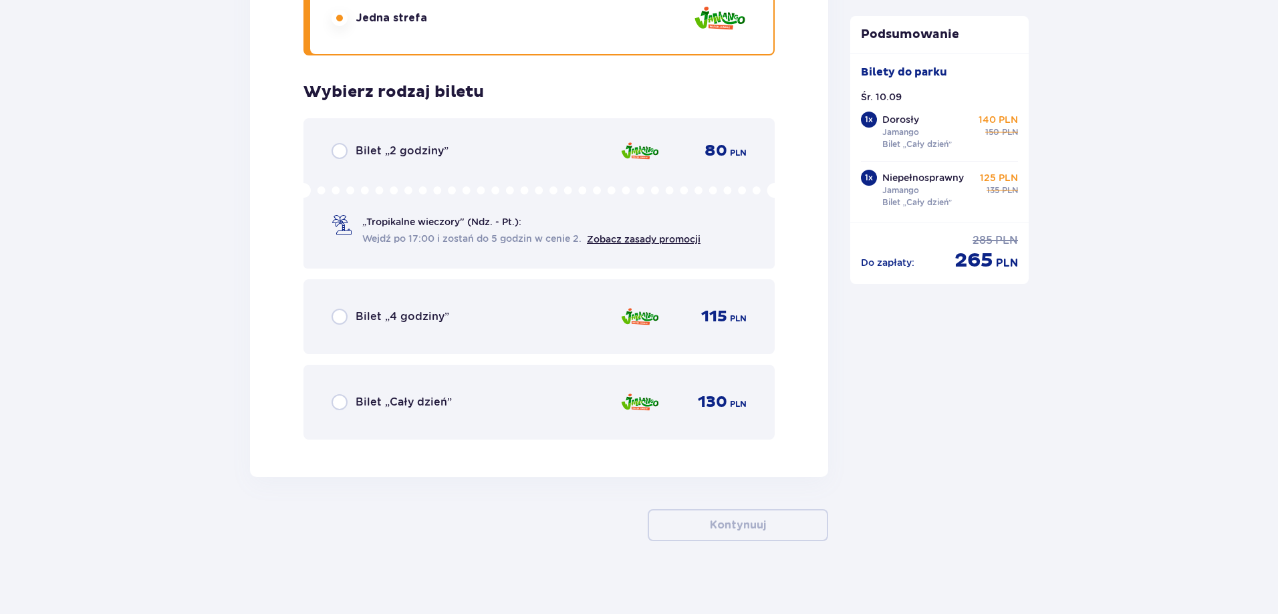
scroll to position [3199, 0]
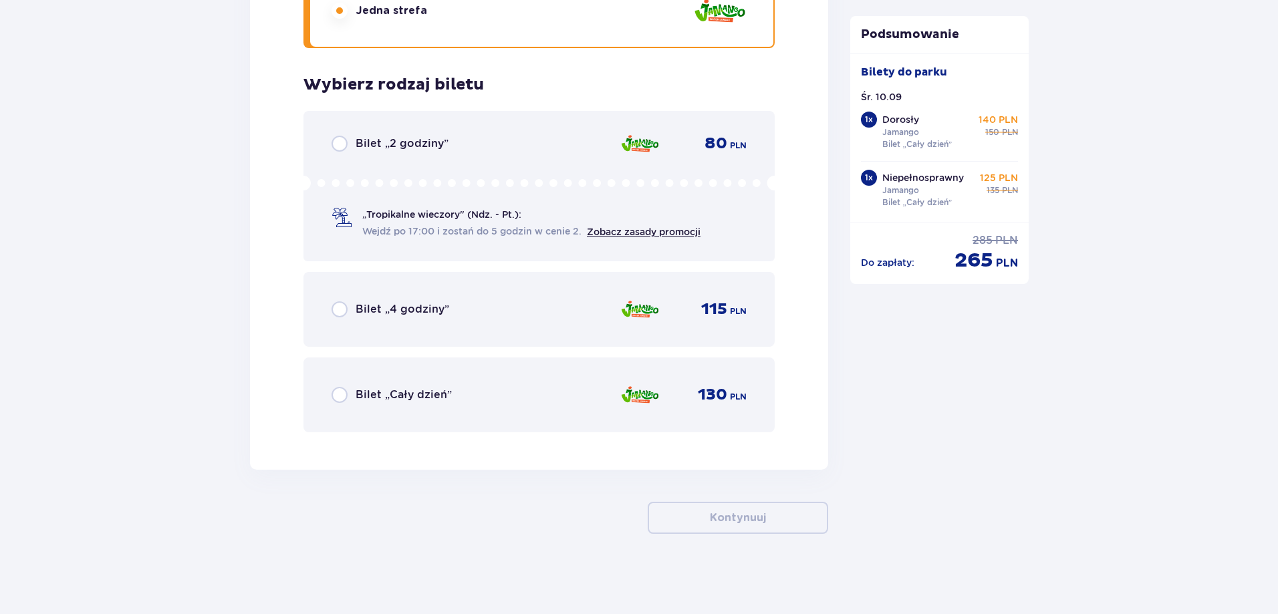
click at [380, 403] on p "Bilet „Cały dzień”" at bounding box center [404, 395] width 96 height 15
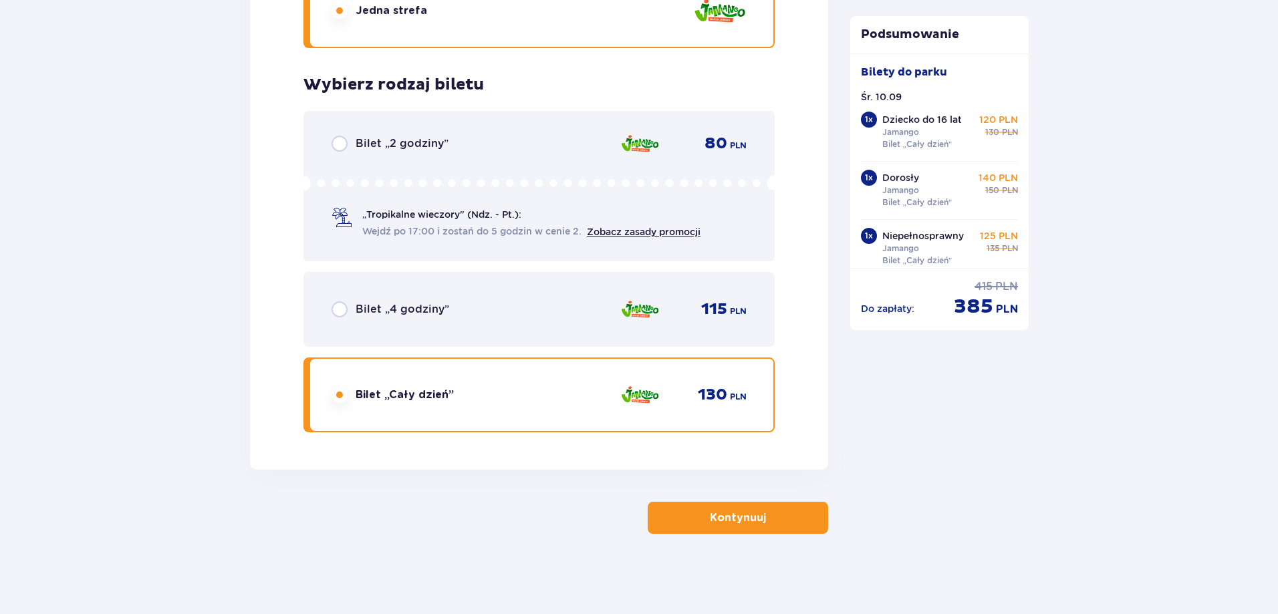
click at [719, 522] on p "Kontynuuj" at bounding box center [738, 518] width 56 height 15
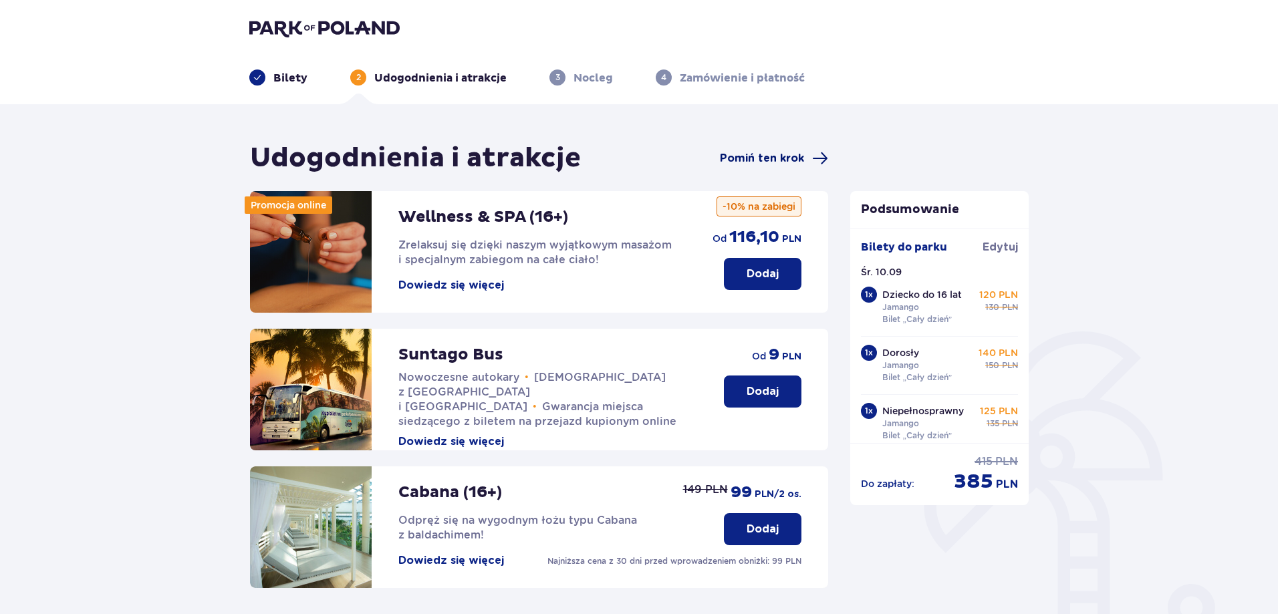
click at [766, 154] on span "Pomiń ten krok" at bounding box center [762, 158] width 84 height 15
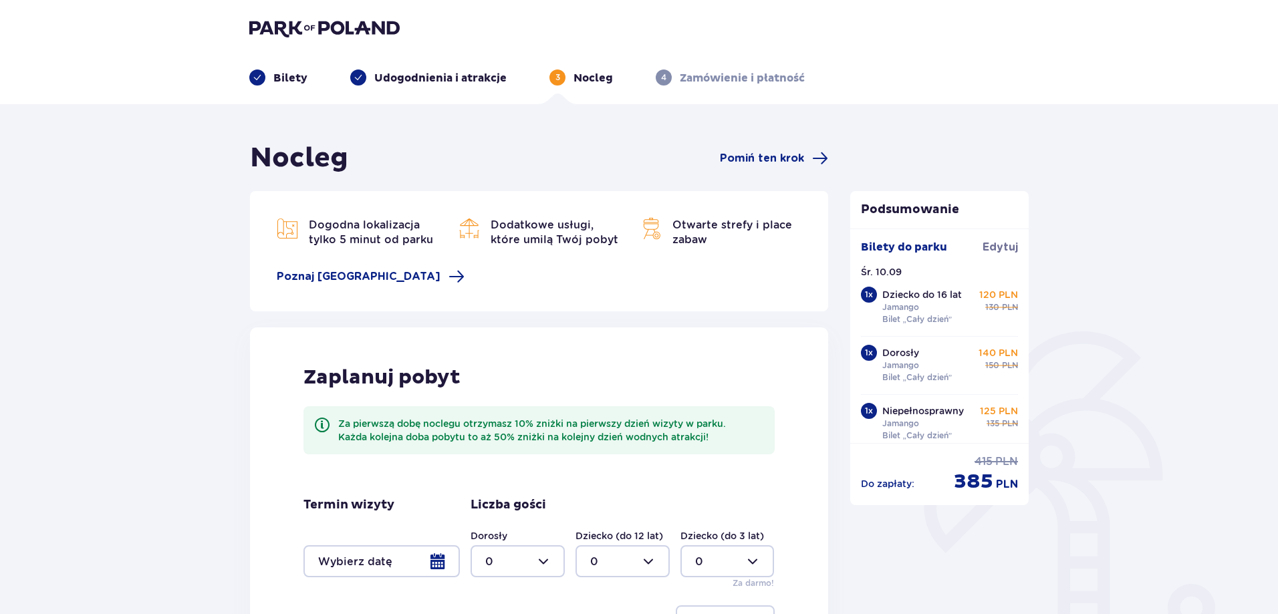
click at [766, 154] on span "Pomiń ten krok" at bounding box center [762, 158] width 84 height 15
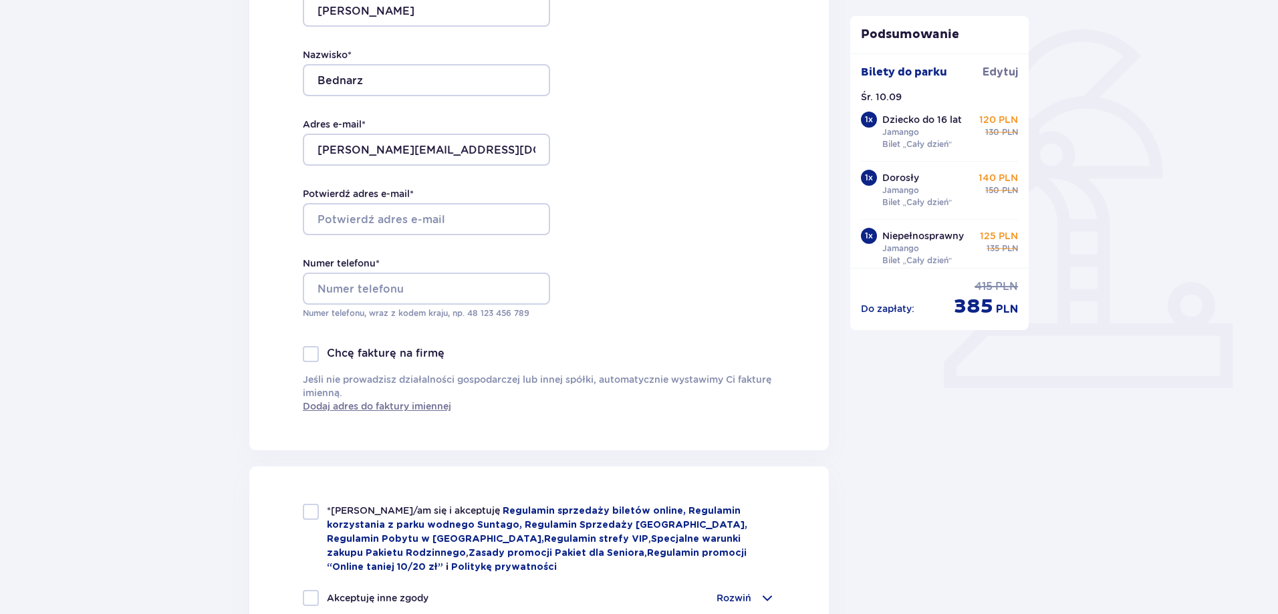
scroll to position [334, 0]
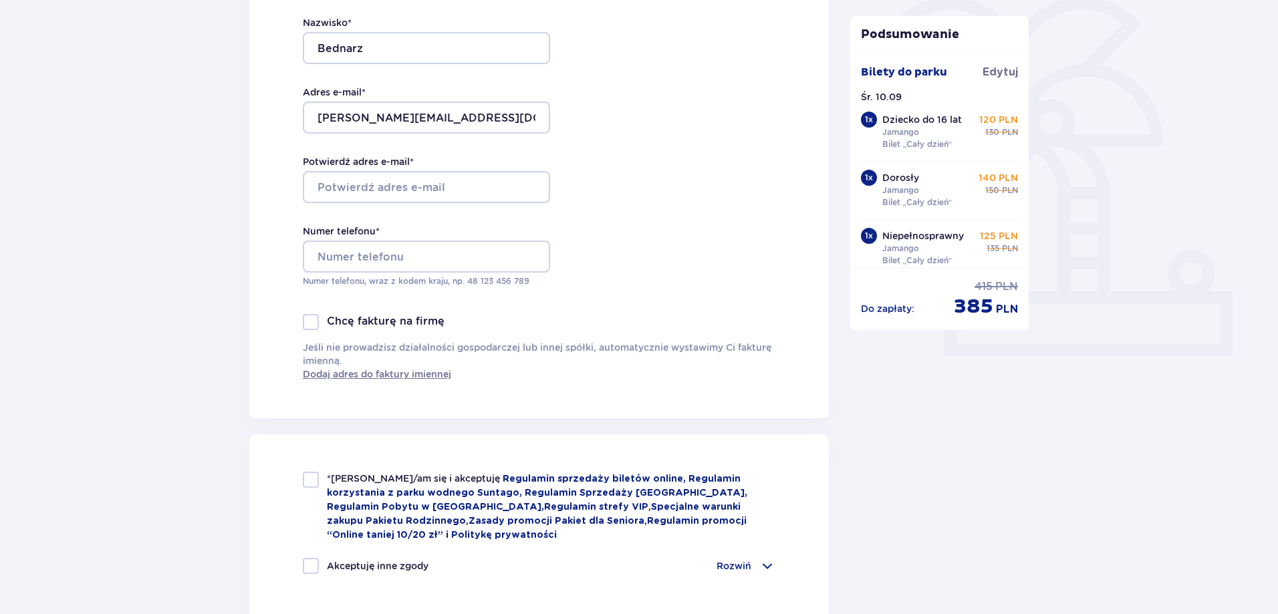
click at [314, 482] on div at bounding box center [311, 480] width 16 height 16
checkbox input "true"
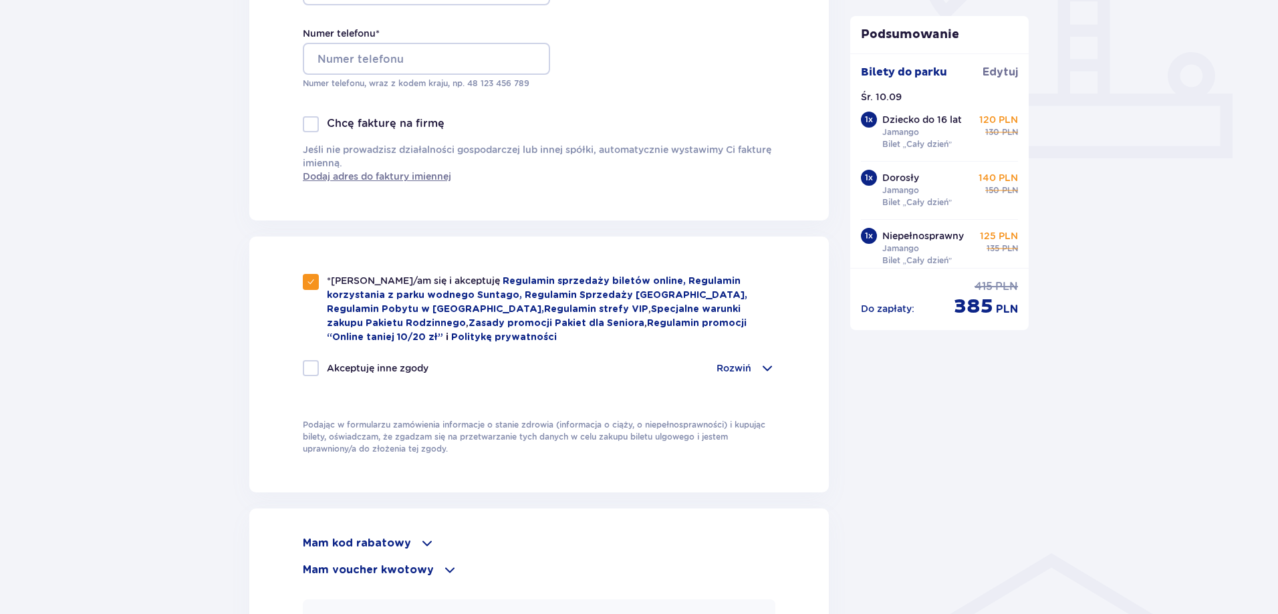
scroll to position [535, 0]
click at [766, 362] on span at bounding box center [768, 366] width 16 height 16
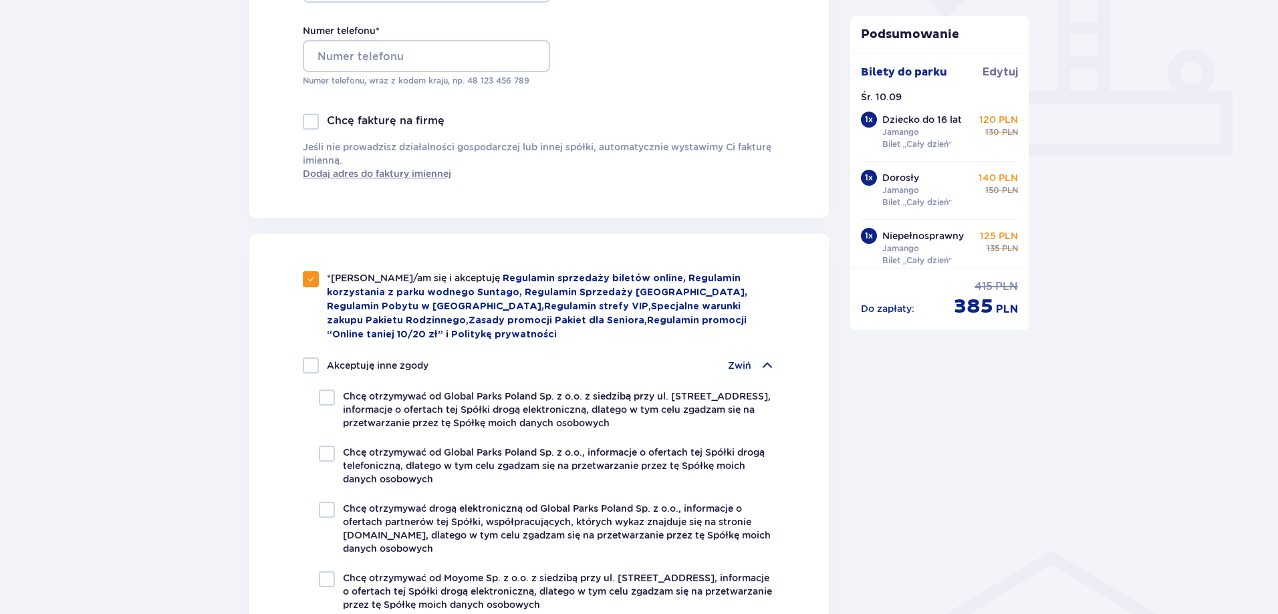
click at [766, 362] on span at bounding box center [768, 366] width 16 height 16
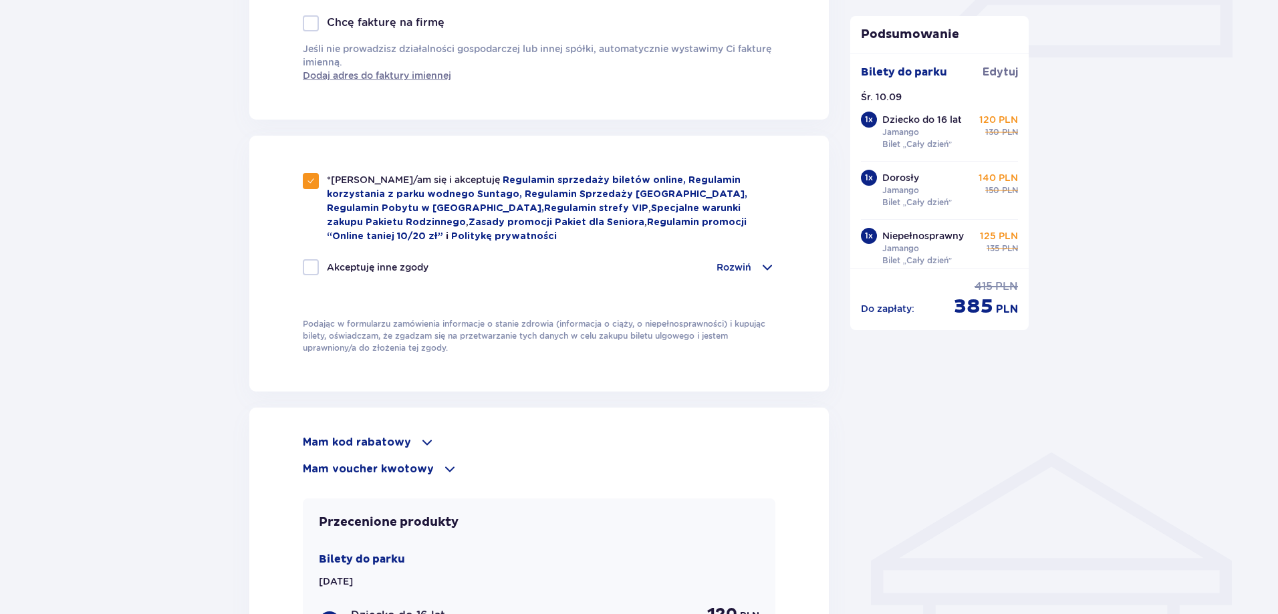
scroll to position [669, 0]
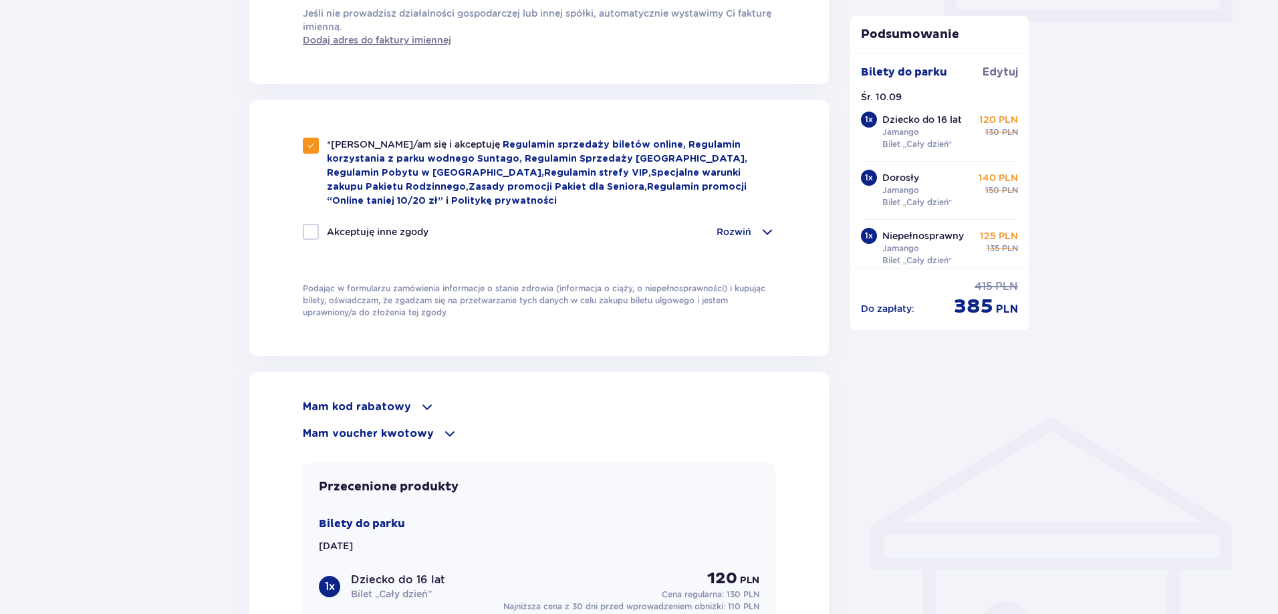
click at [447, 431] on span at bounding box center [450, 434] width 16 height 16
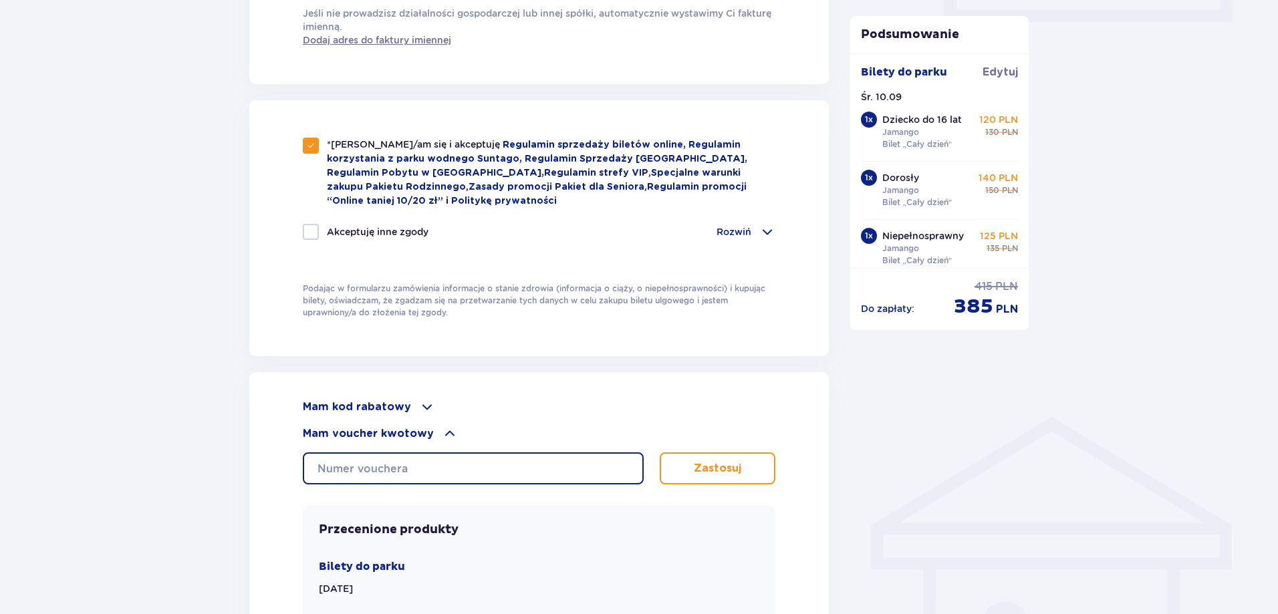
click at [350, 459] on input "text" at bounding box center [473, 469] width 341 height 32
paste input "0620003100856457"
type input "0620003100856457"
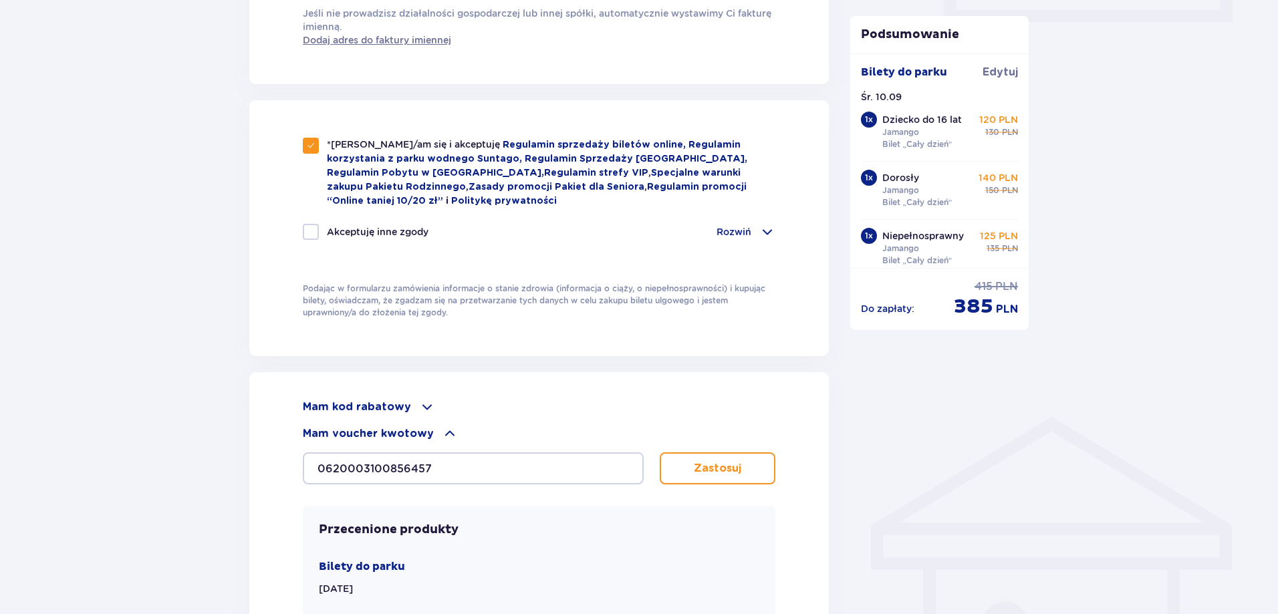
click at [696, 476] on button "Zastosuj" at bounding box center [718, 469] width 116 height 32
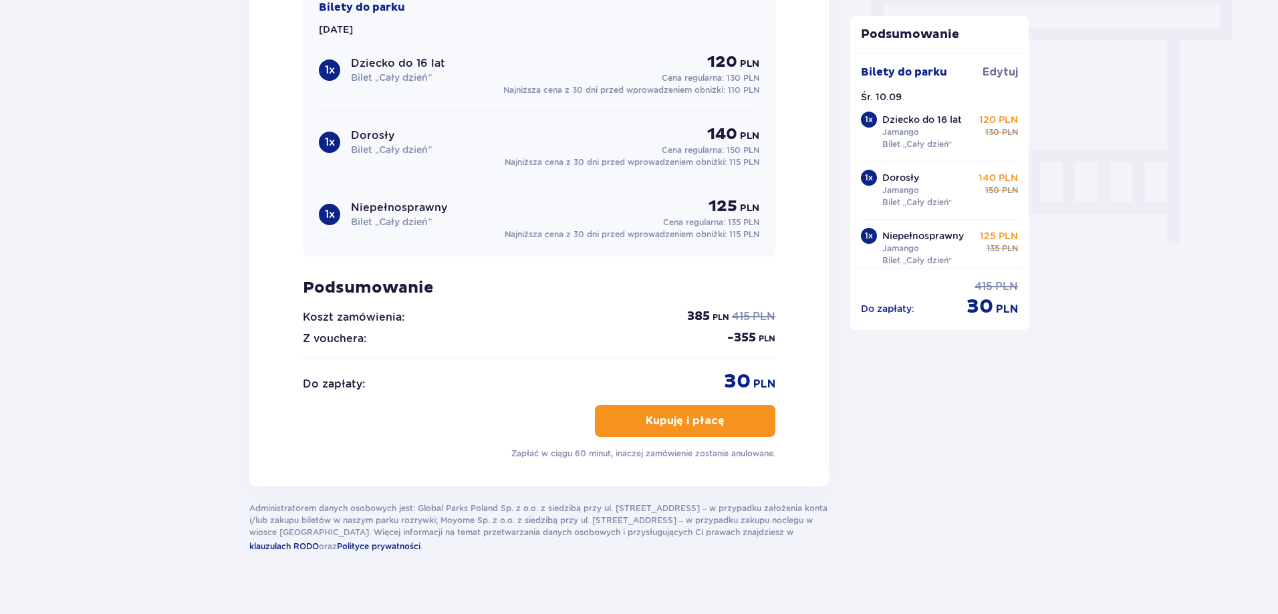
scroll to position [1215, 0]
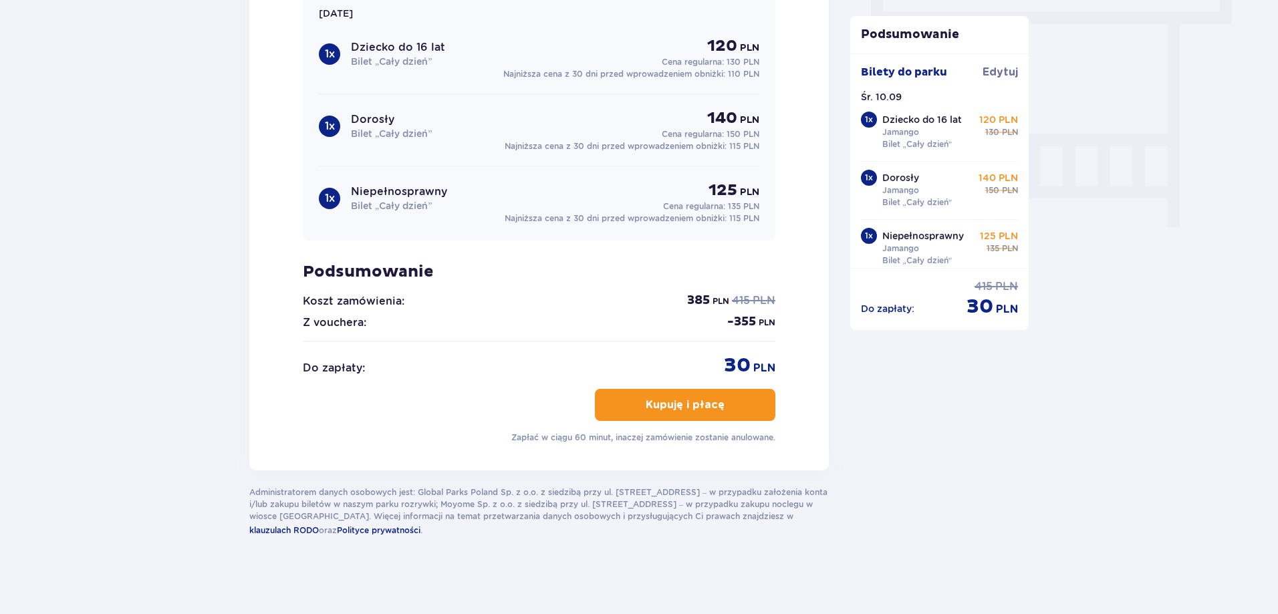
click at [677, 400] on p "Kupuję i płacę" at bounding box center [685, 405] width 79 height 15
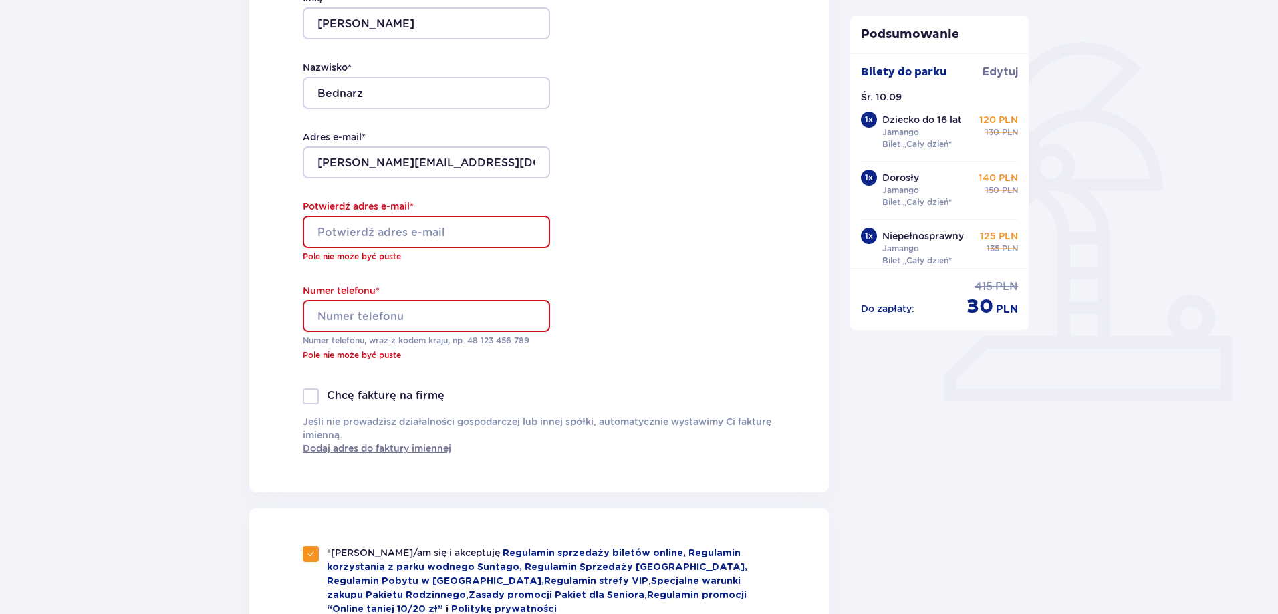
scroll to position [255, 0]
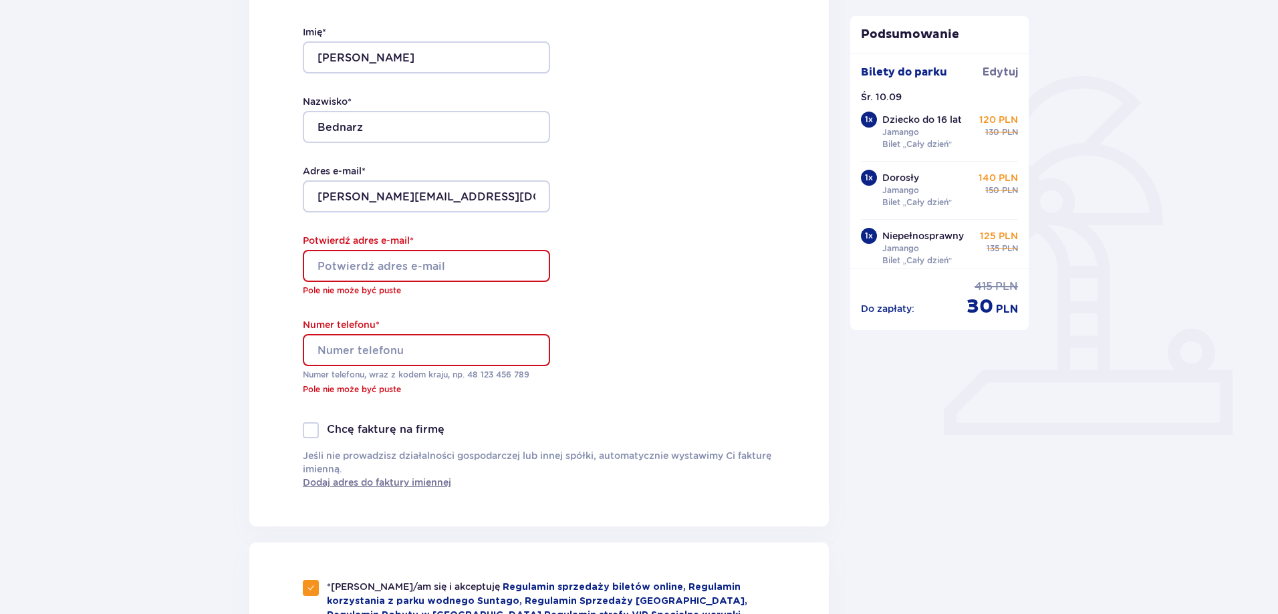
click at [493, 267] on input "Potwierdź adres e-mail *" at bounding box center [426, 266] width 247 height 32
type input "piotr.b.mail@gmail.com"
type input "606958964"
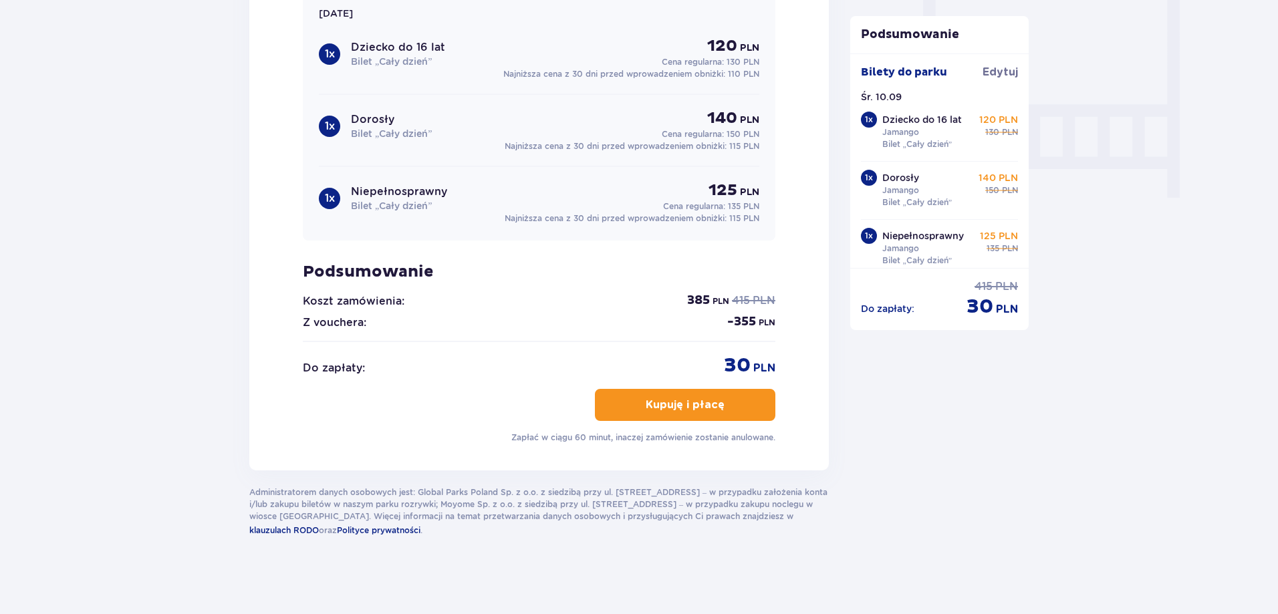
click at [681, 401] on p "Kupuję i płacę" at bounding box center [685, 405] width 79 height 15
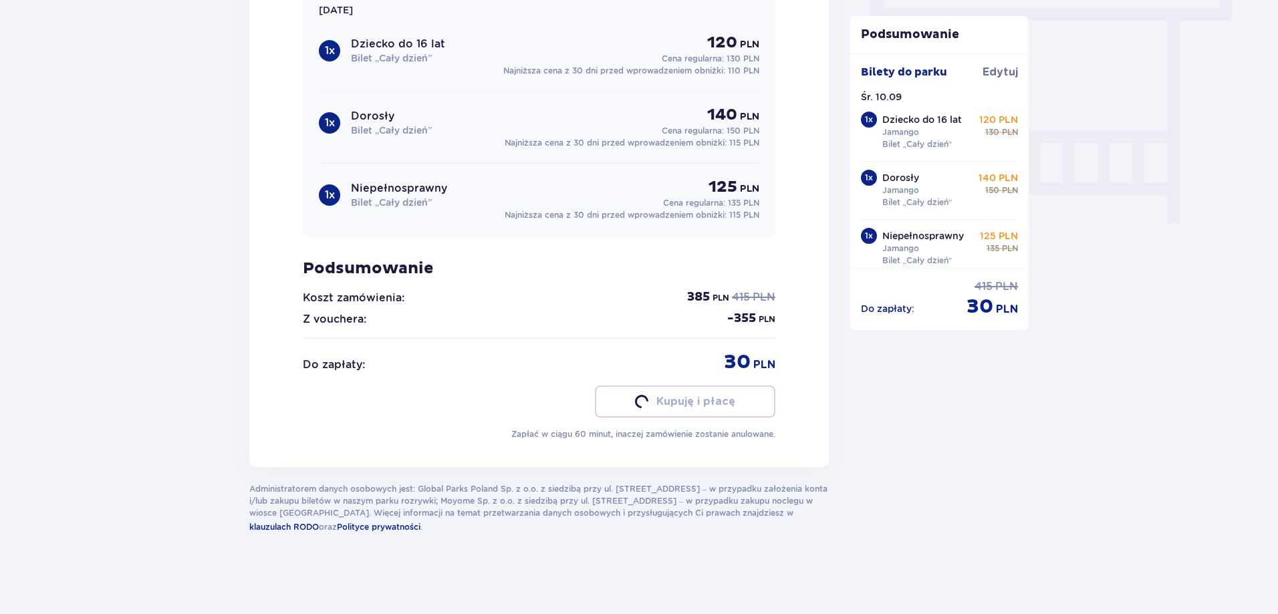
scroll to position [1215, 0]
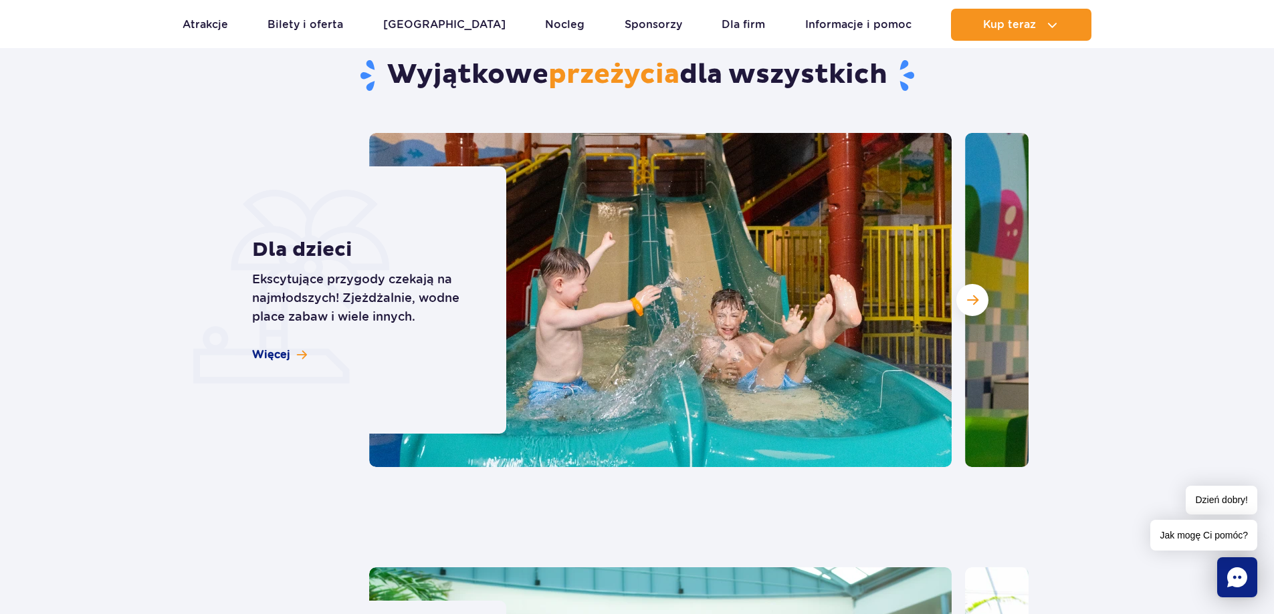
scroll to position [3343, 0]
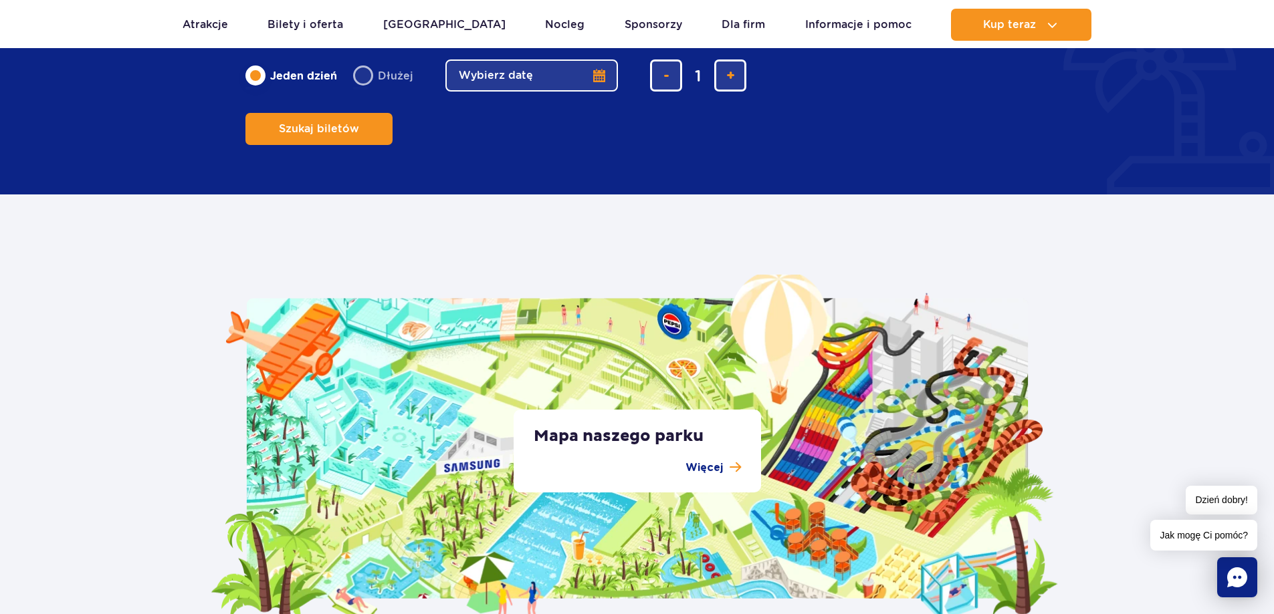
scroll to position [2006, 0]
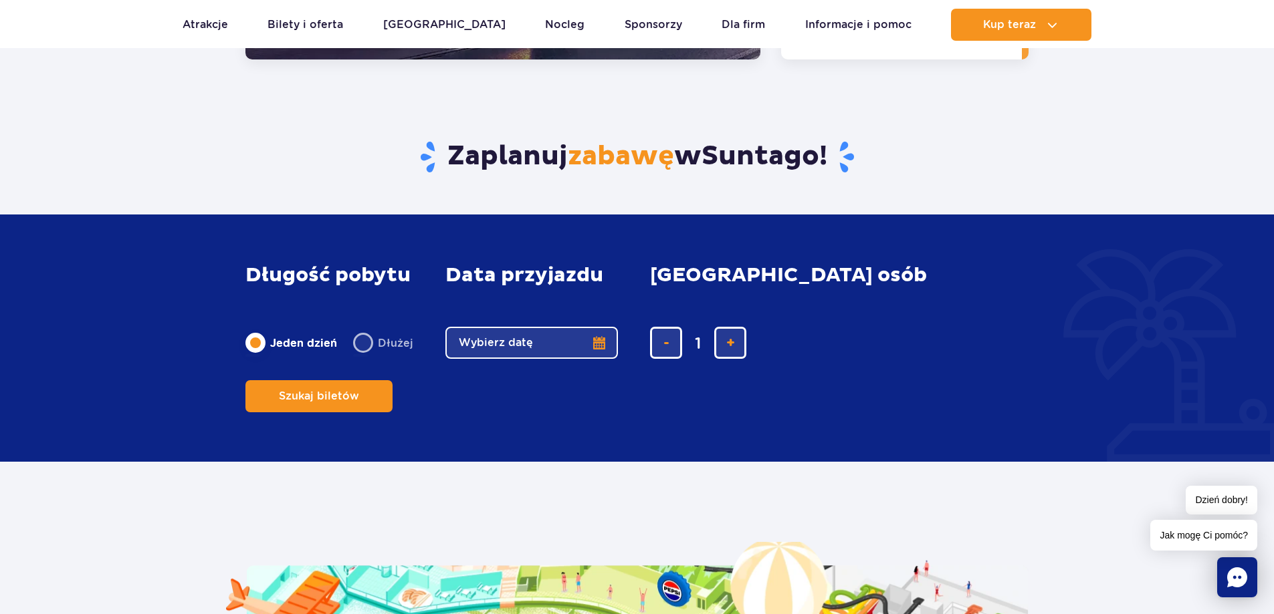
click at [590, 359] on button "Wybierz datę" at bounding box center [531, 343] width 173 height 32
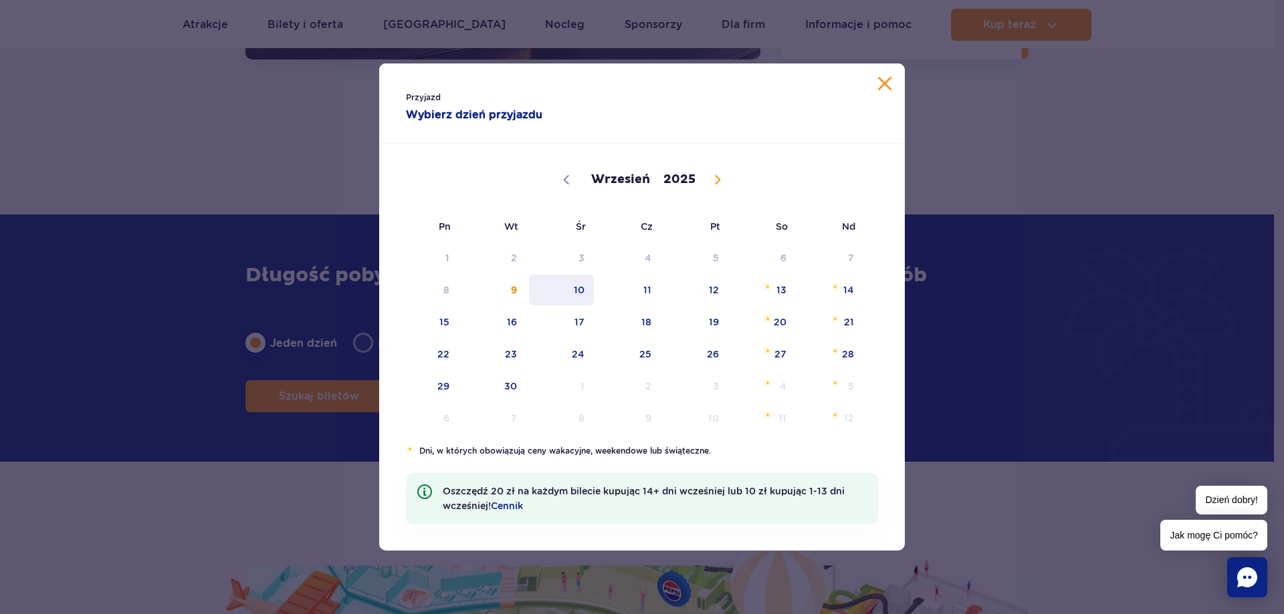
click at [585, 288] on span "10" at bounding box center [562, 290] width 68 height 31
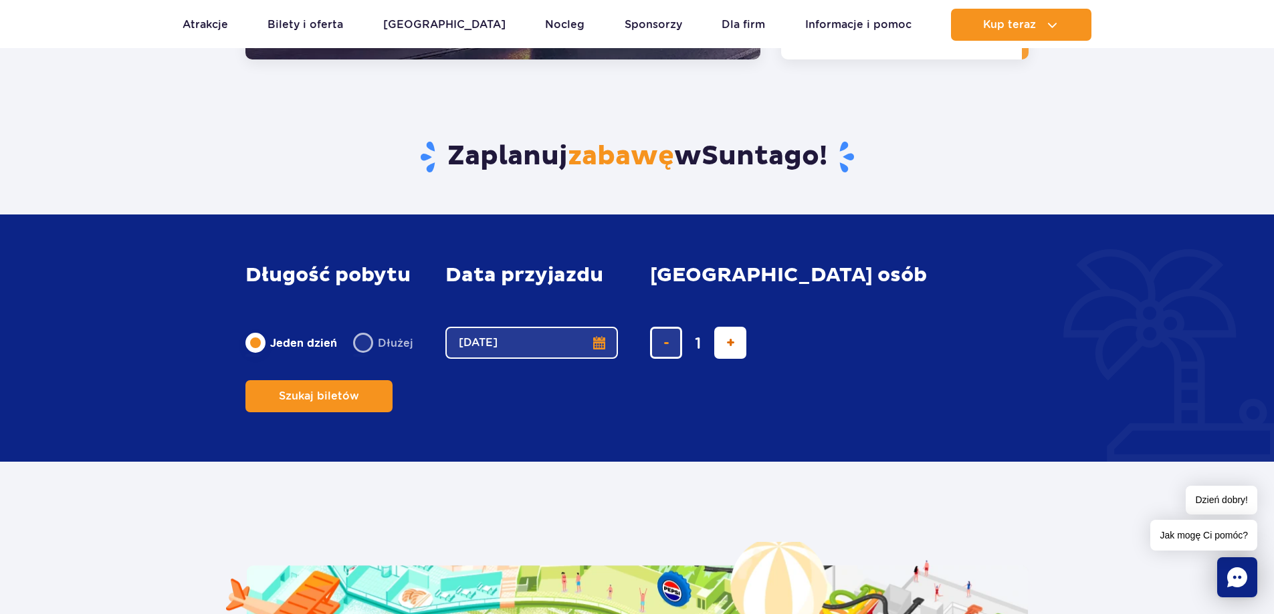
click at [731, 343] on span "dodaj bilet" at bounding box center [730, 343] width 9 height 0
type input "2"
click at [731, 343] on span "dodaj bilet" at bounding box center [730, 343] width 9 height 0
type input "3"
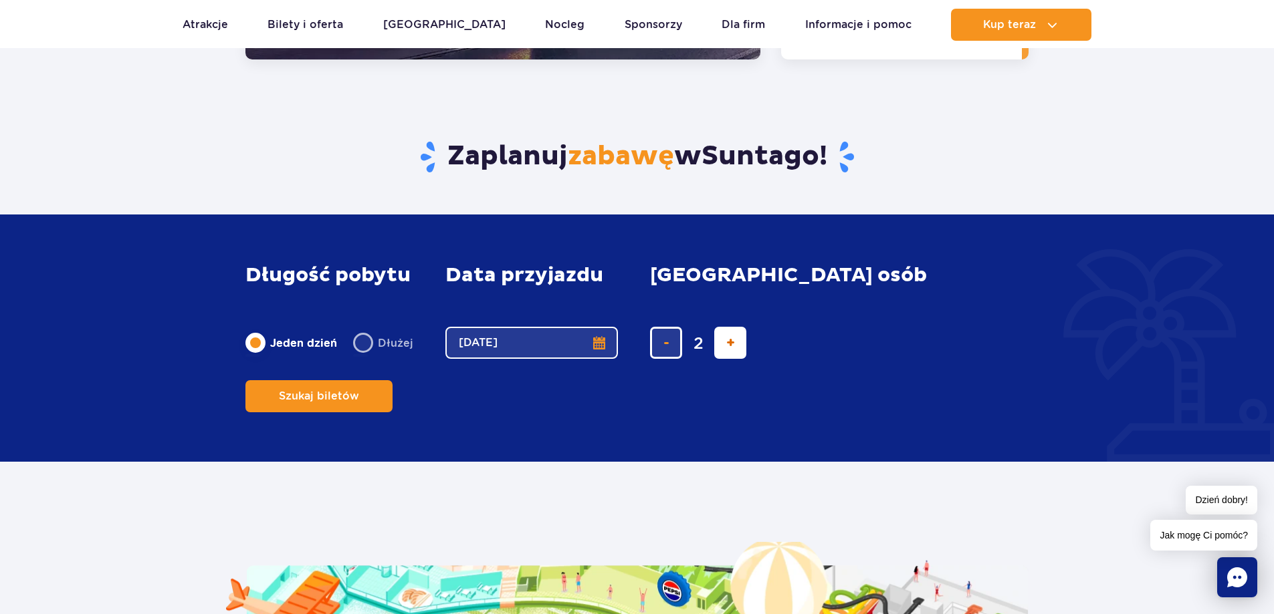
type input "3"
click at [392, 382] on button "Szukaj biletów" at bounding box center [318, 396] width 147 height 32
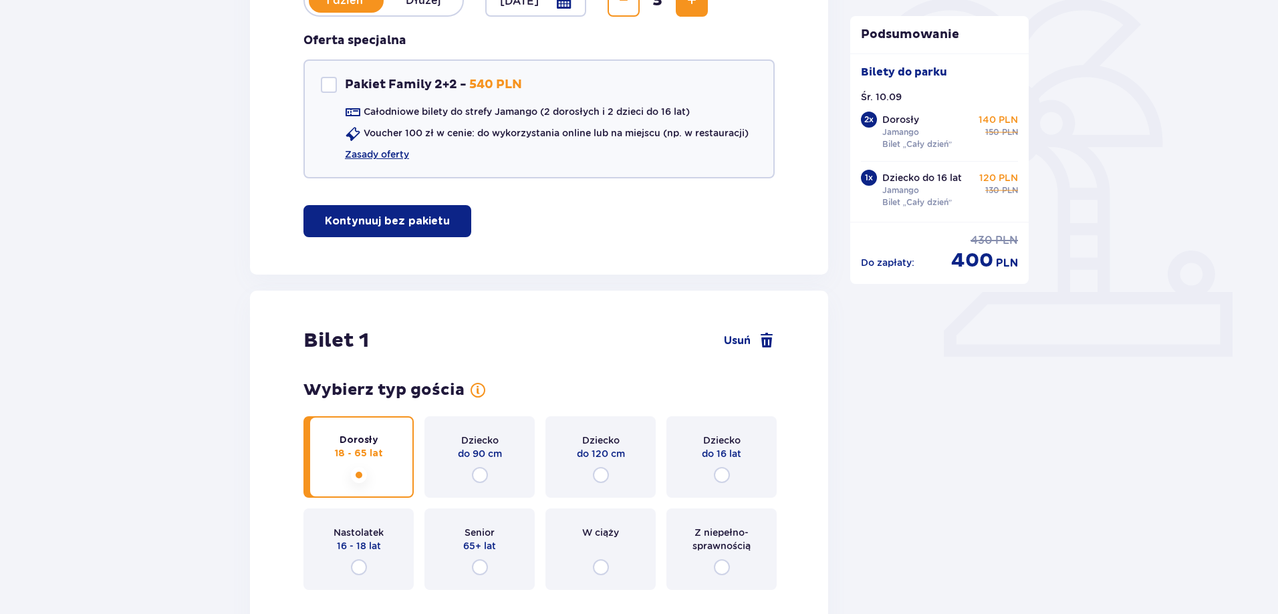
scroll to position [334, 0]
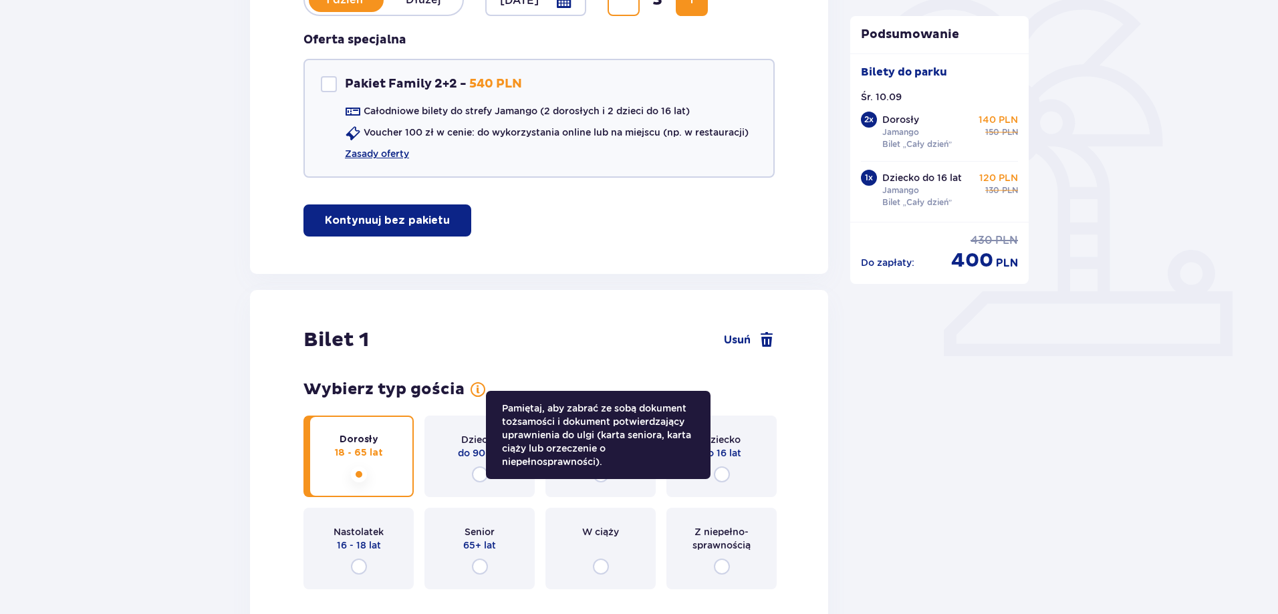
click at [475, 386] on span at bounding box center [478, 390] width 16 height 16
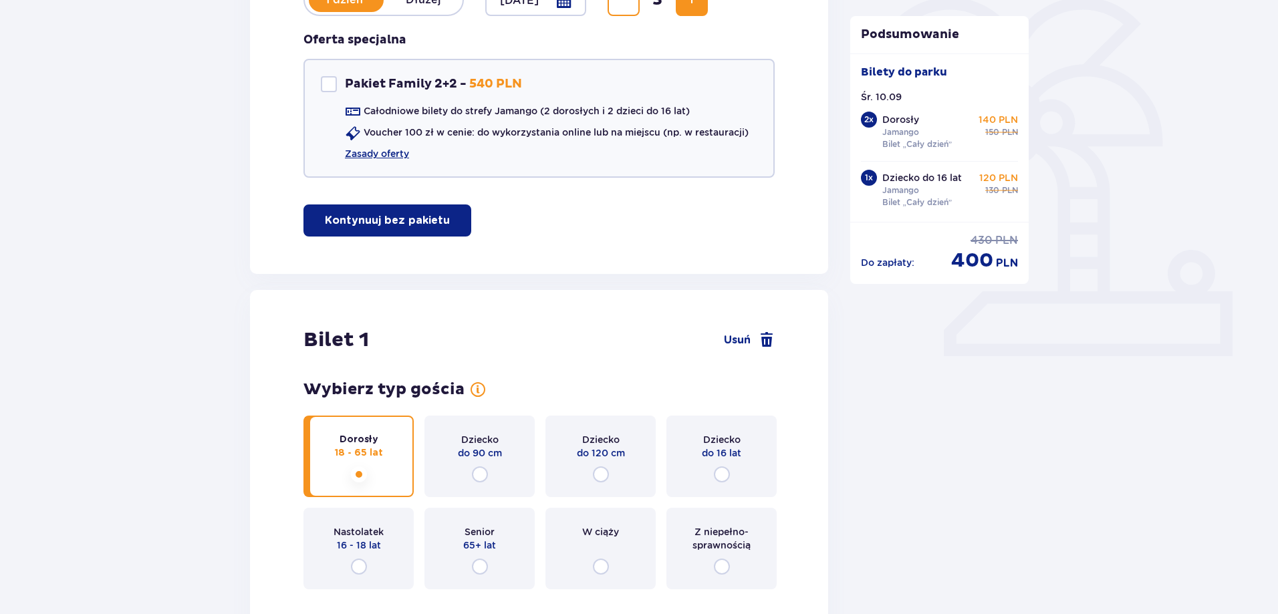
click at [707, 534] on p "Z niepełno­sprawnością" at bounding box center [722, 539] width 86 height 27
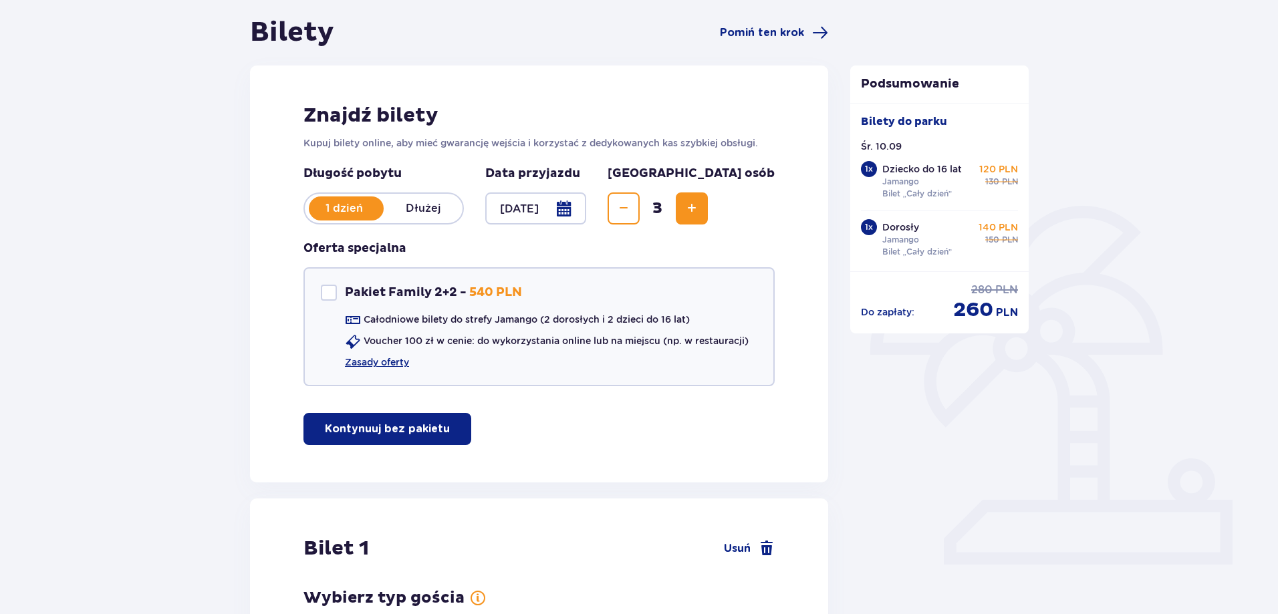
scroll to position [0, 0]
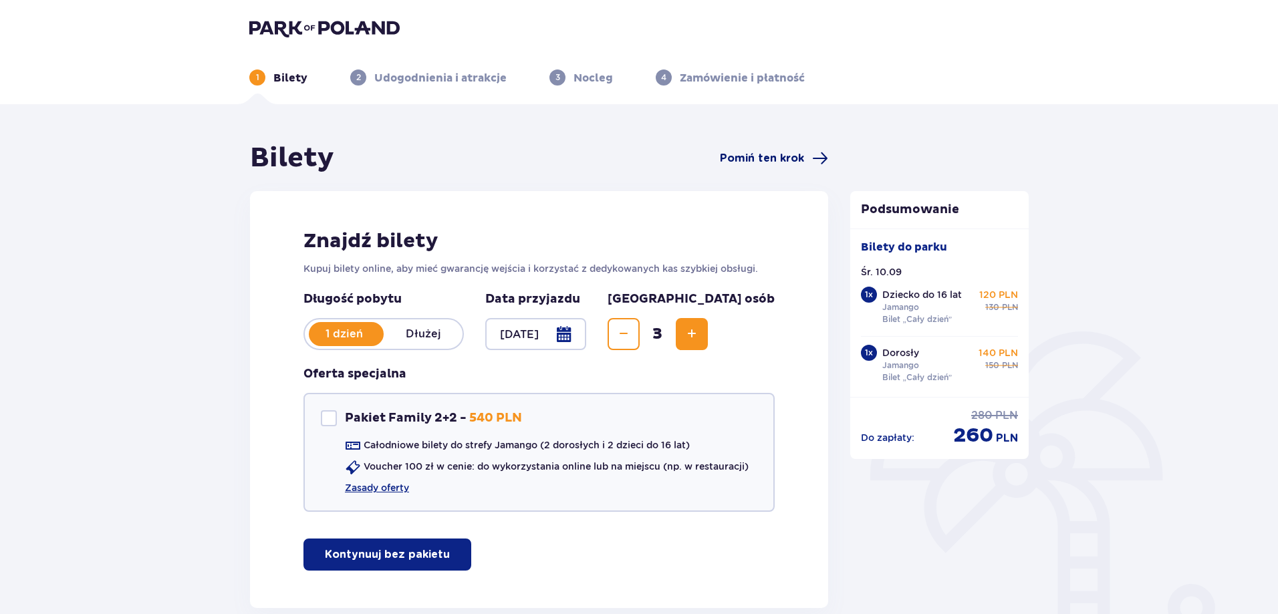
click at [785, 154] on span "Pomiń ten krok" at bounding box center [762, 158] width 84 height 15
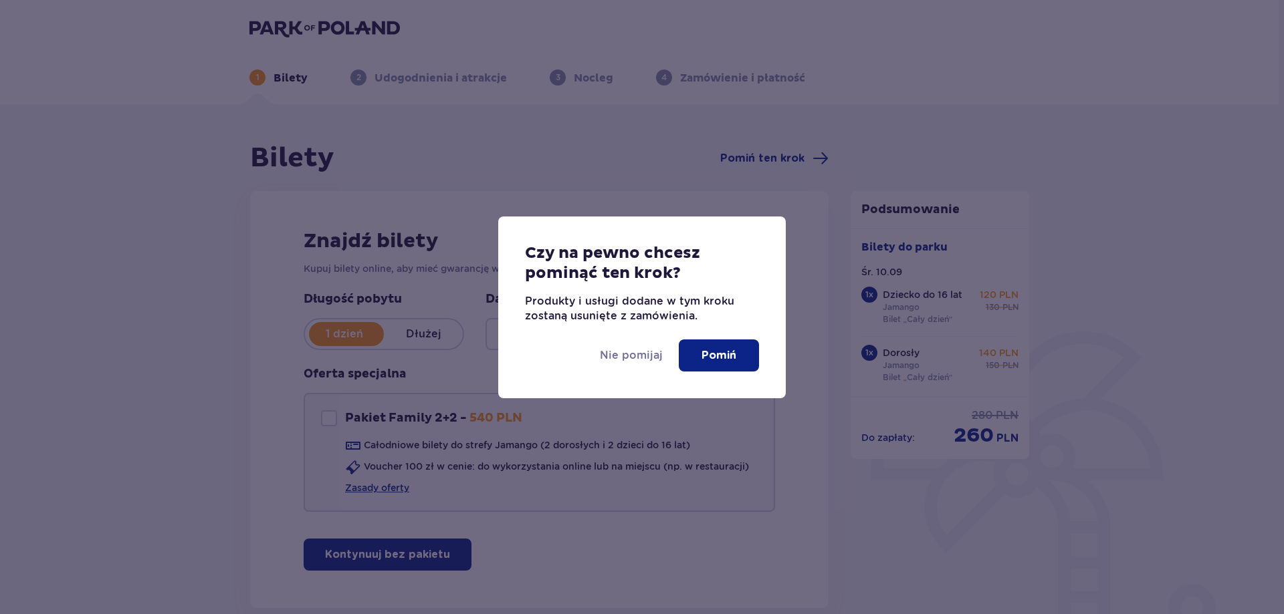
click at [705, 348] on p "Pomiń" at bounding box center [718, 355] width 35 height 15
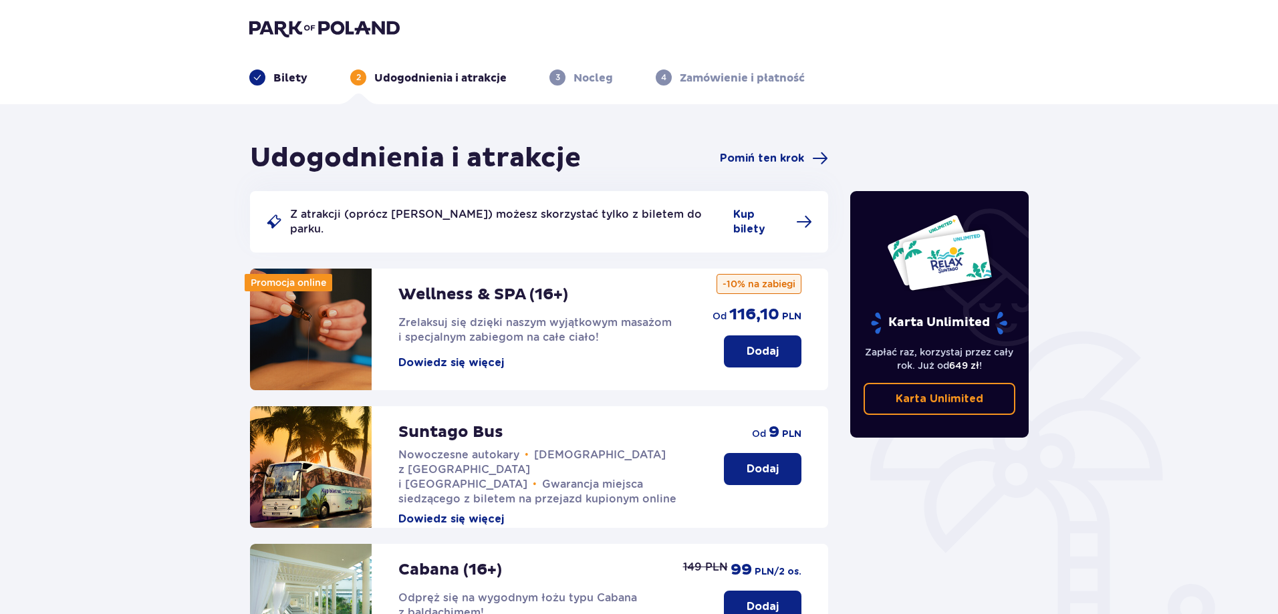
click at [580, 75] on p "Nocleg" at bounding box center [593, 78] width 39 height 15
click at [275, 31] on img at bounding box center [324, 28] width 150 height 19
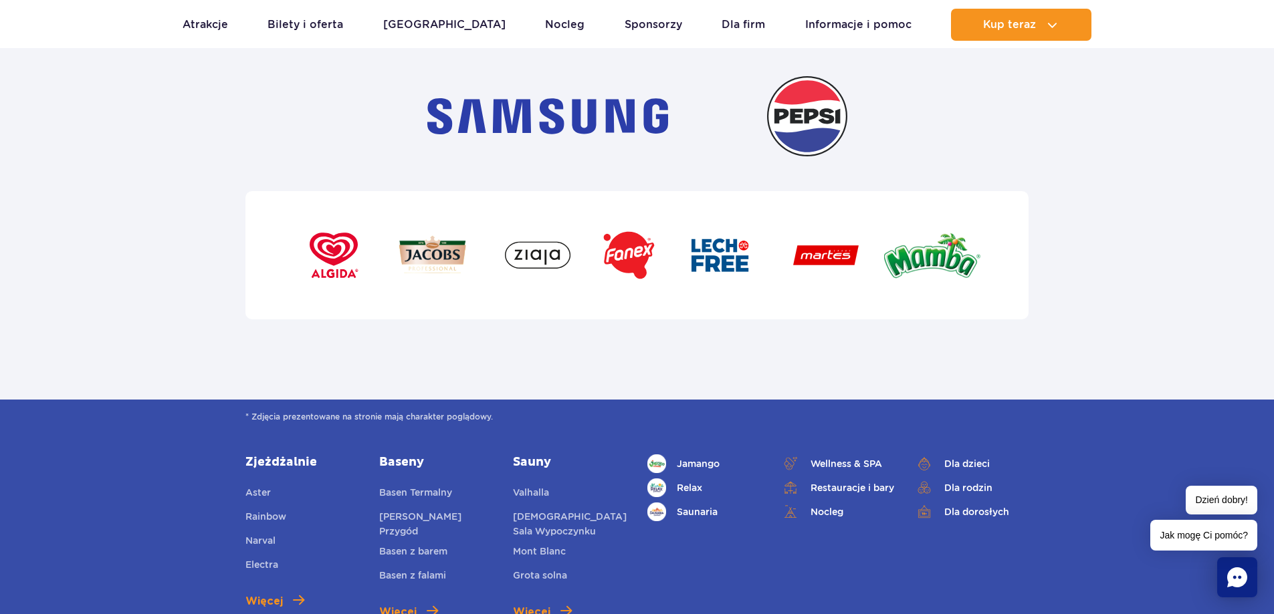
scroll to position [4681, 0]
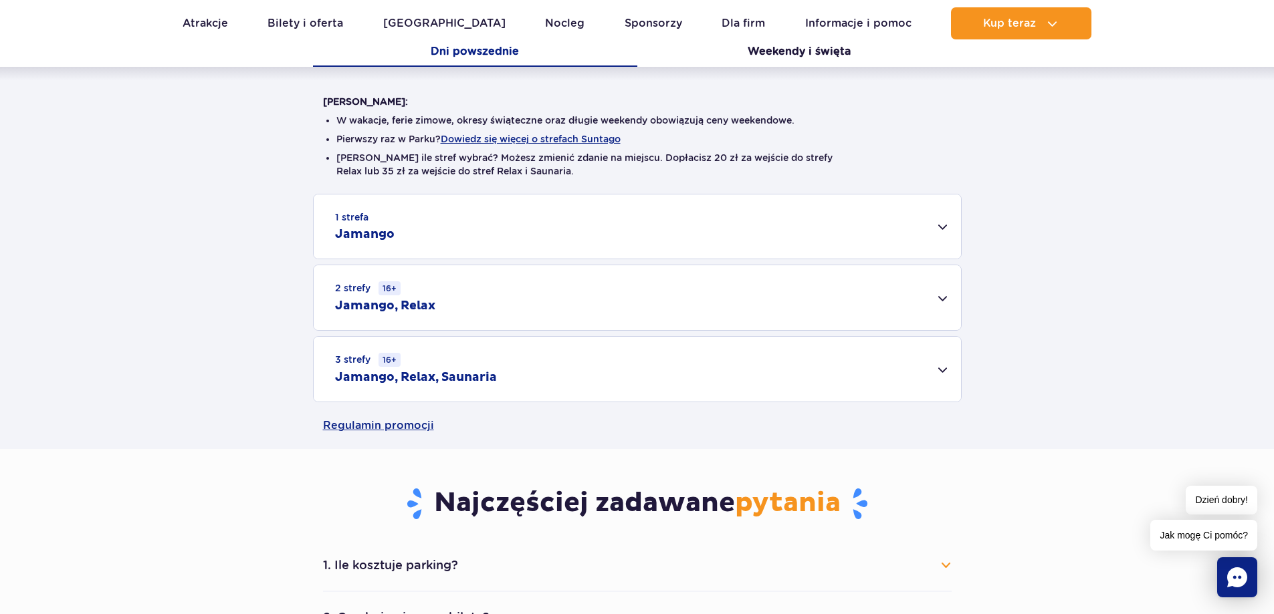
scroll to position [134, 0]
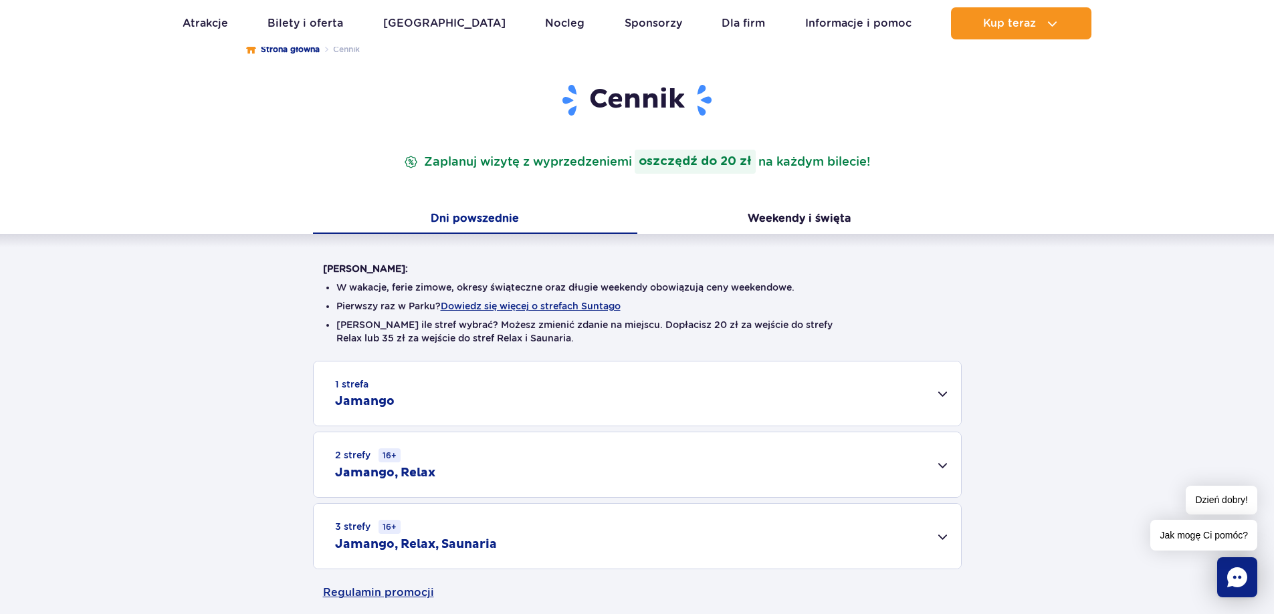
click at [939, 394] on div "1 strefa Jamango" at bounding box center [637, 394] width 647 height 64
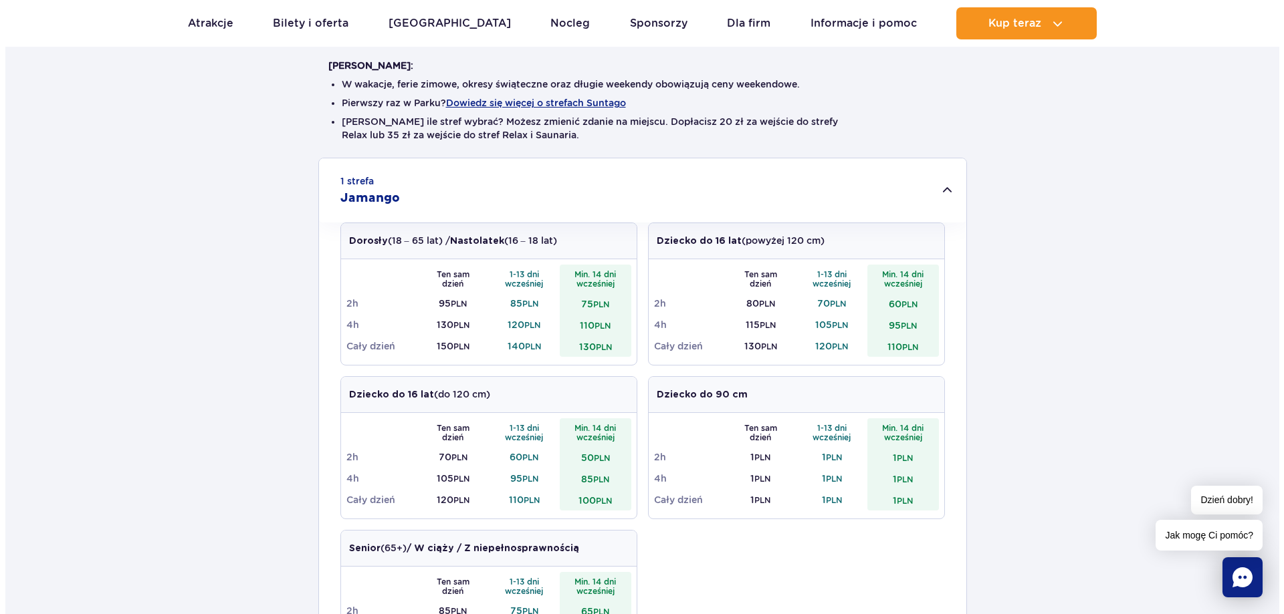
scroll to position [334, 0]
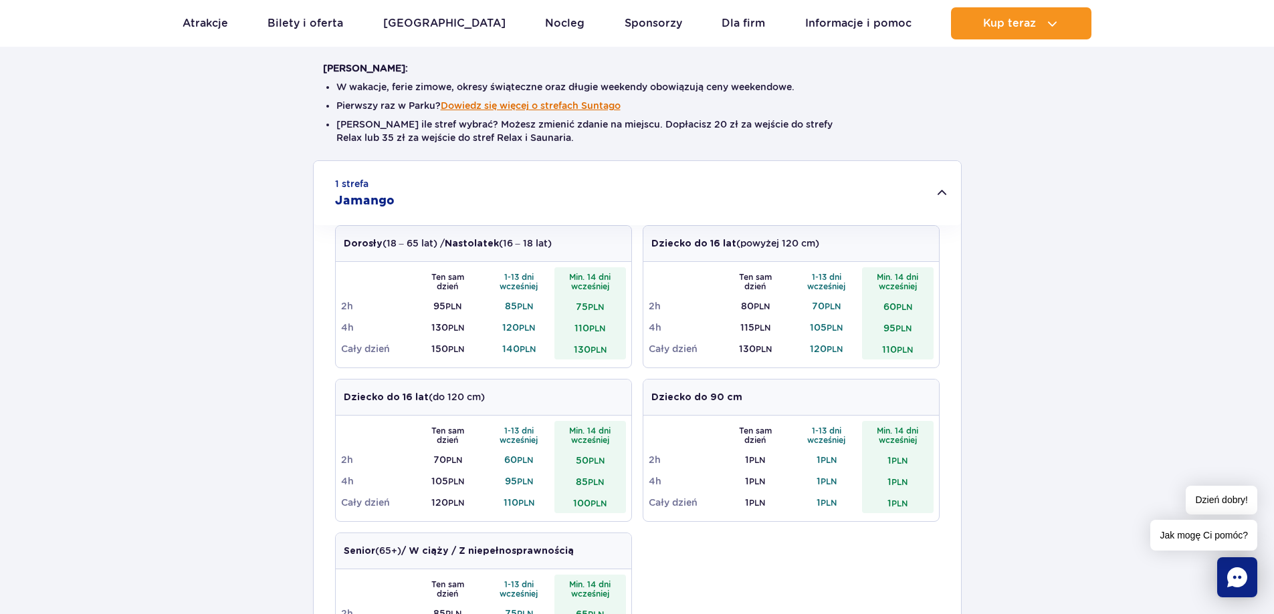
click at [586, 111] on button "Dowiedz się więcej o strefach Suntago" at bounding box center [531, 105] width 180 height 11
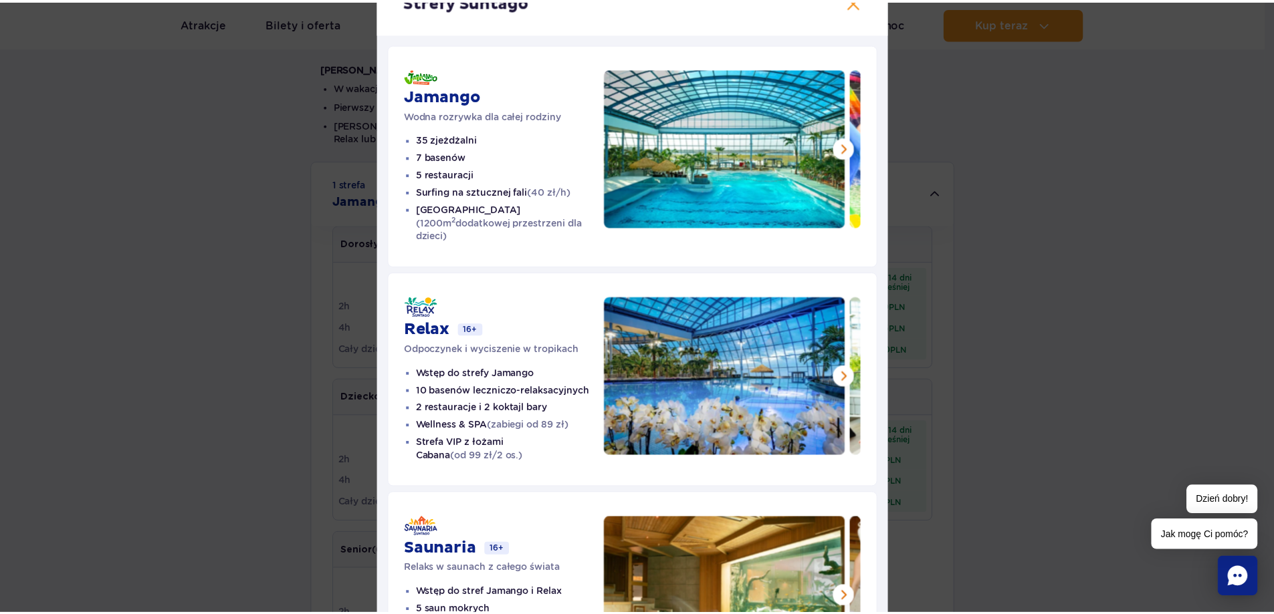
scroll to position [0, 0]
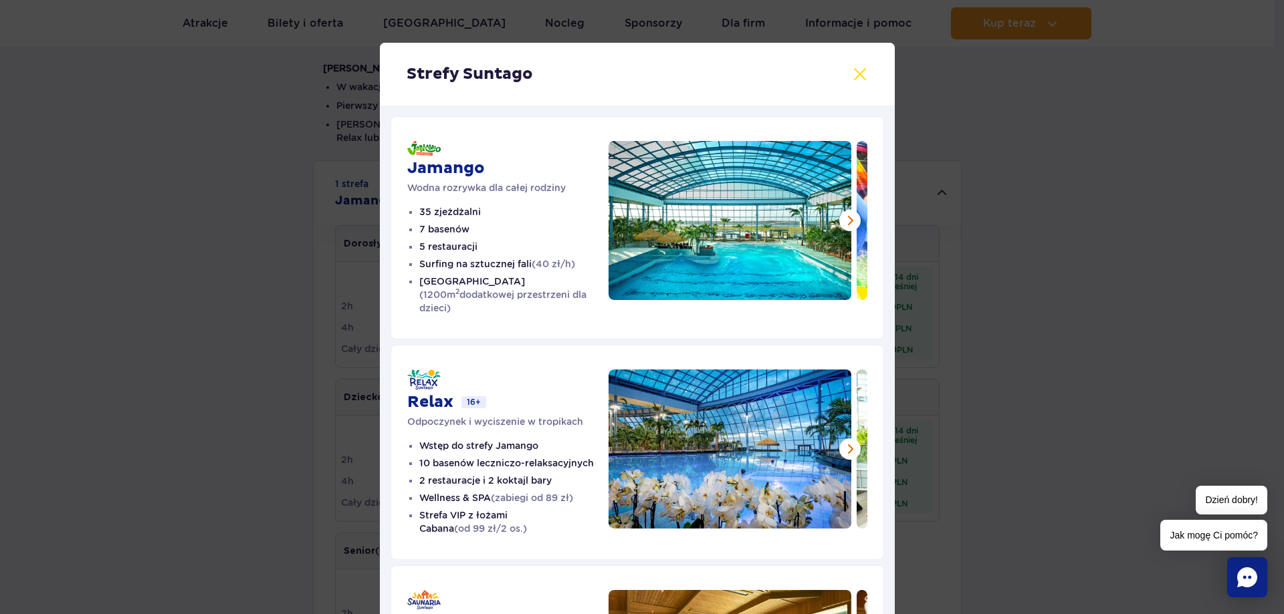
click at [852, 79] on button at bounding box center [860, 74] width 16 height 16
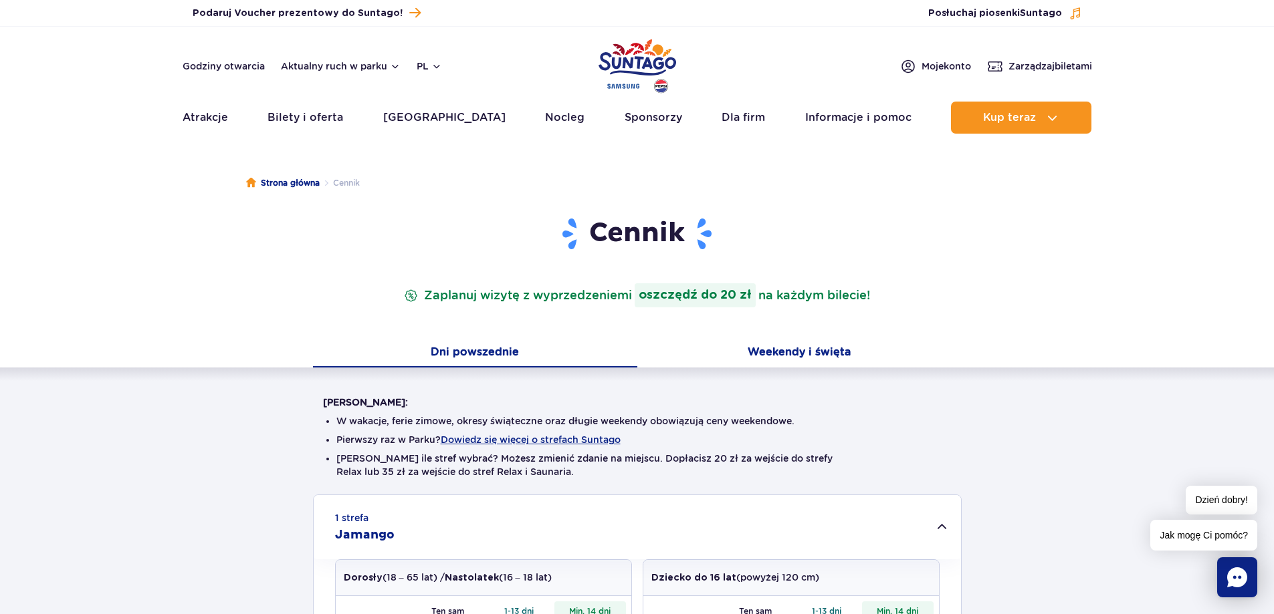
click at [769, 345] on button "Weekendy i święta" at bounding box center [799, 354] width 324 height 28
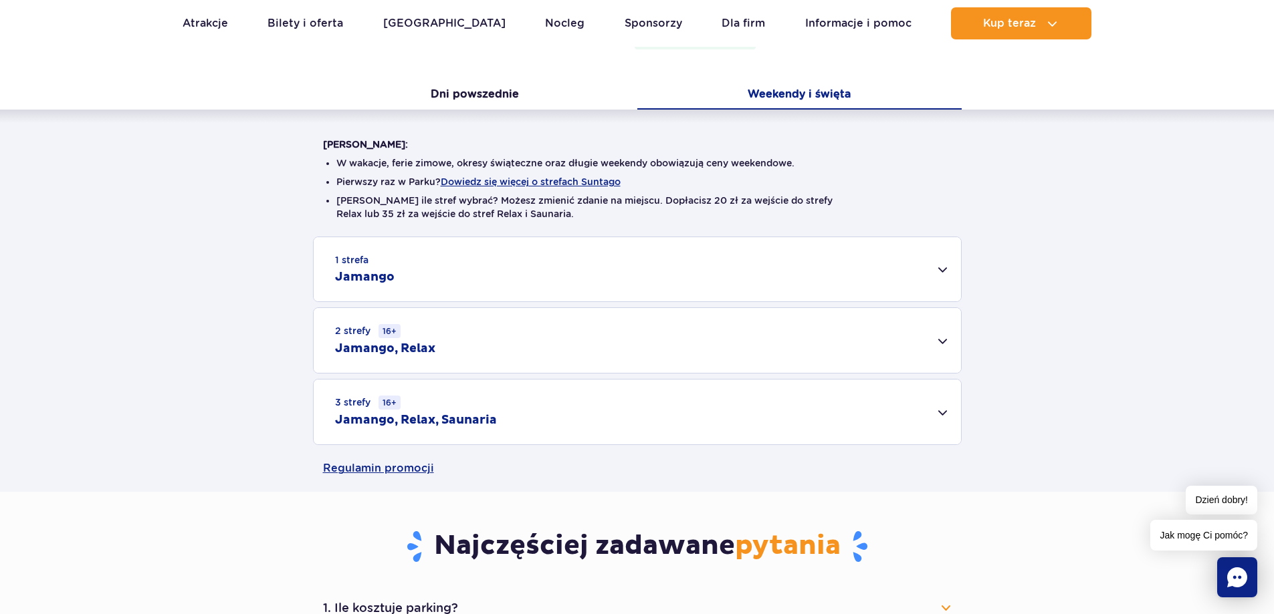
scroll to position [334, 0]
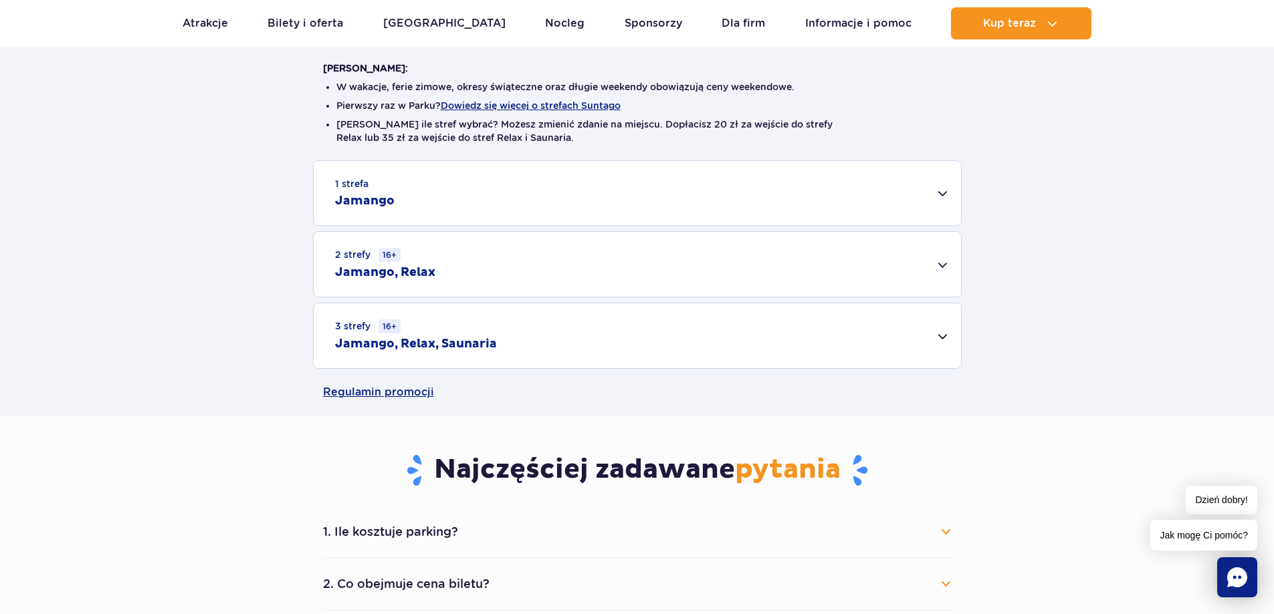
click at [941, 193] on div "1 strefa Jamango" at bounding box center [637, 193] width 647 height 64
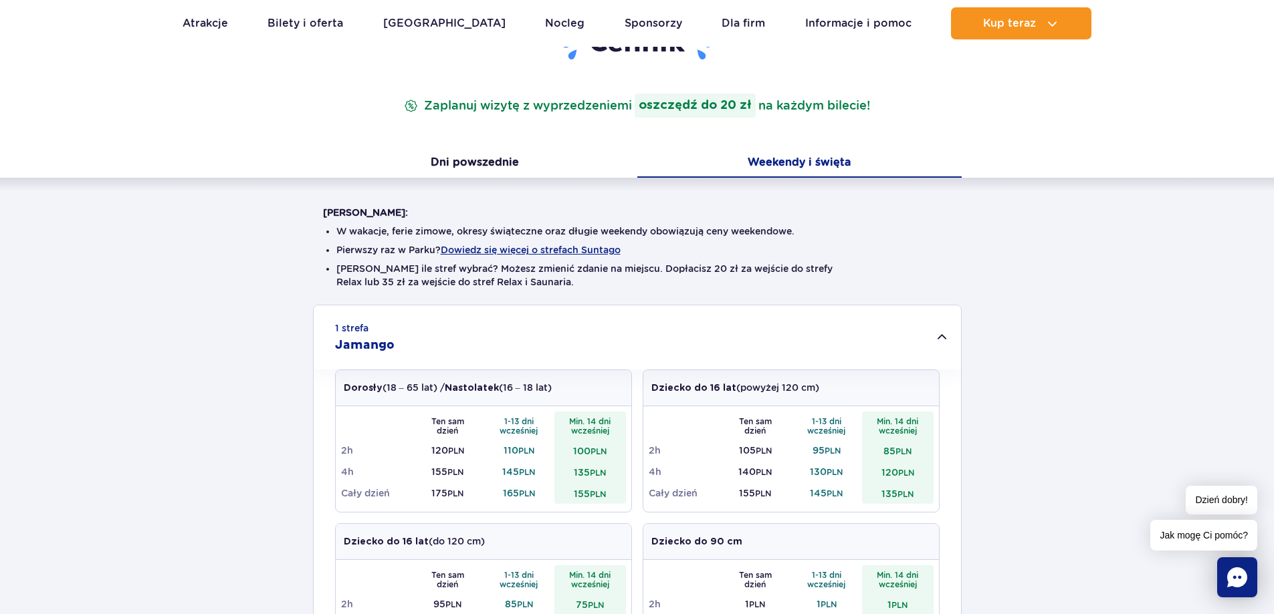
scroll to position [67, 0]
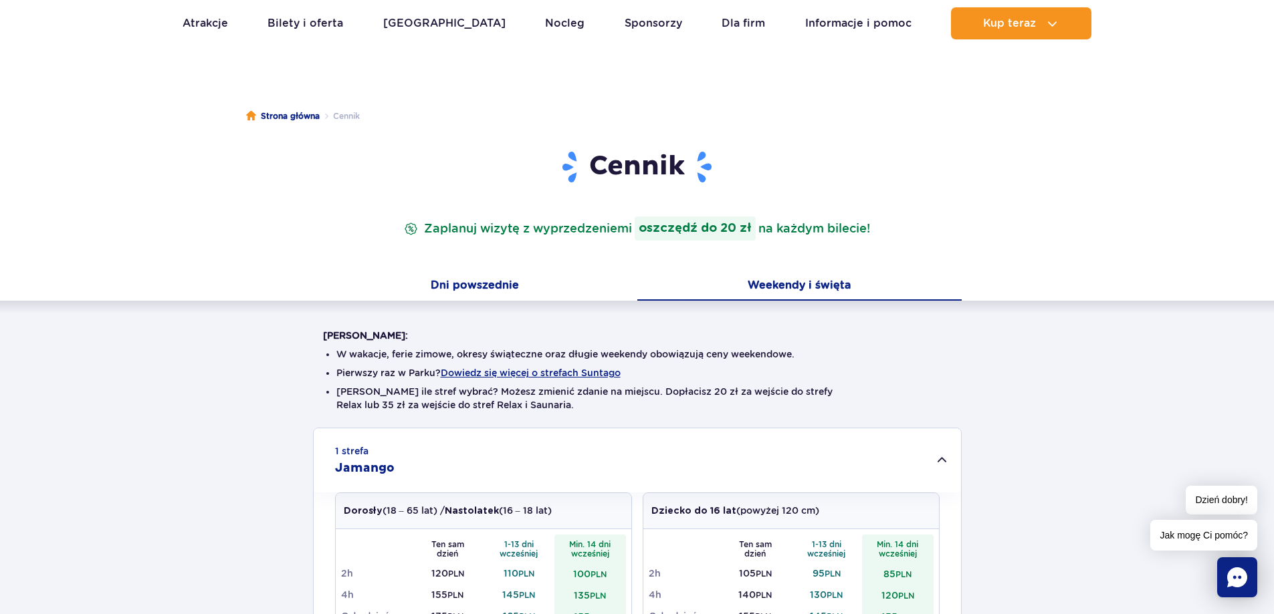
click at [511, 286] on button "Dni powszednie" at bounding box center [475, 287] width 324 height 28
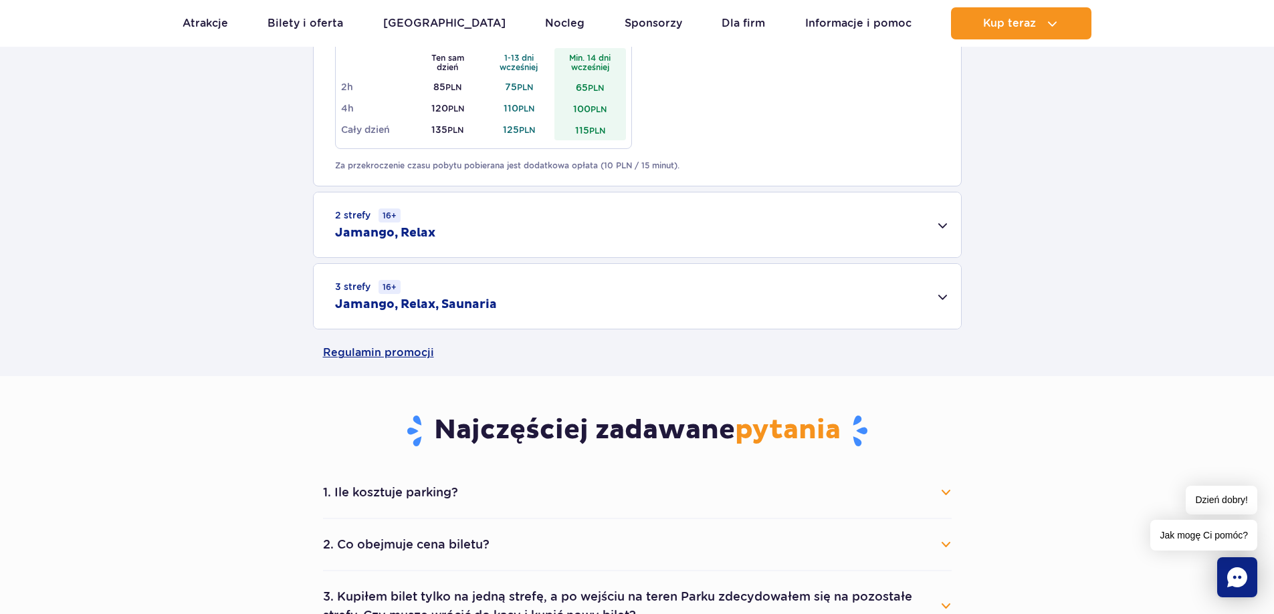
scroll to position [869, 0]
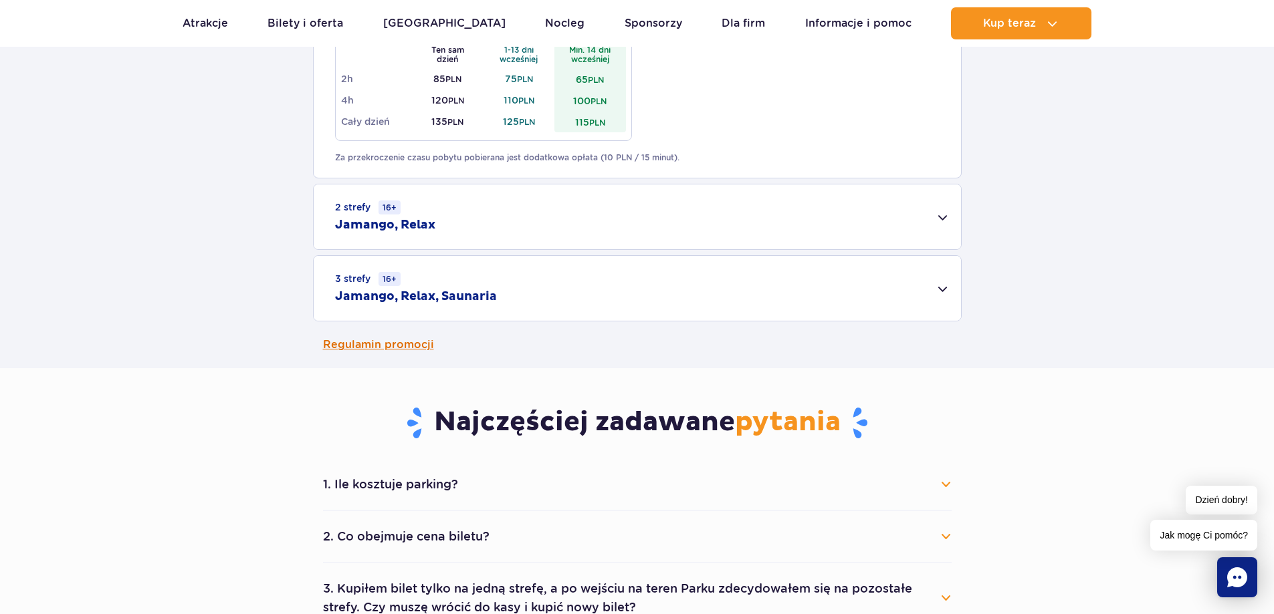
click at [422, 345] on link "Regulamin promocji" at bounding box center [637, 345] width 629 height 47
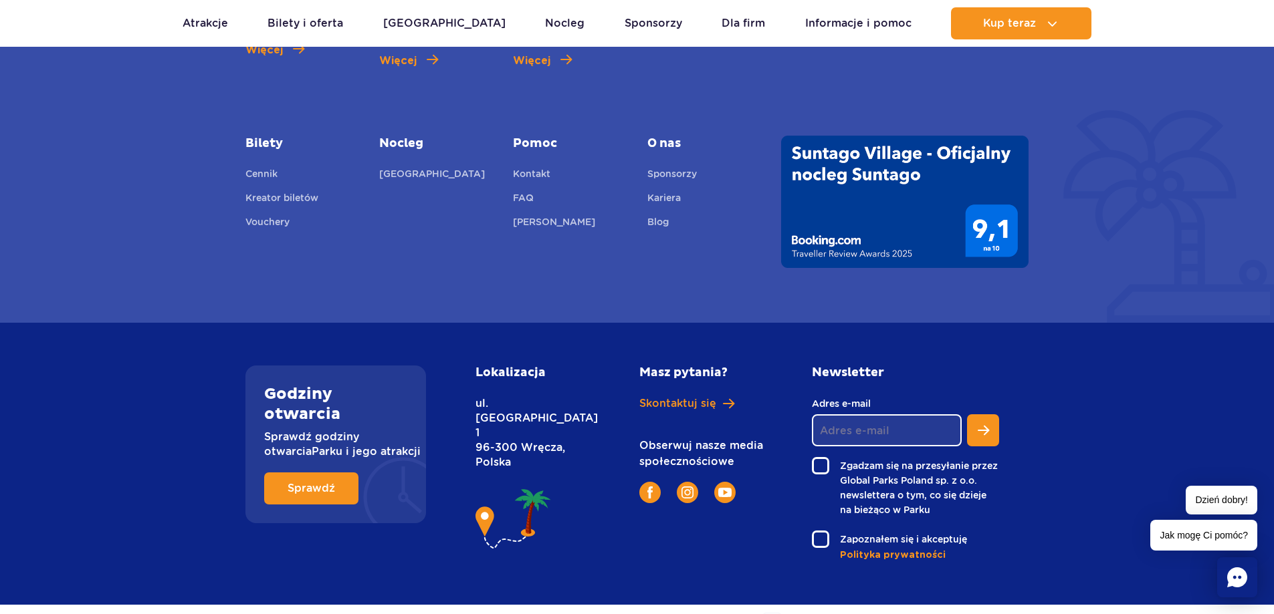
scroll to position [2596, 0]
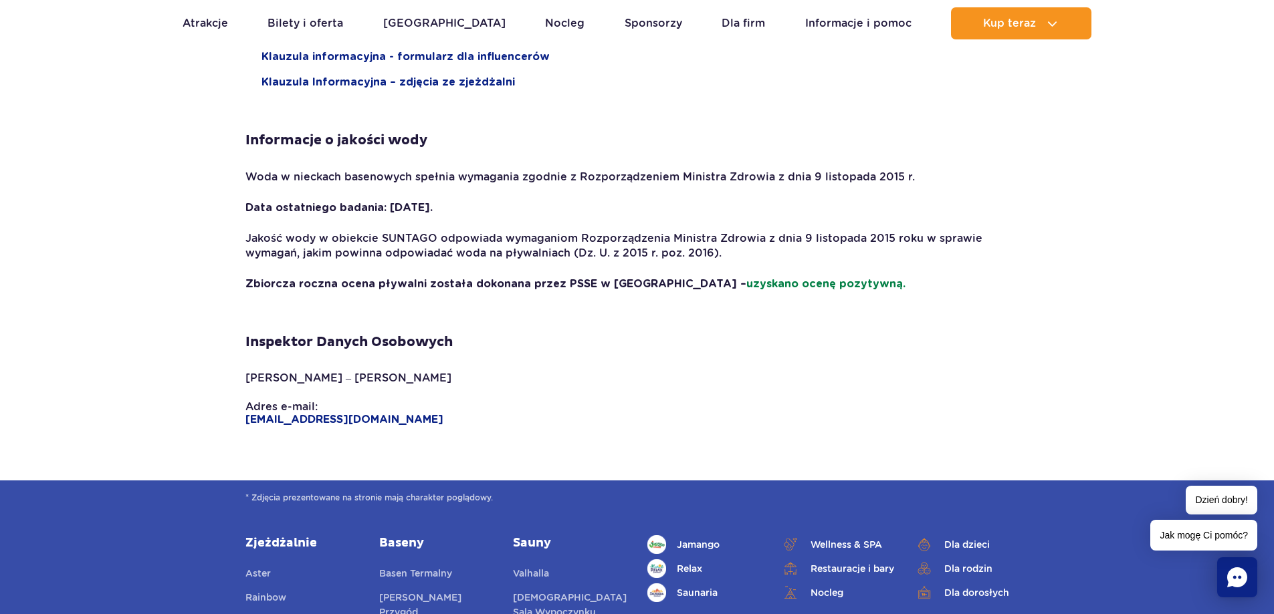
scroll to position [2207, 0]
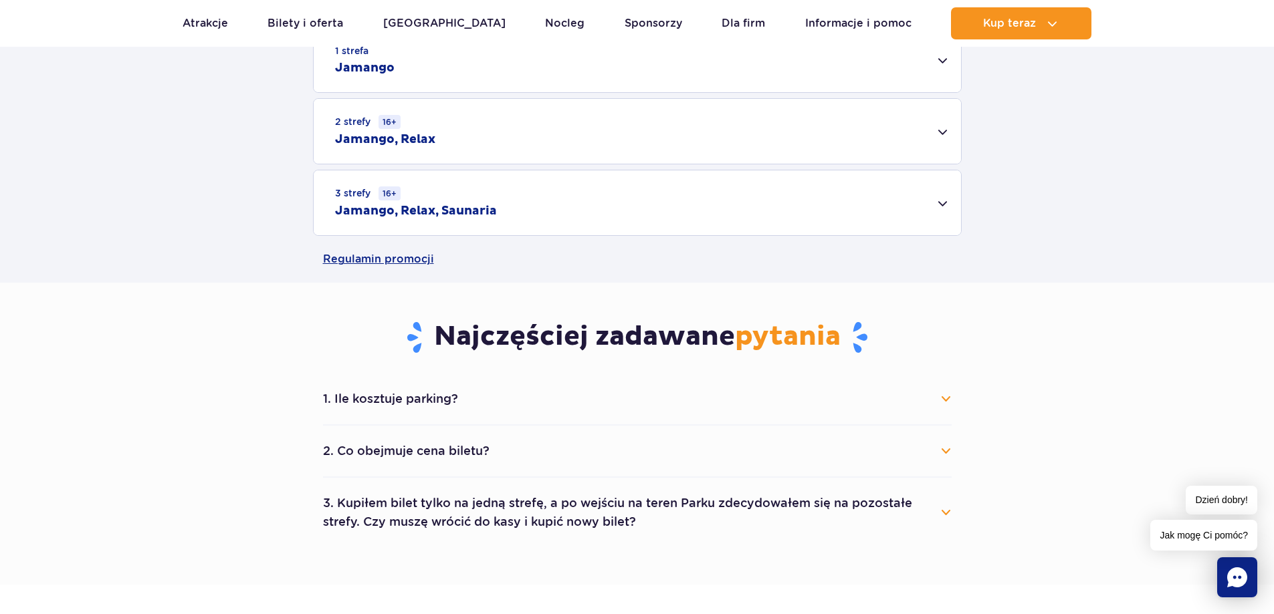
scroll to position [468, 0]
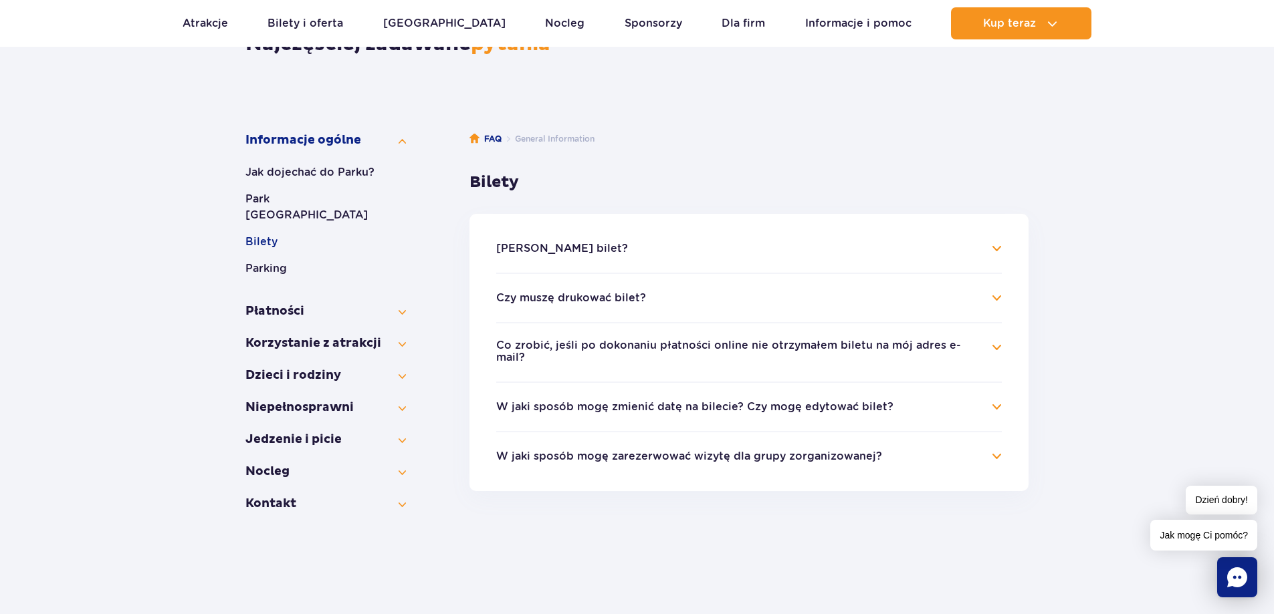
scroll to position [201, 0]
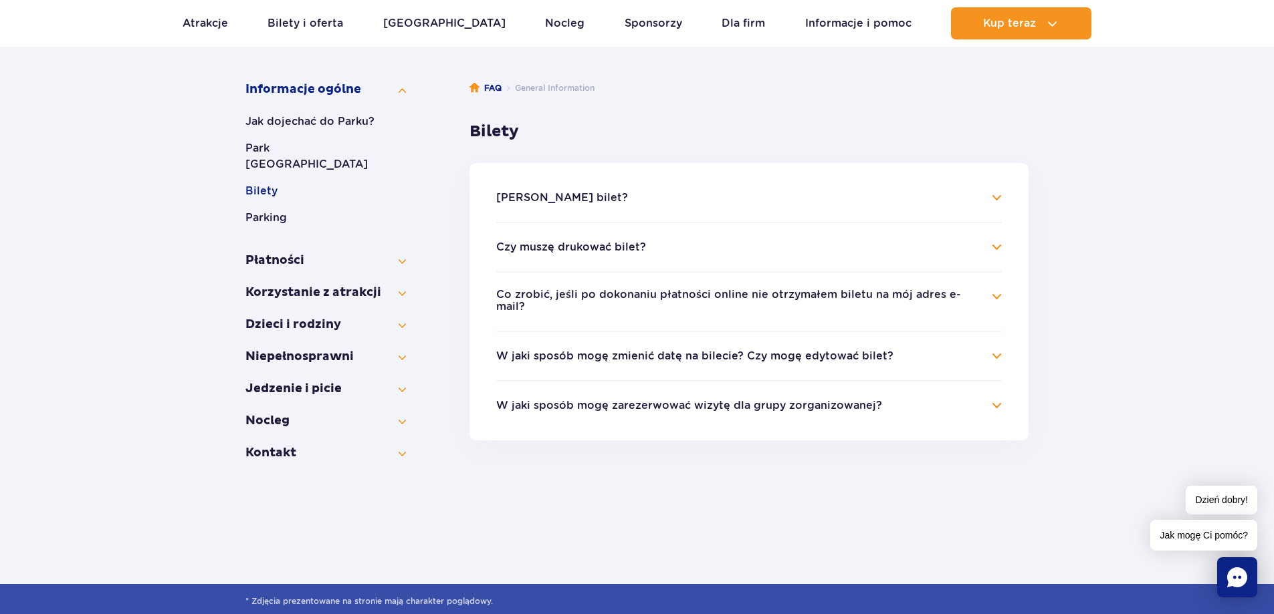
click at [997, 199] on h4 "[PERSON_NAME] bilet?" at bounding box center [748, 198] width 505 height 16
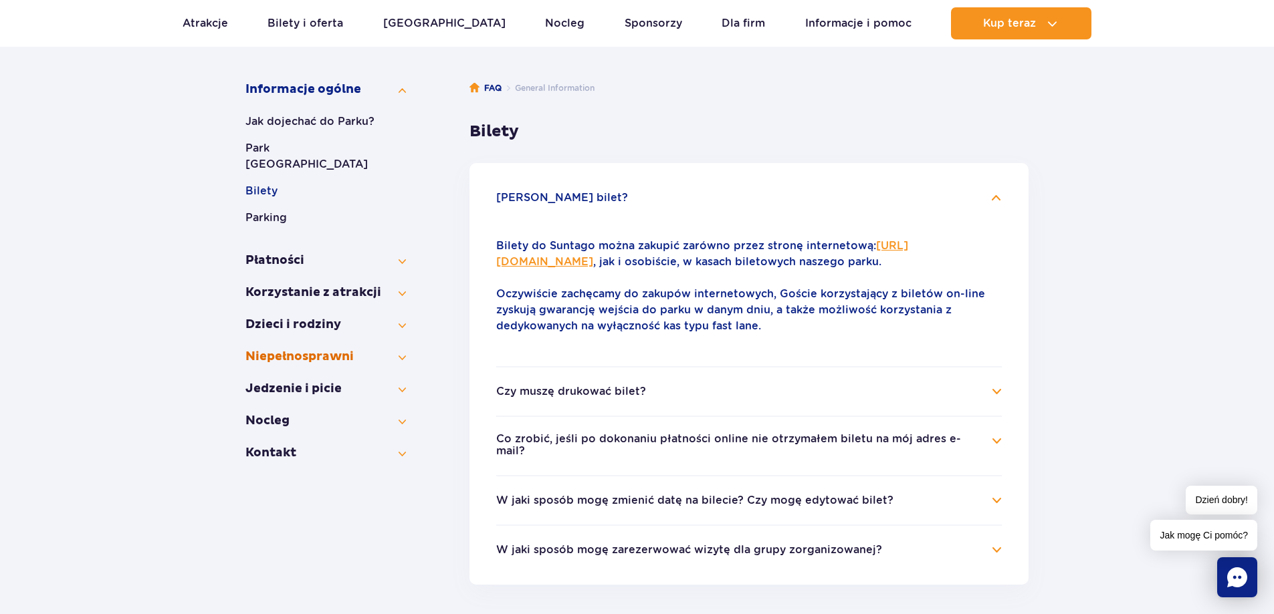
click at [404, 349] on button "Niepełno­sprawni" at bounding box center [325, 357] width 160 height 16
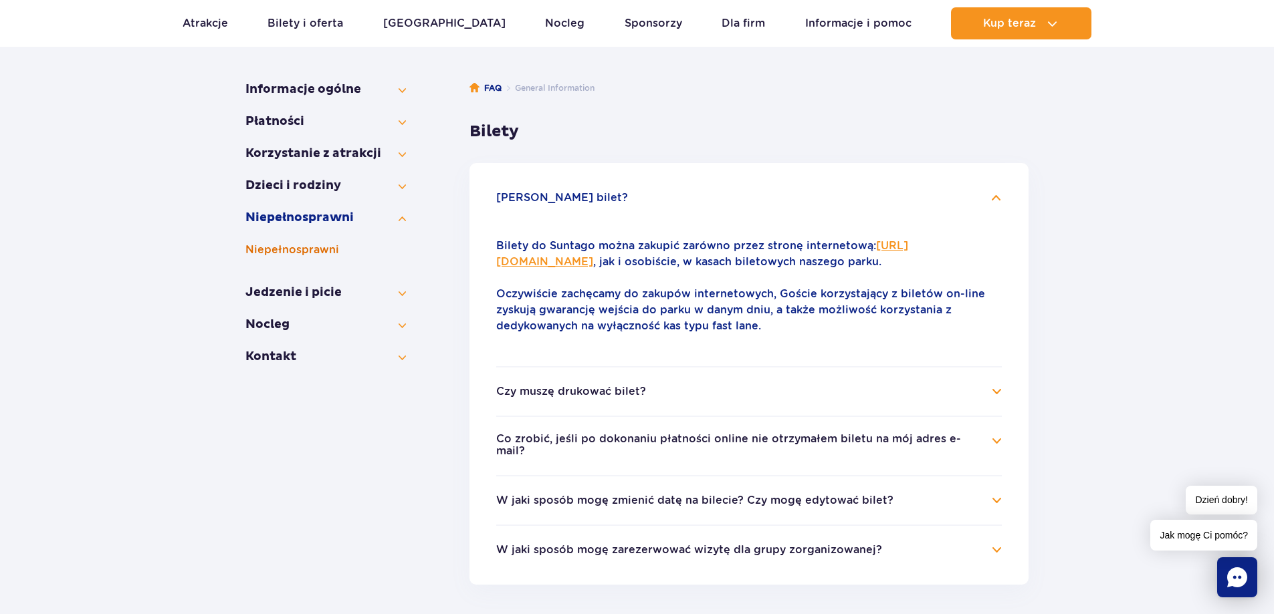
click at [284, 251] on button "Niepełno­sprawni" at bounding box center [325, 250] width 160 height 16
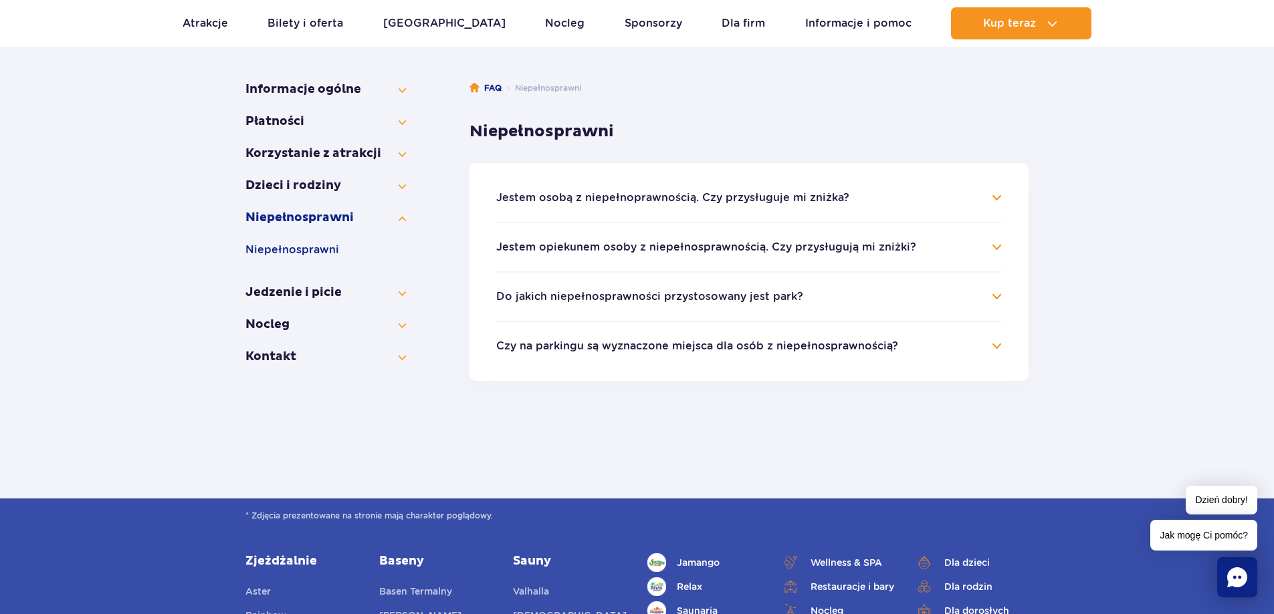
click at [994, 197] on h4 "Jestem osobą z niepełnoprawnością. Czy przysługuje mi zniżka?" at bounding box center [748, 198] width 505 height 16
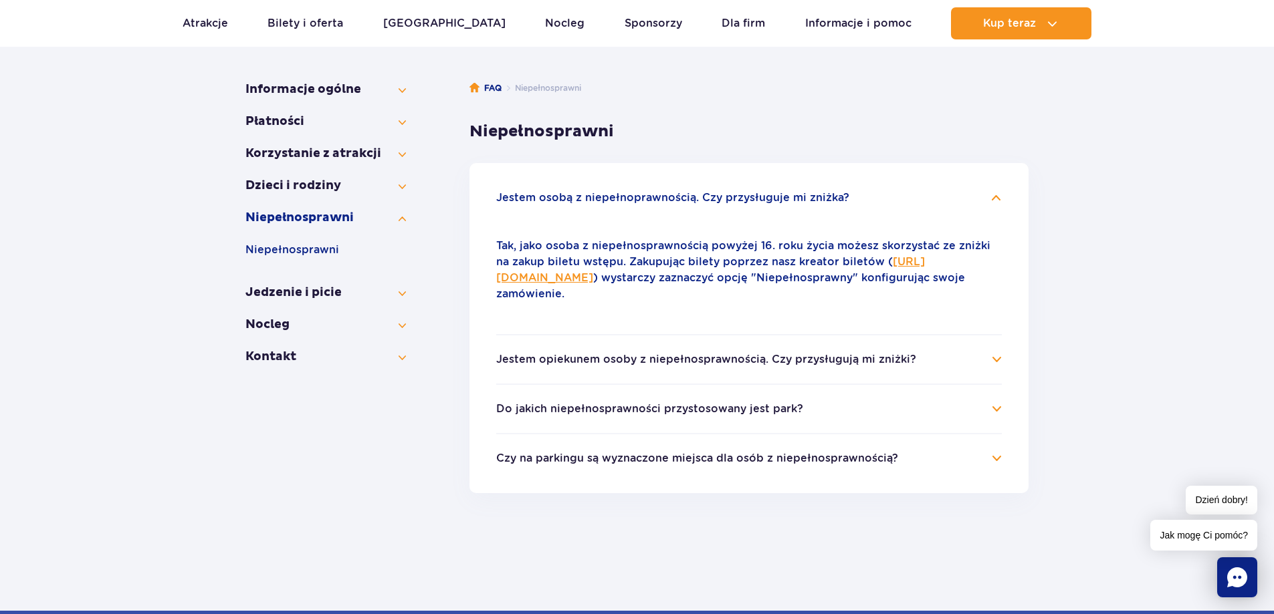
click at [994, 361] on h4 "Jestem opiekunem osoby z niepełnosprawnością. Czy przysługują mi zniżki?" at bounding box center [748, 360] width 505 height 16
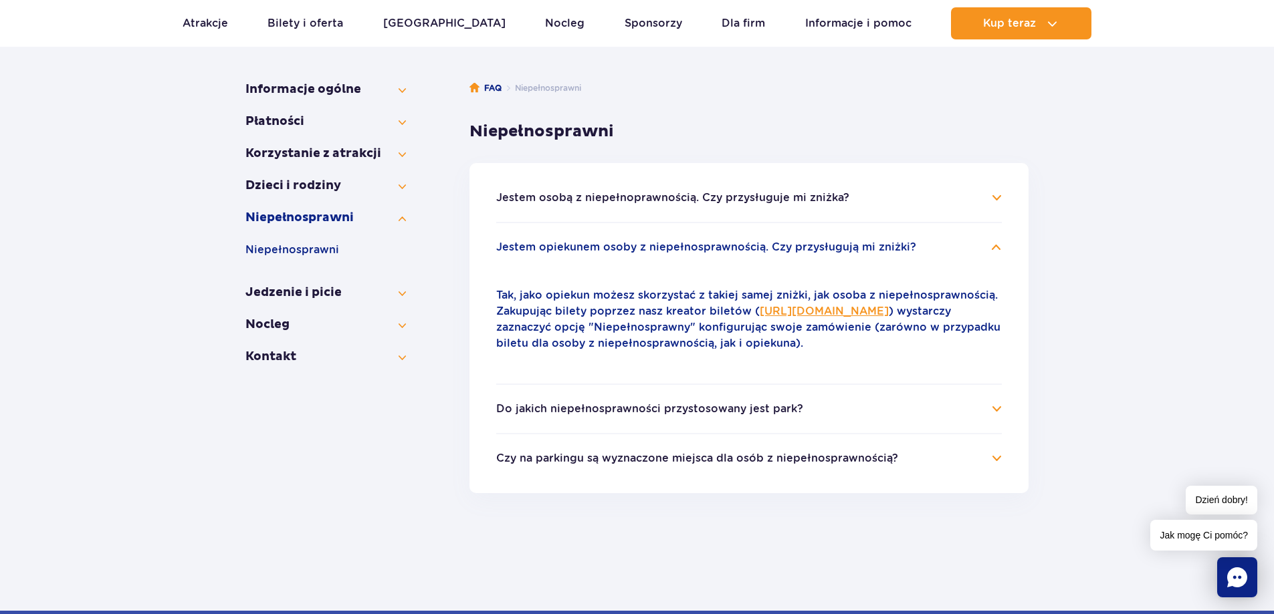
click at [994, 413] on h4 "Do jakich niepełnosprawności przystosowany jest park?" at bounding box center [748, 409] width 505 height 16
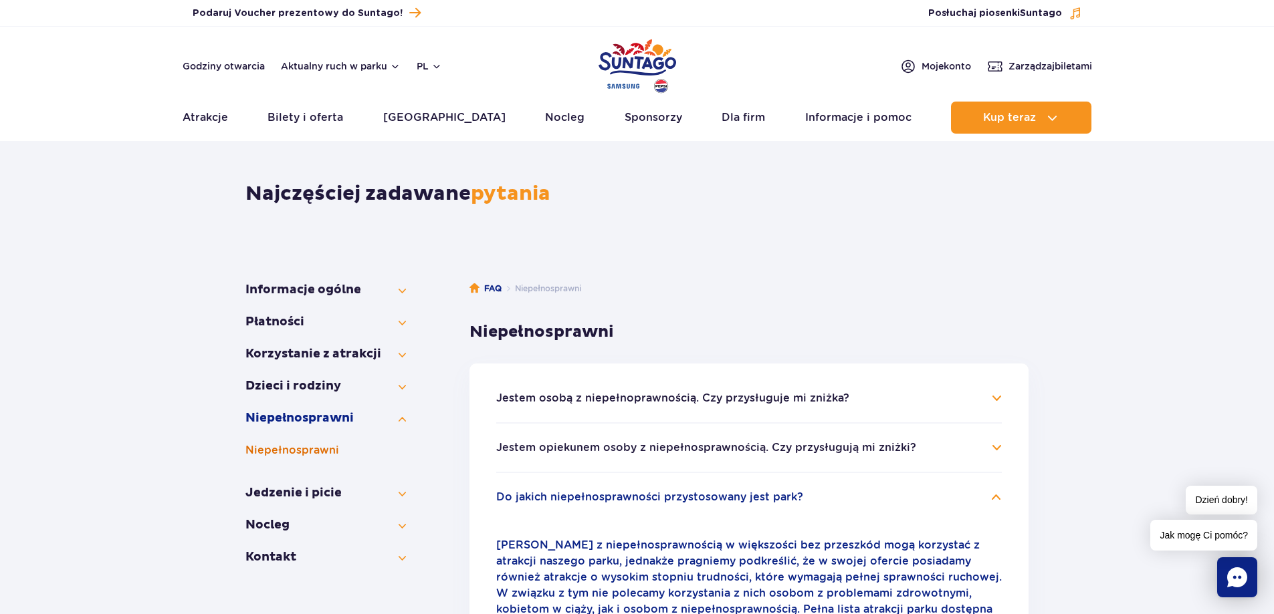
click at [323, 456] on button "Niepełno­sprawni" at bounding box center [325, 451] width 160 height 16
click at [998, 398] on h4 "Jestem osobą z niepełnoprawnością. Czy przysługuje mi zniżka?" at bounding box center [748, 398] width 505 height 16
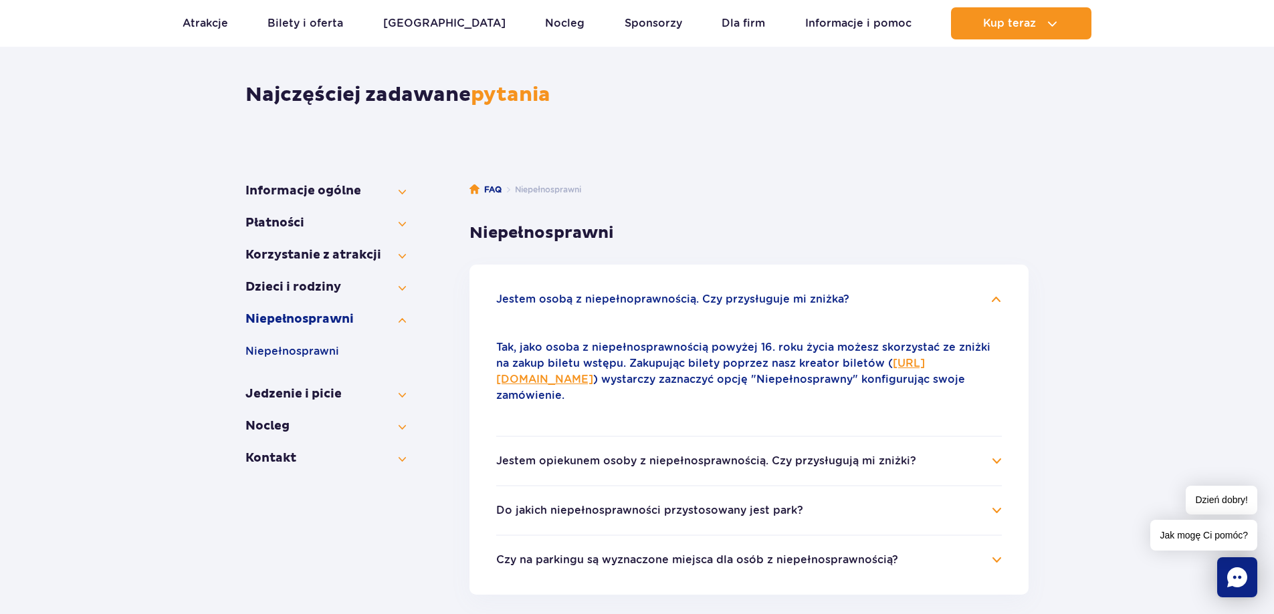
scroll to position [134, 0]
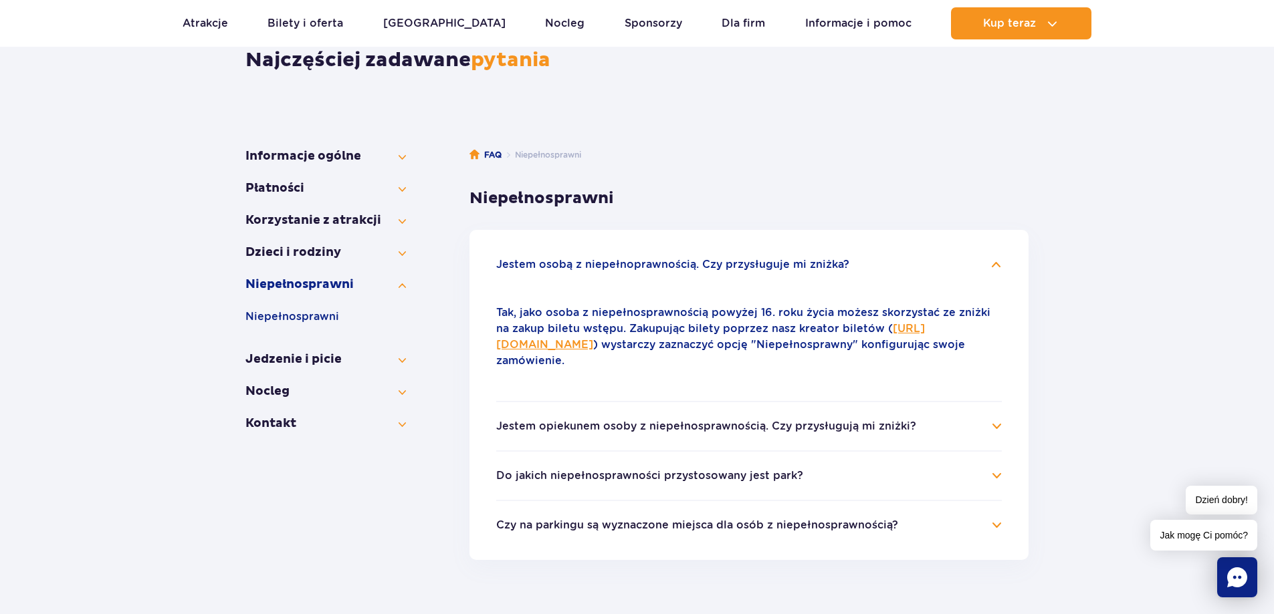
click at [988, 423] on h4 "Jestem opiekunem osoby z niepełnosprawnością. Czy przysługują mi zniżki?" at bounding box center [748, 427] width 505 height 16
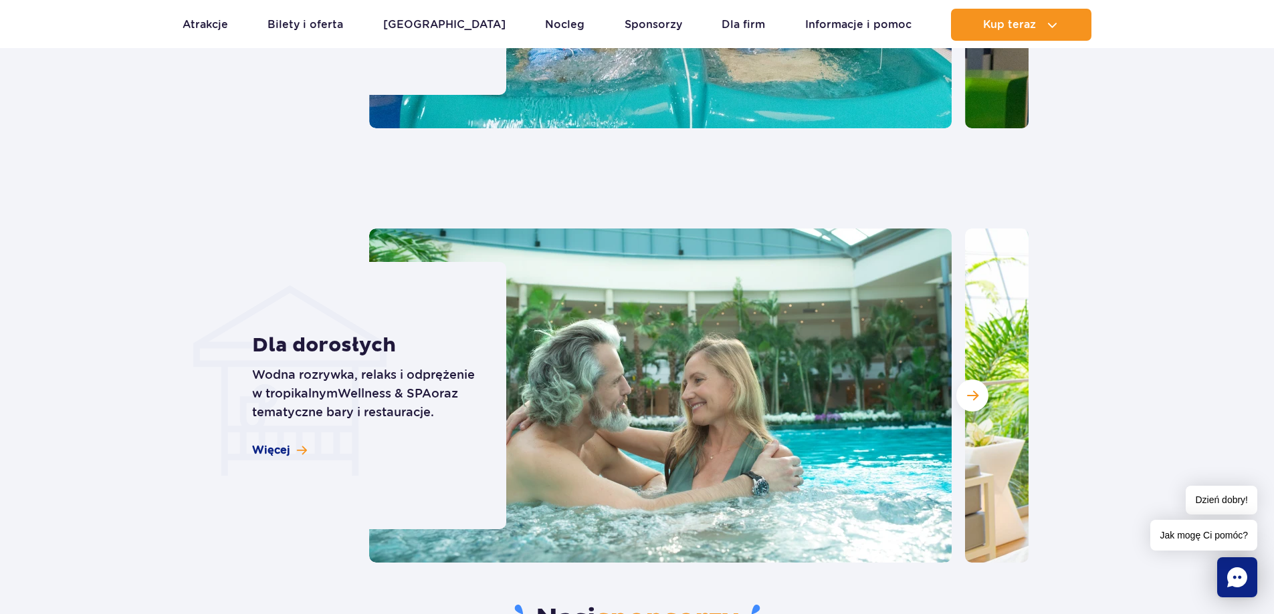
scroll to position [3945, 0]
